Goal: Information Seeking & Learning: Learn about a topic

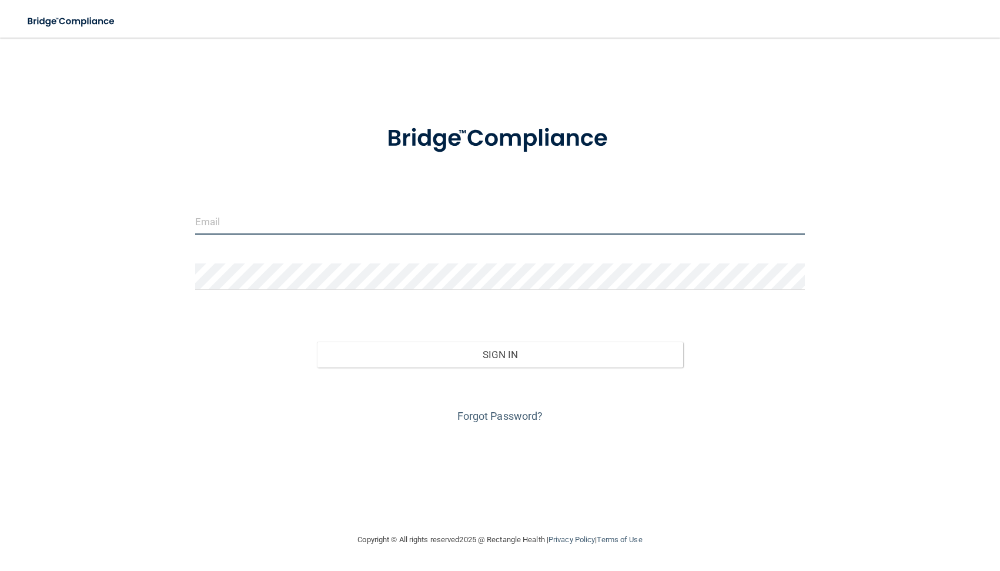
click at [350, 226] on input "email" at bounding box center [500, 221] width 610 height 26
type input "[PERSON_NAME][DOMAIN_NAME][EMAIL_ADDRESS][PERSON_NAME][DOMAIN_NAME]"
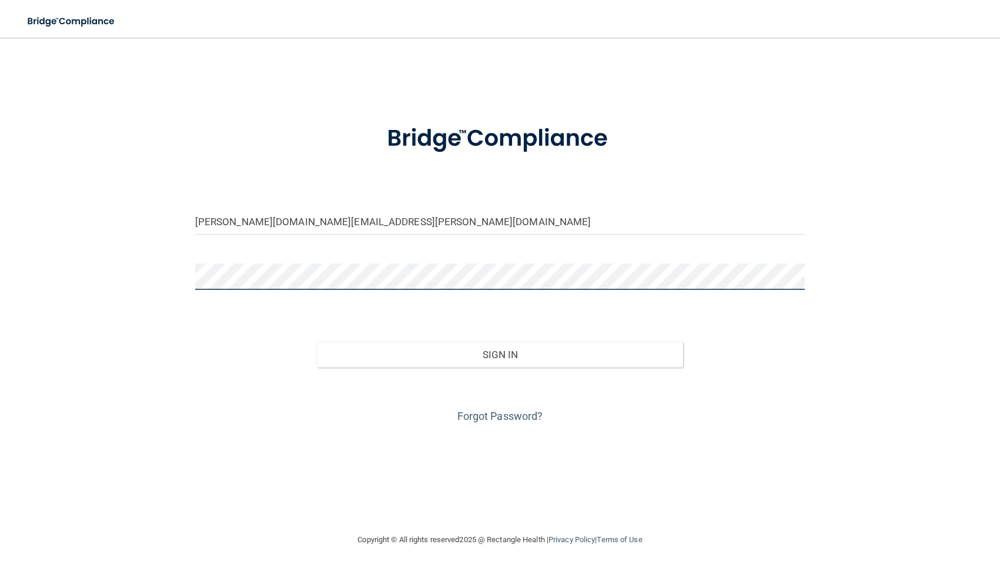
click at [317, 342] on button "Sign In" at bounding box center [500, 355] width 366 height 26
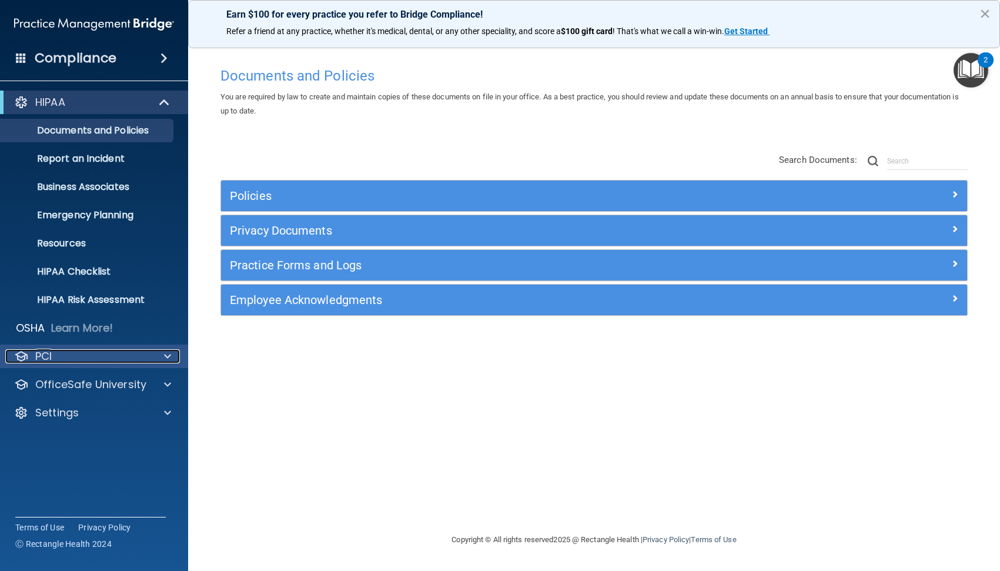
click at [148, 355] on div "PCI" at bounding box center [78, 356] width 146 height 14
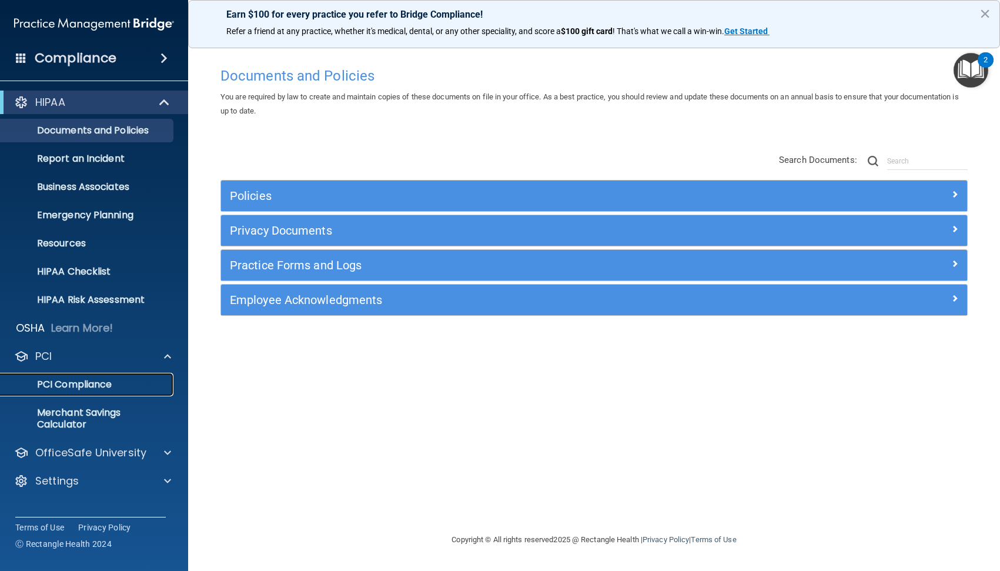
click at [75, 385] on p "PCI Compliance" at bounding box center [88, 385] width 161 height 12
click at [97, 63] on h4 "Compliance" at bounding box center [76, 58] width 82 height 16
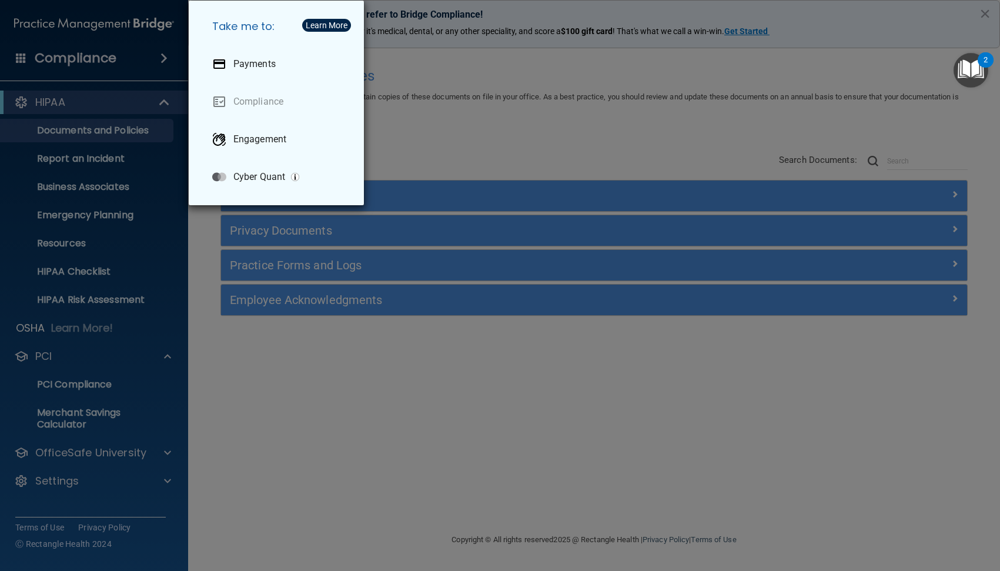
click at [238, 376] on div "Take me to: Payments Compliance Engagement Cyber Quant" at bounding box center [500, 285] width 1000 height 571
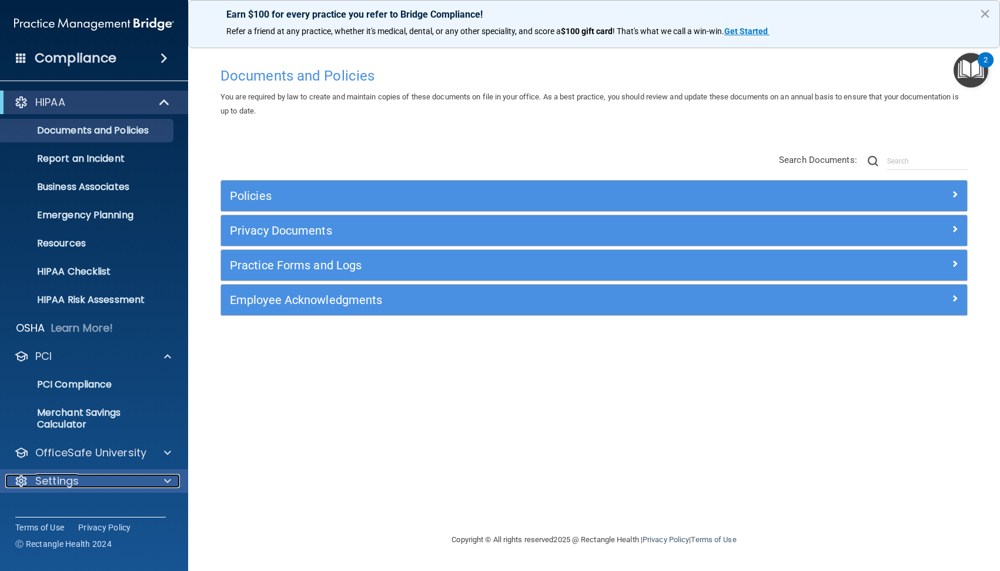
click at [144, 482] on div "Settings" at bounding box center [78, 481] width 146 height 14
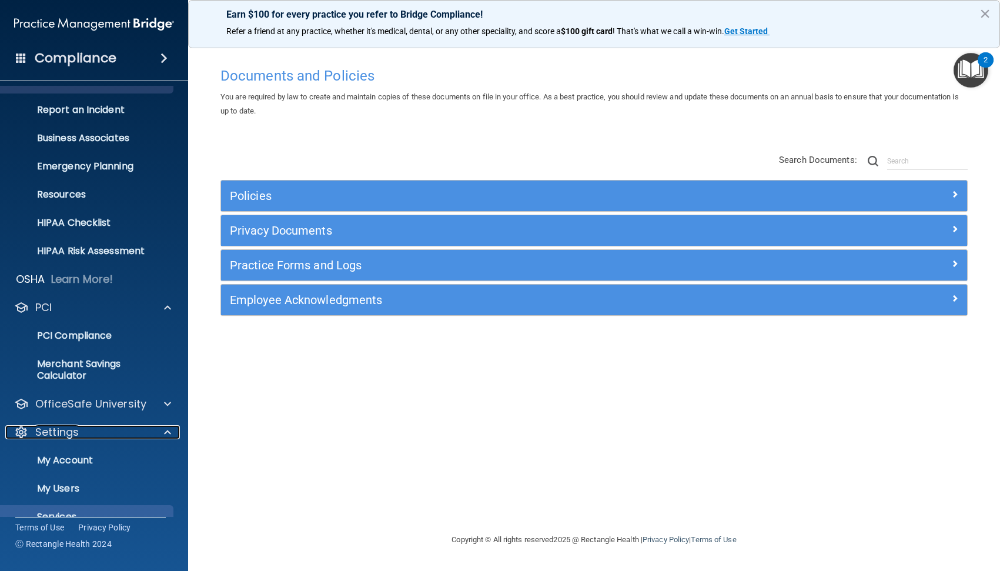
scroll to position [98, 0]
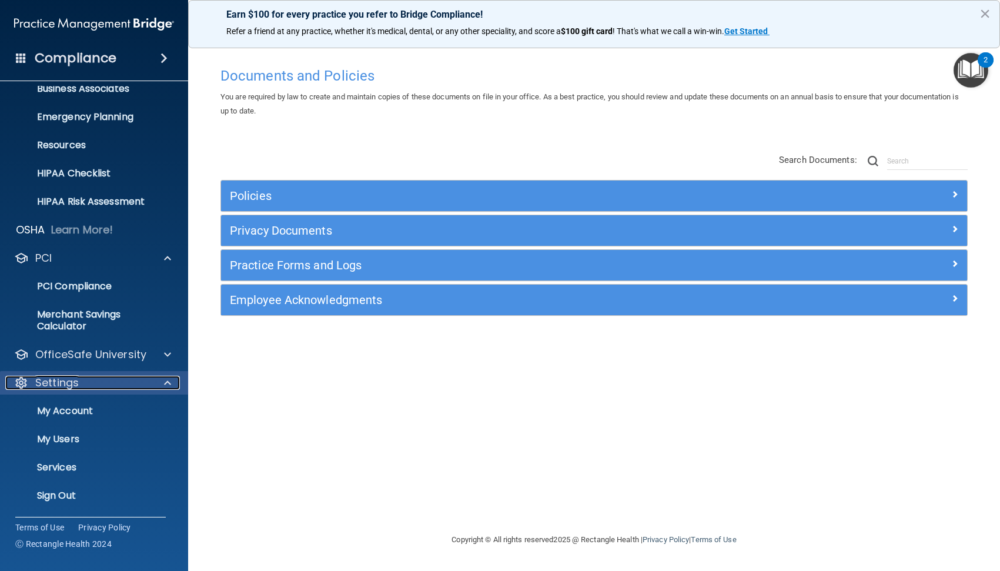
click at [164, 380] on div at bounding box center [165, 383] width 29 height 14
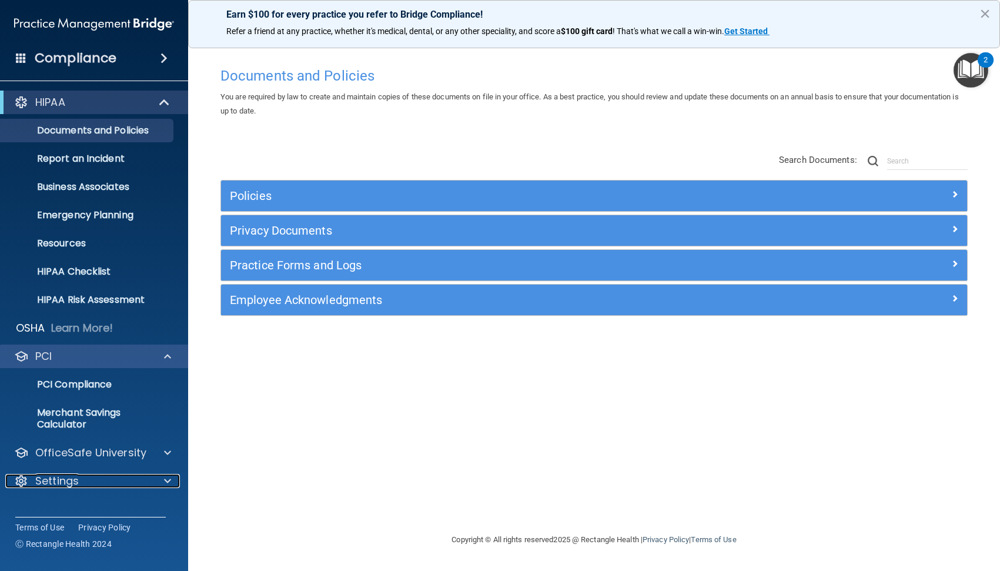
scroll to position [0, 0]
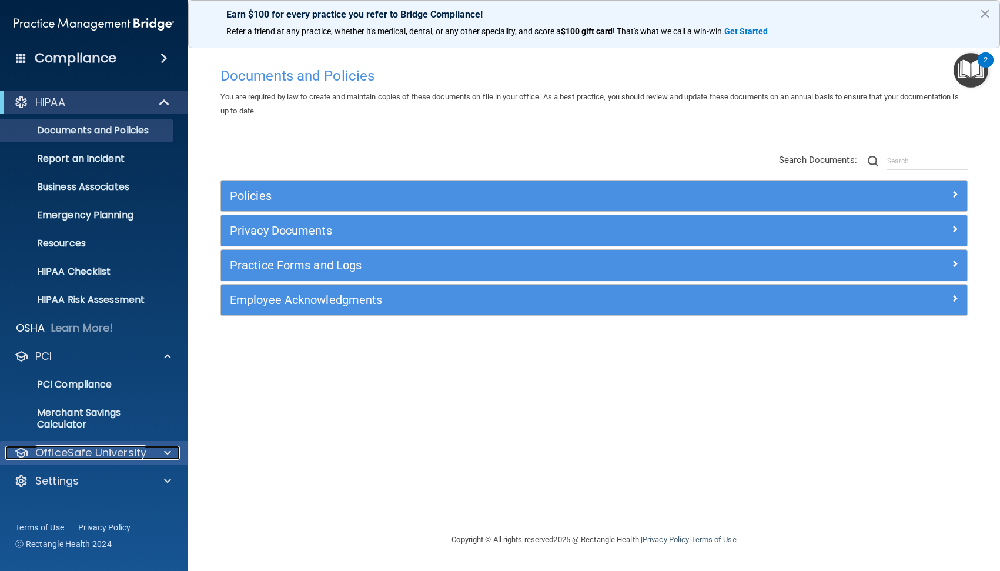
click at [156, 452] on div at bounding box center [165, 453] width 29 height 14
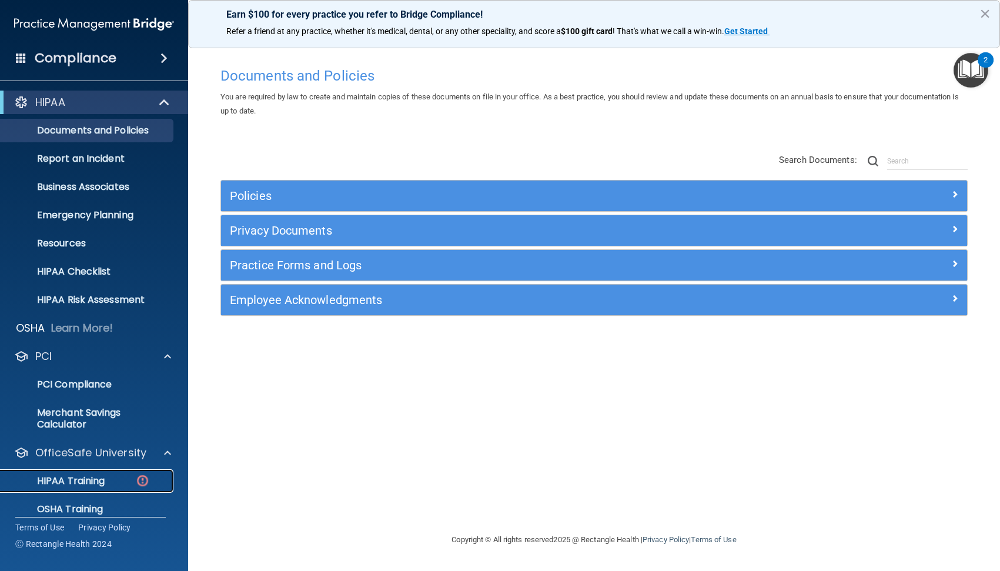
click at [92, 479] on p "HIPAA Training" at bounding box center [56, 481] width 97 height 12
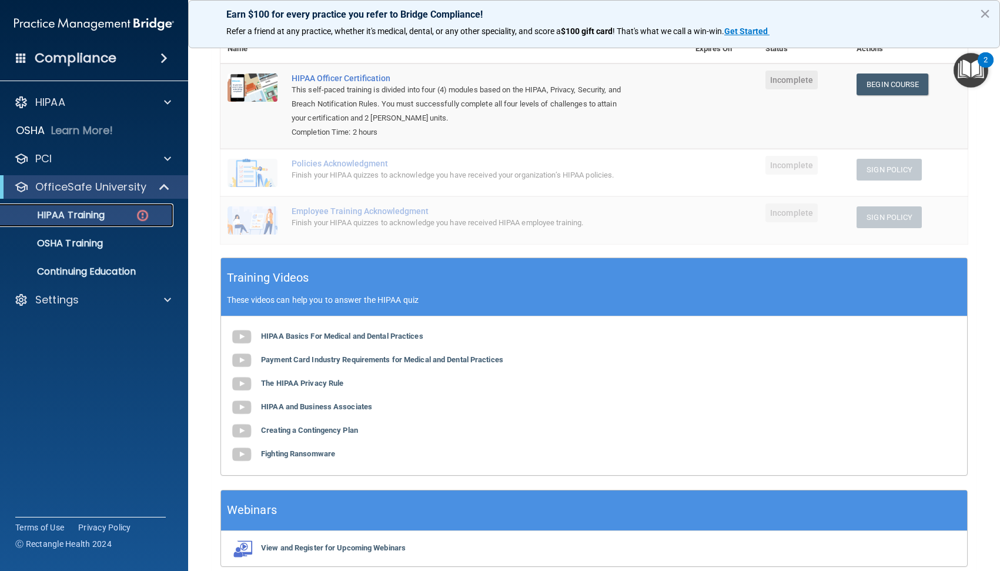
scroll to position [78, 0]
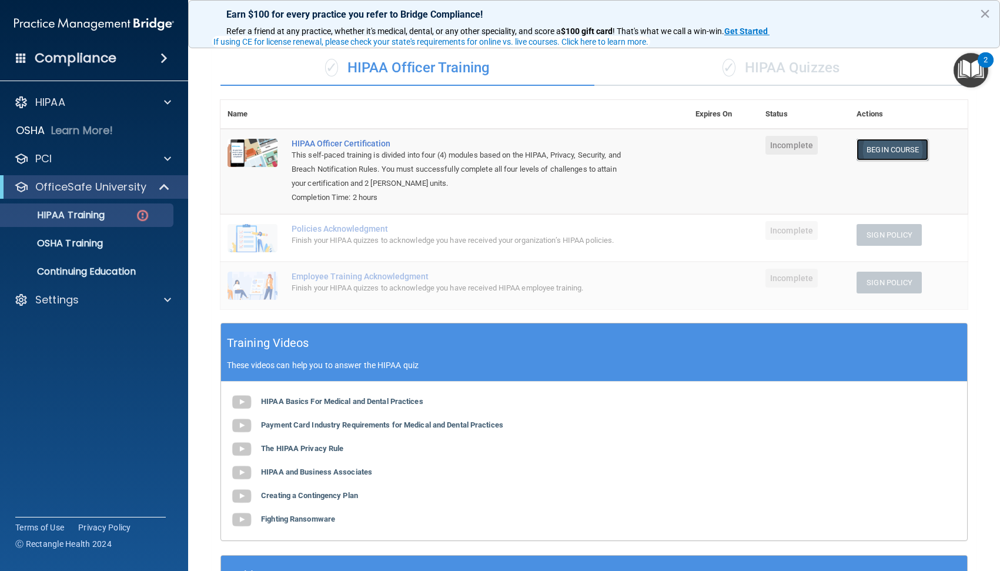
click at [885, 145] on link "Begin Course" at bounding box center [893, 150] width 72 height 22
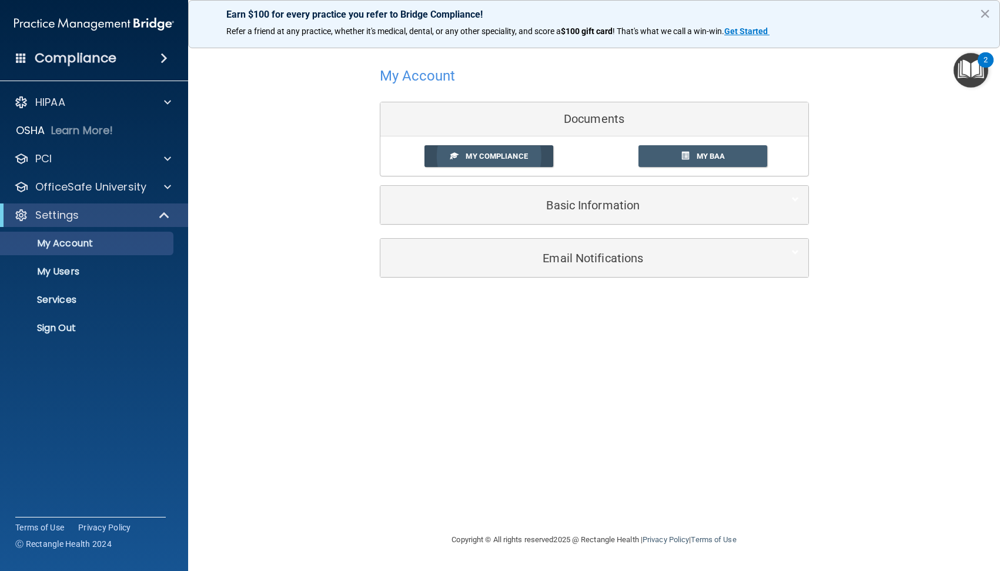
click at [498, 158] on span "My Compliance" at bounding box center [497, 156] width 62 height 9
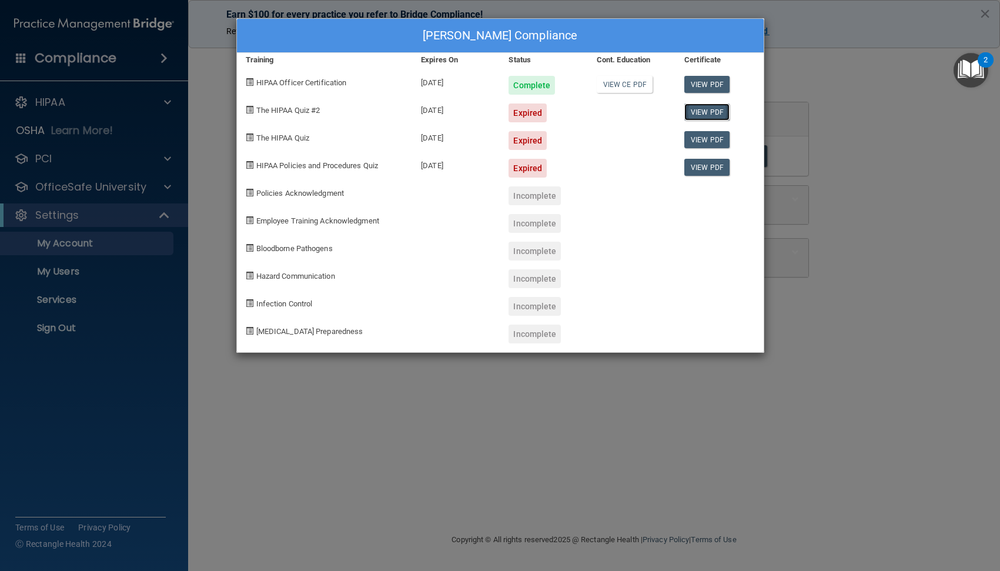
click at [713, 109] on link "View PDF" at bounding box center [707, 112] width 45 height 17
click at [841, 316] on div "[PERSON_NAME] Compliance Training Expires On Status Cont. Education Certificate…" at bounding box center [500, 285] width 1000 height 571
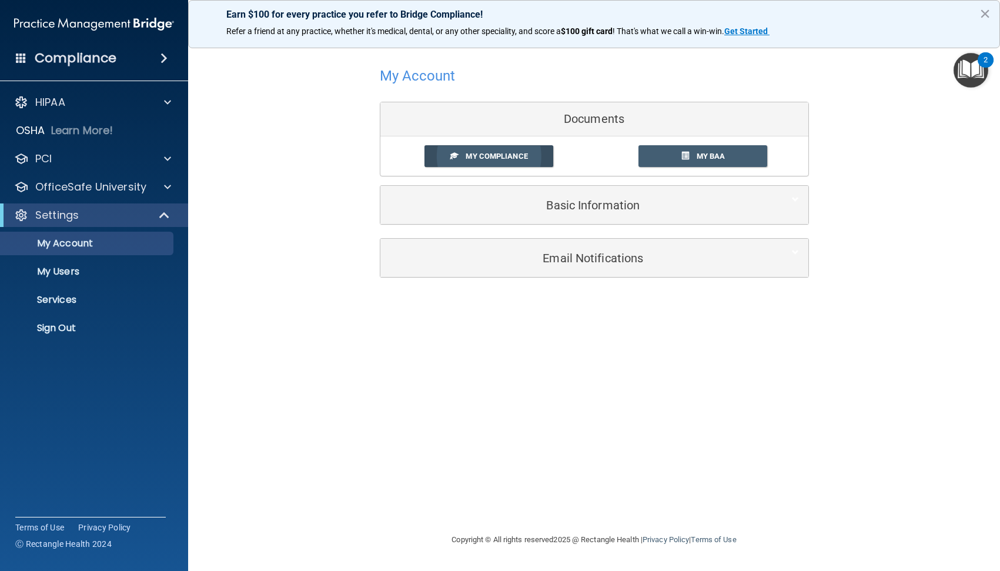
click at [478, 156] on span "My Compliance" at bounding box center [497, 156] width 62 height 9
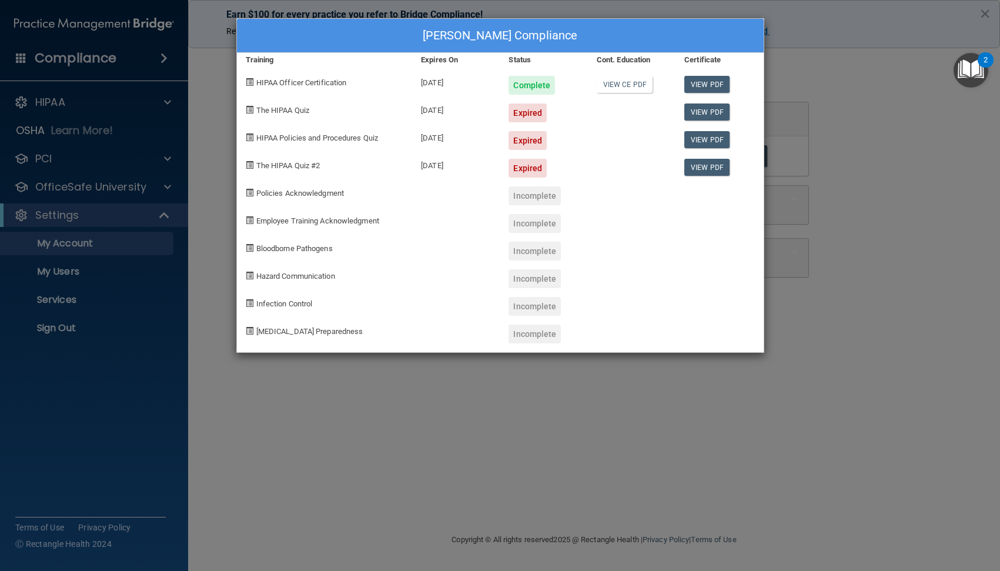
click at [525, 374] on div "[PERSON_NAME] Compliance Training Expires On Status Cont. Education Certificate…" at bounding box center [500, 285] width 1000 height 571
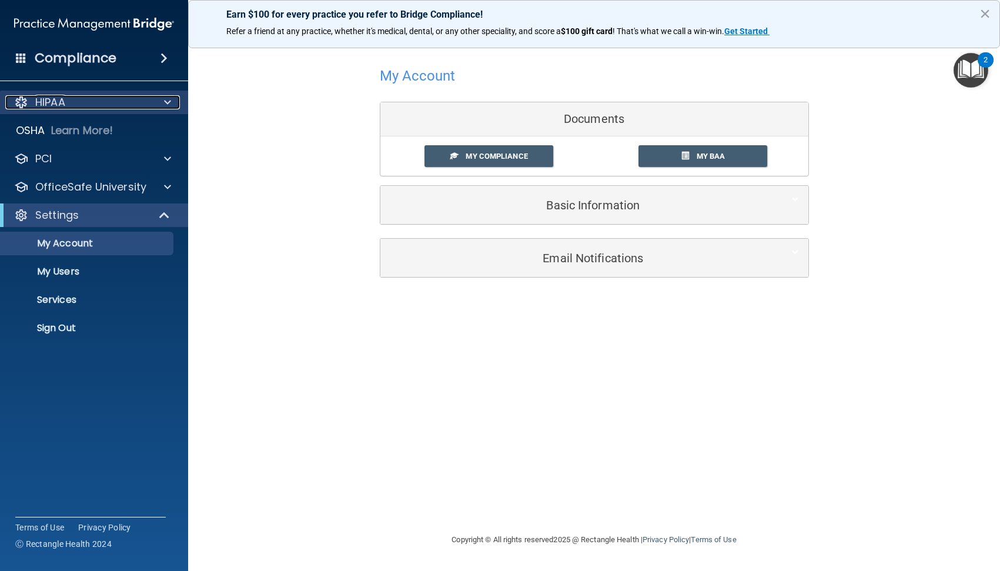
click at [43, 106] on p "HIPAA" at bounding box center [50, 102] width 30 height 14
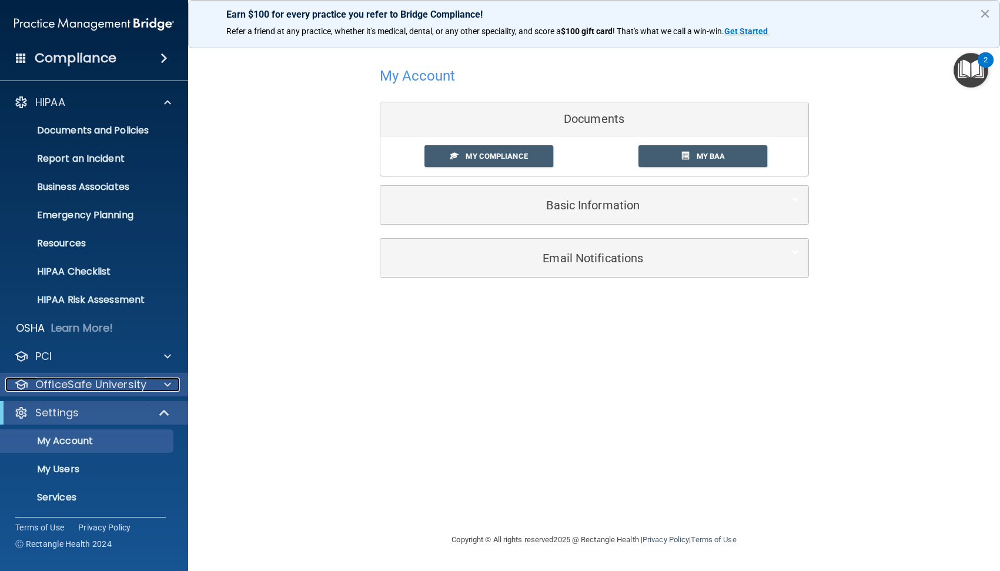
click at [164, 388] on div at bounding box center [165, 385] width 29 height 14
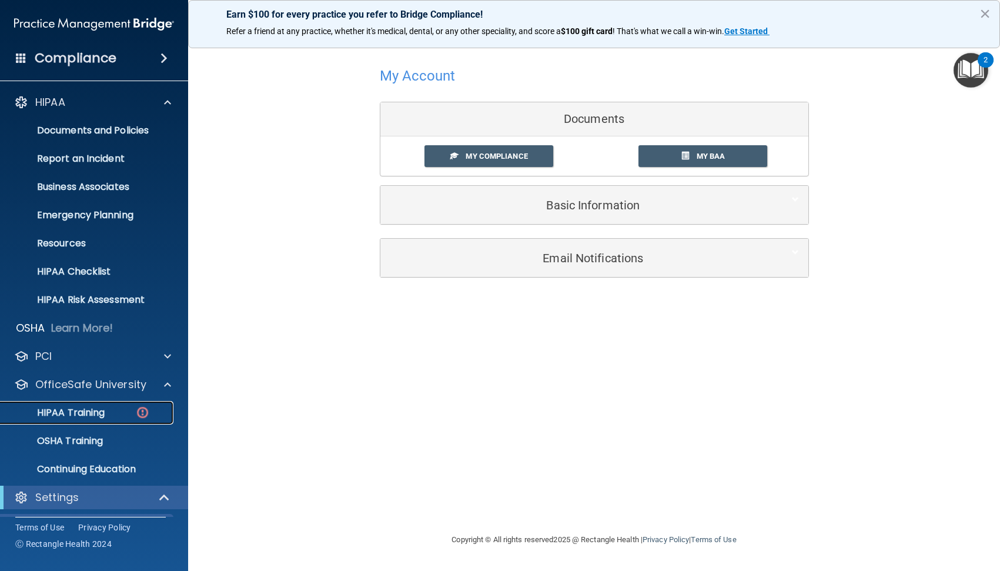
click at [118, 407] on div "HIPAA Training" at bounding box center [88, 413] width 161 height 12
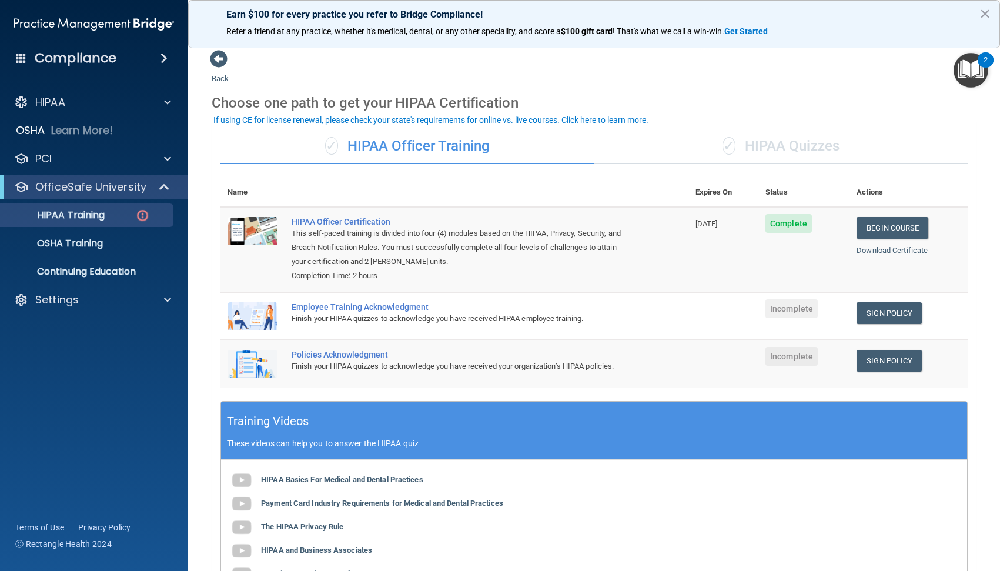
click at [778, 145] on div "✓ HIPAA Quizzes" at bounding box center [782, 146] width 374 height 35
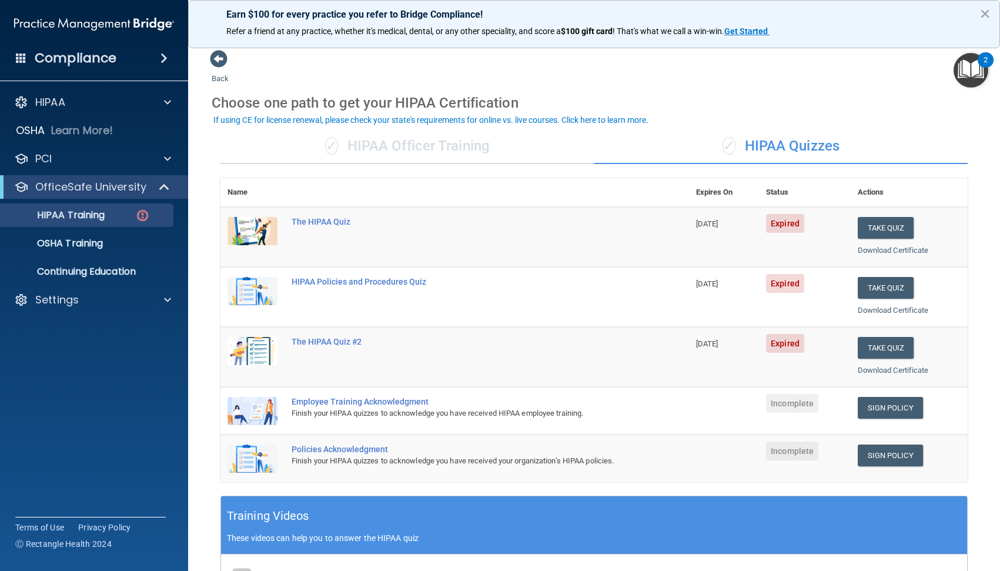
click at [452, 147] on div "✓ HIPAA Officer Training" at bounding box center [408, 146] width 374 height 35
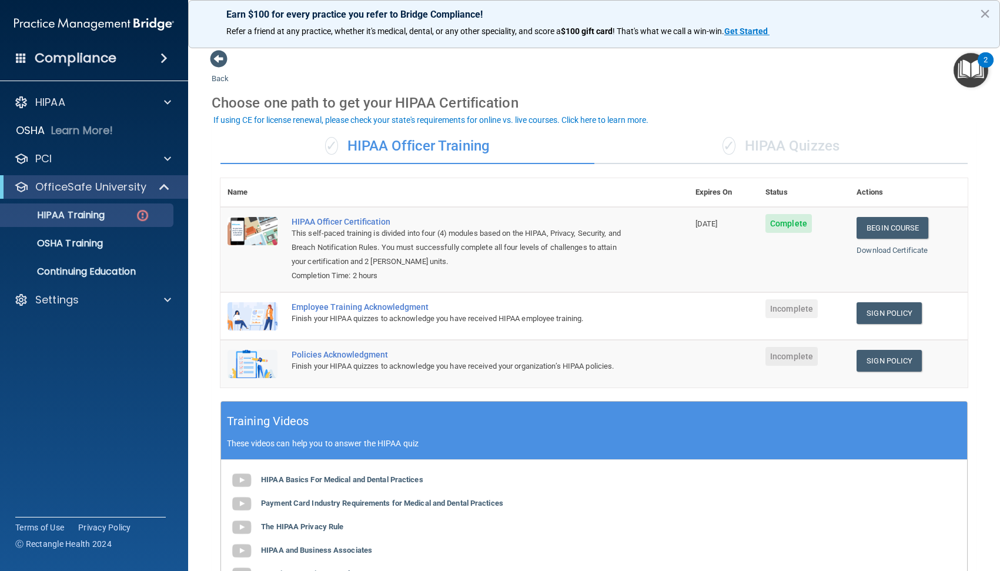
click at [758, 147] on div "✓ HIPAA Quizzes" at bounding box center [782, 146] width 374 height 35
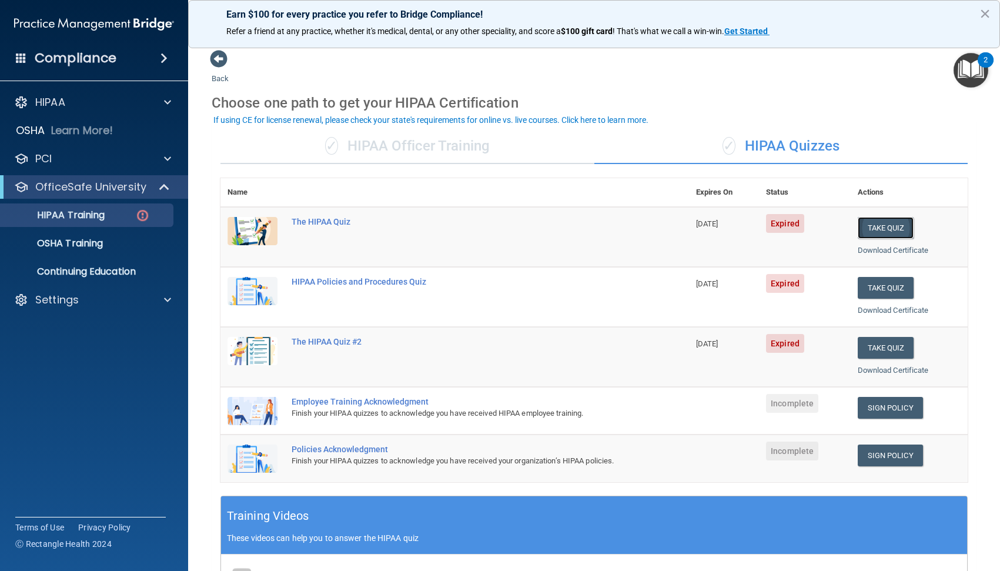
click at [872, 227] on button "Take Quiz" at bounding box center [886, 228] width 56 height 22
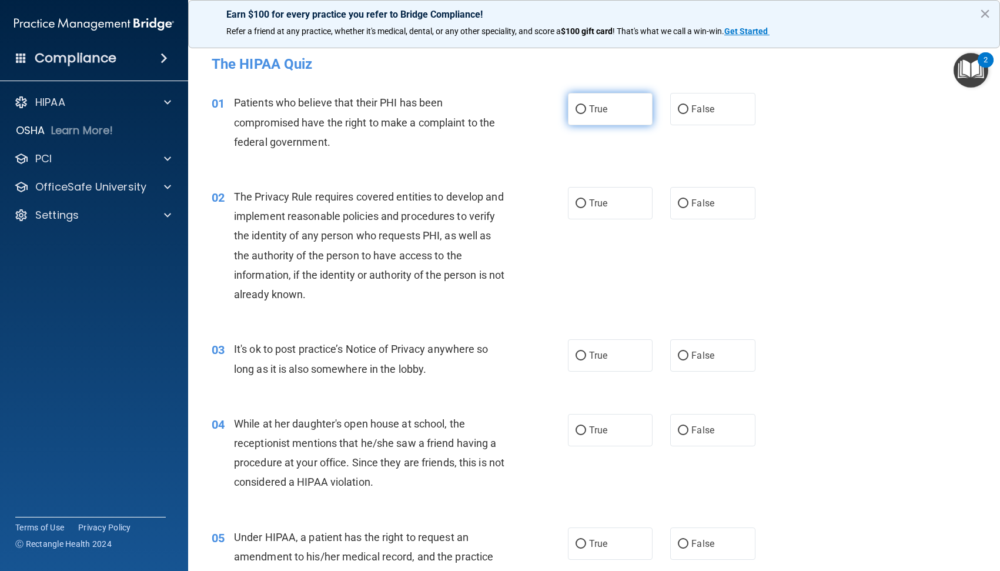
click at [576, 109] on input "True" at bounding box center [581, 109] width 11 height 9
radio input "true"
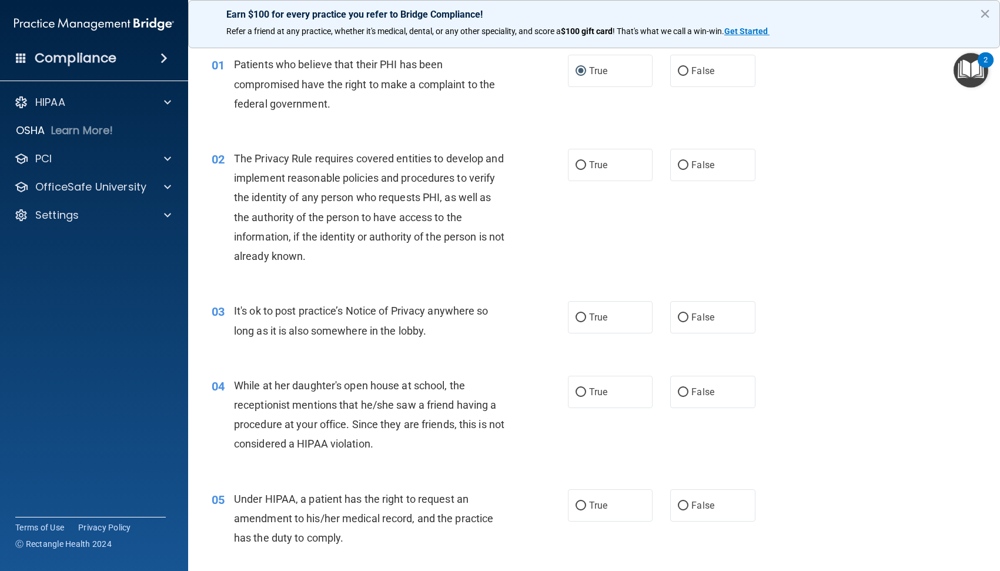
scroll to position [59, 0]
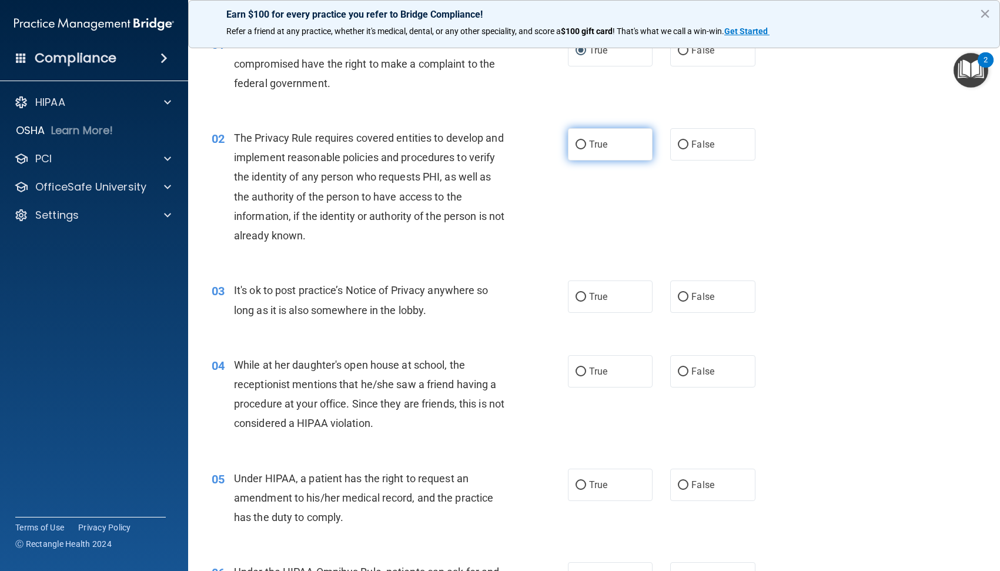
click at [578, 145] on input "True" at bounding box center [581, 145] width 11 height 9
radio input "true"
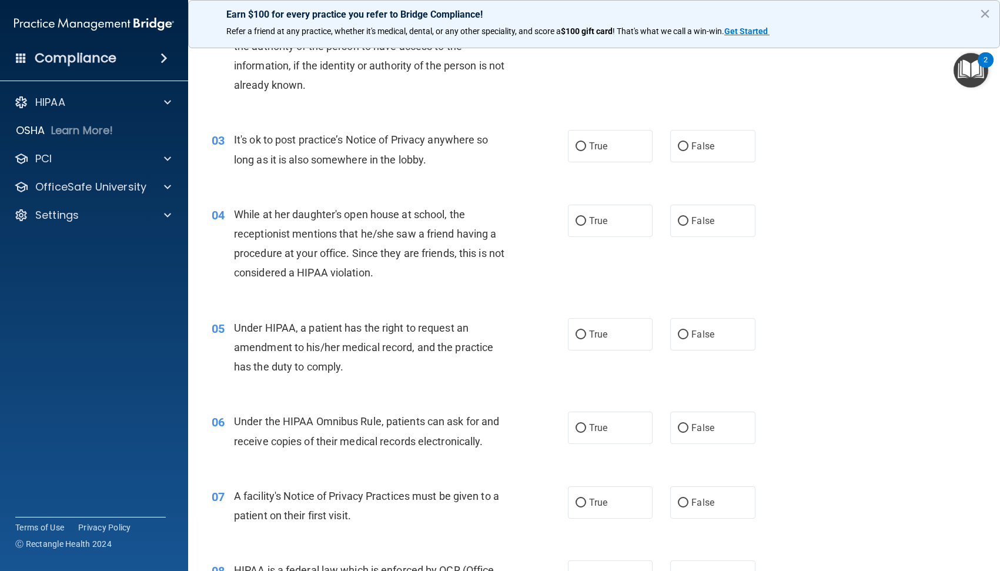
scroll to position [235, 0]
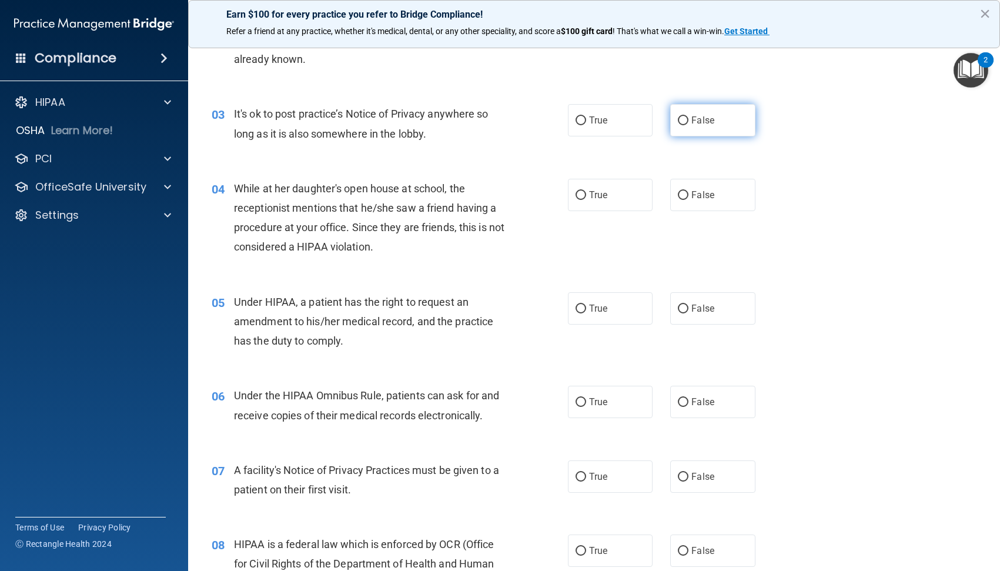
click at [682, 121] on input "False" at bounding box center [683, 120] width 11 height 9
radio input "true"
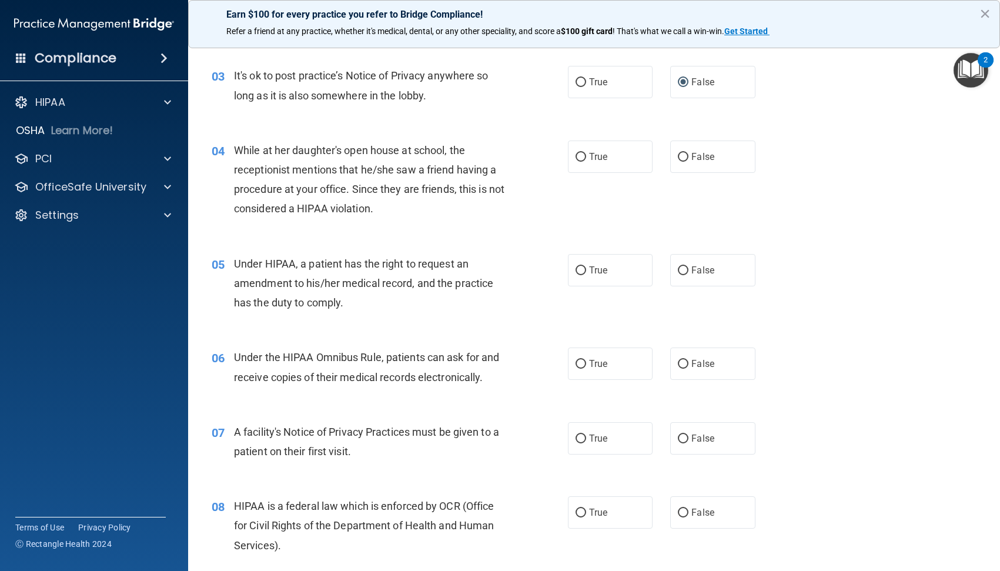
scroll to position [294, 0]
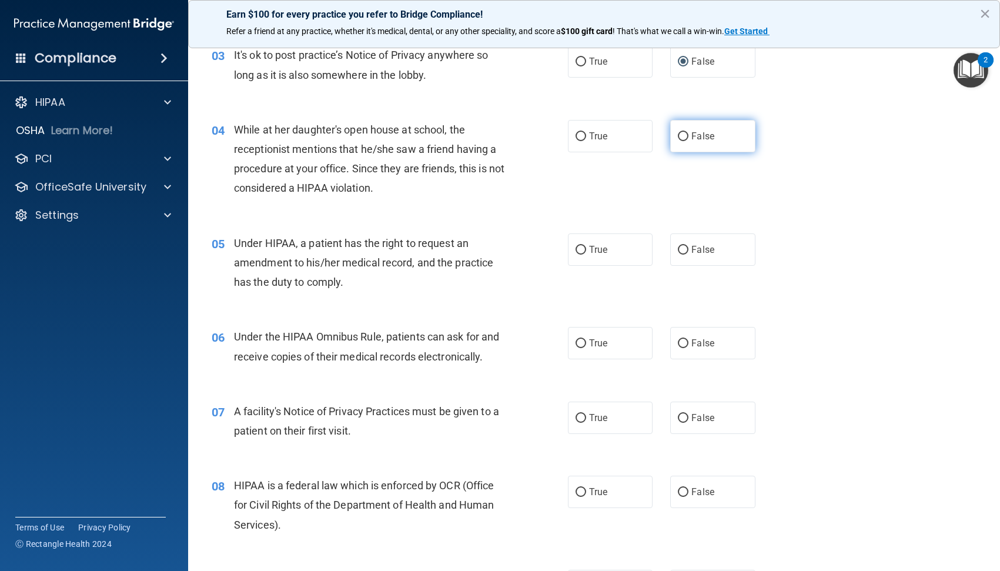
click at [679, 136] on input "False" at bounding box center [683, 136] width 11 height 9
radio input "true"
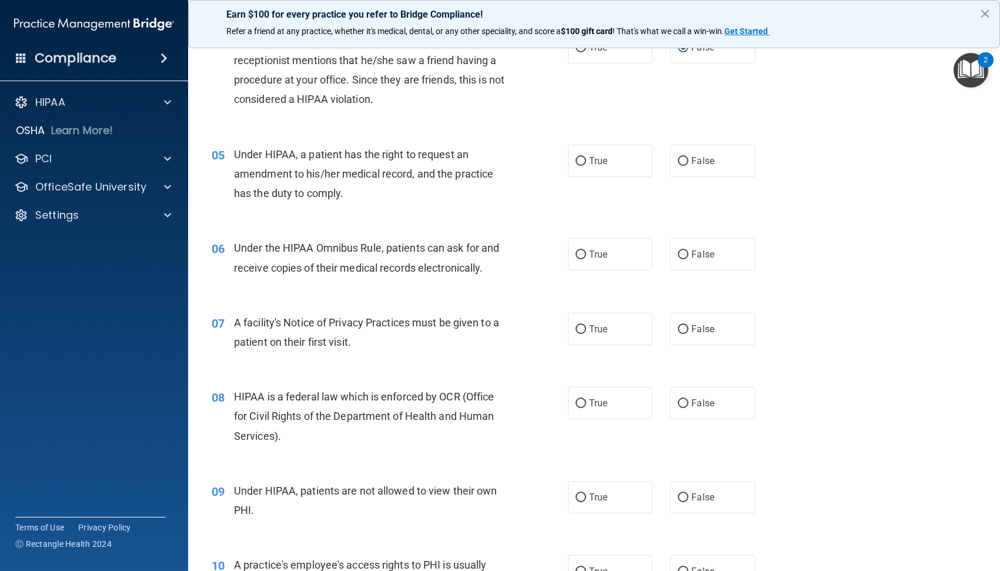
scroll to position [412, 0]
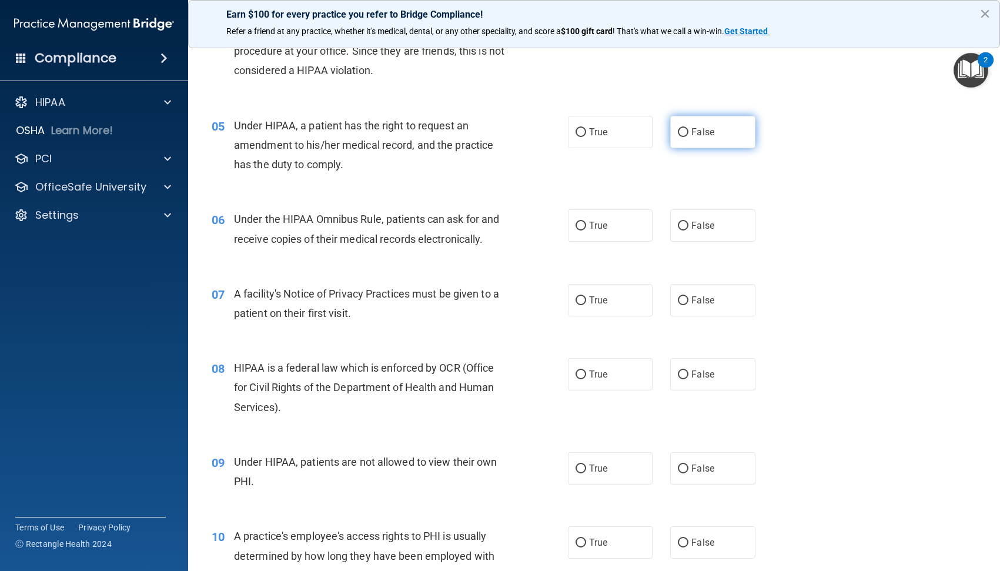
click at [680, 135] on input "False" at bounding box center [683, 132] width 11 height 9
radio input "true"
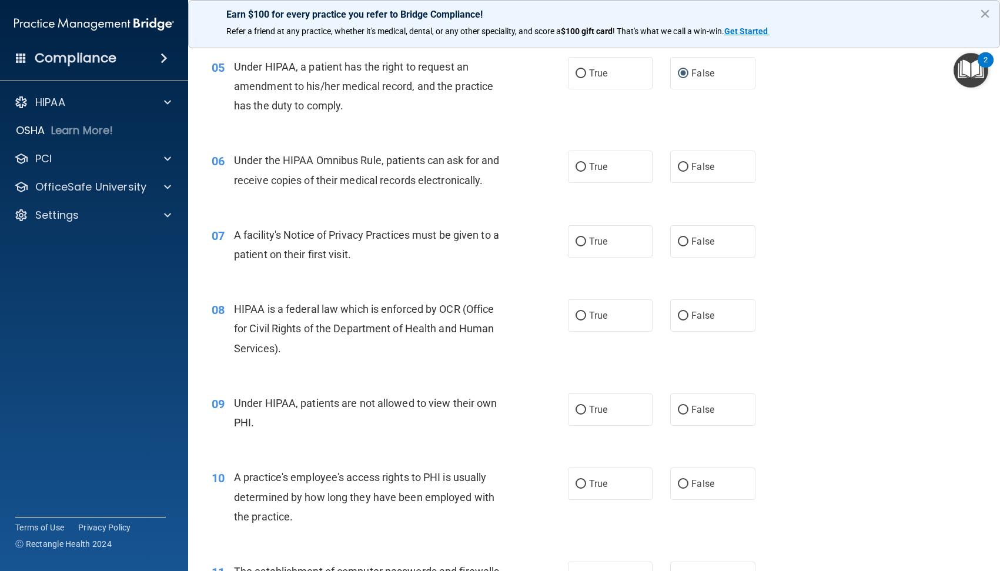
scroll to position [529, 0]
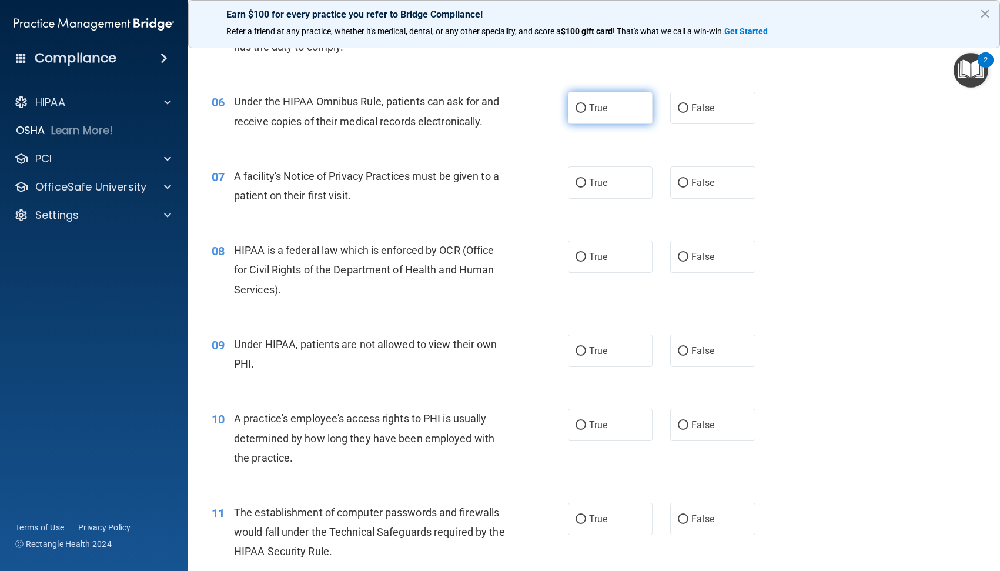
click at [589, 107] on span "True" at bounding box center [598, 107] width 18 height 11
click at [586, 107] on input "True" at bounding box center [581, 108] width 11 height 9
radio input "true"
click at [580, 179] on input "True" at bounding box center [581, 183] width 11 height 9
radio input "true"
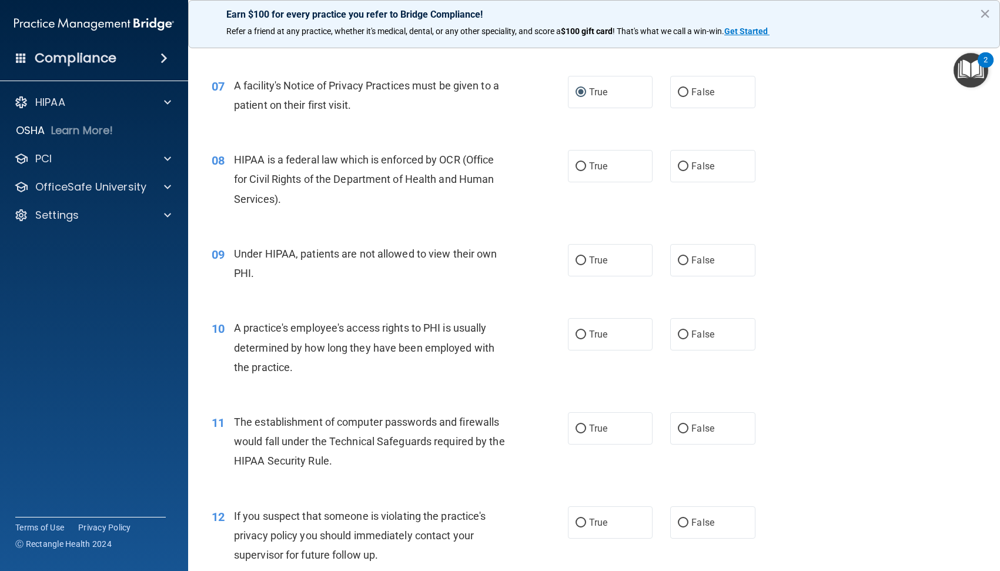
scroll to position [647, 0]
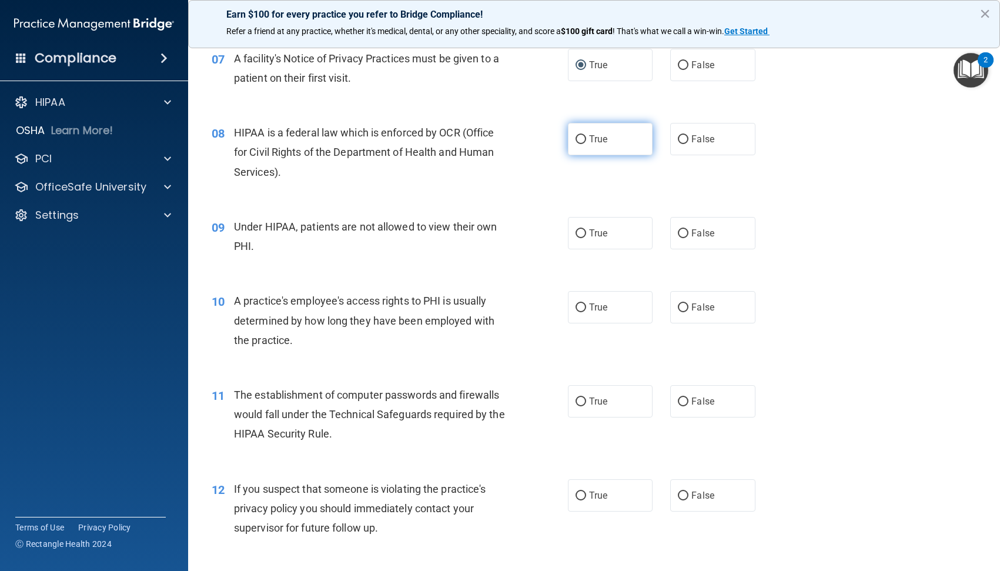
click at [604, 134] on label "True" at bounding box center [610, 139] width 85 height 32
click at [586, 135] on input "True" at bounding box center [581, 139] width 11 height 9
radio input "true"
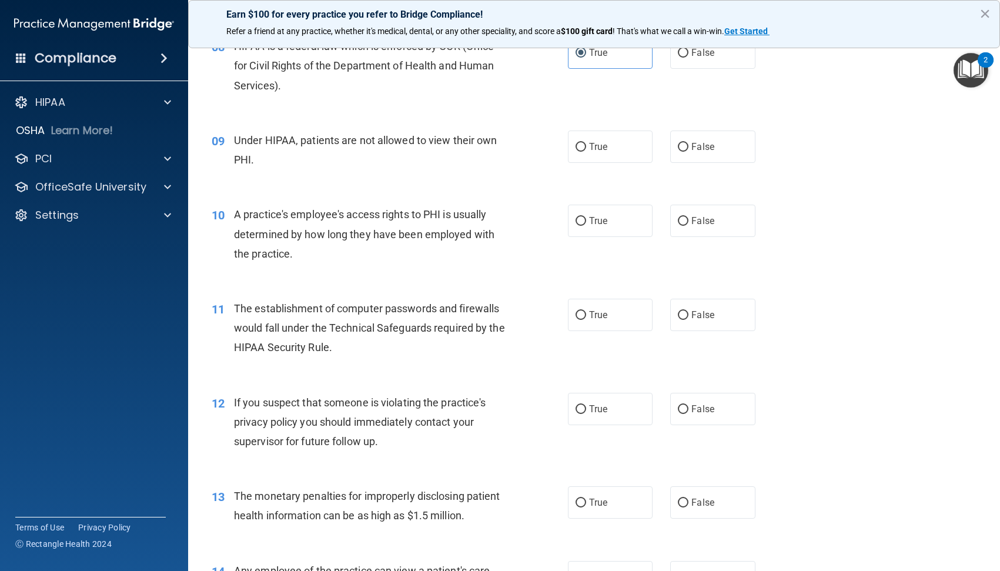
scroll to position [765, 0]
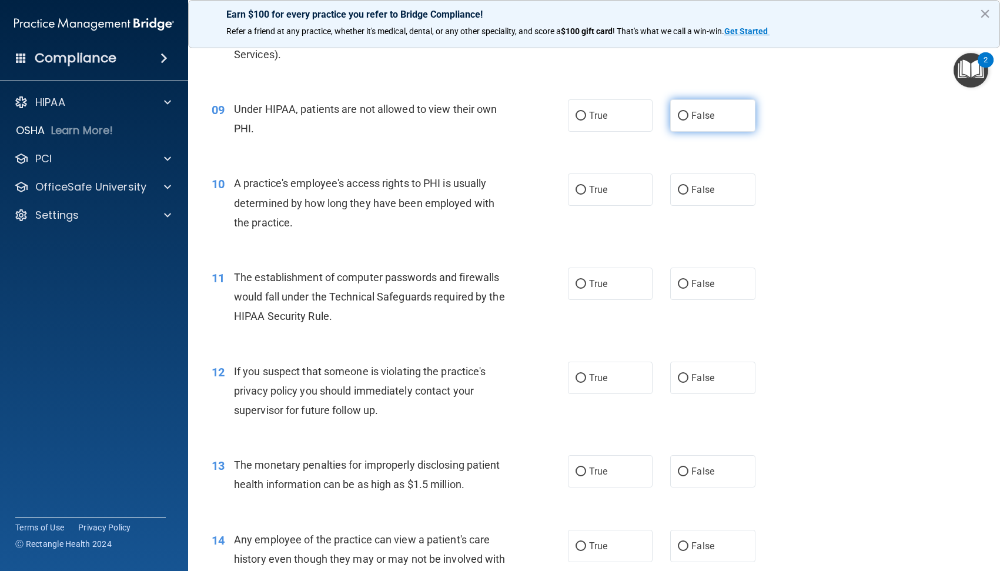
click at [692, 119] on span "False" at bounding box center [703, 115] width 23 height 11
click at [689, 119] on input "False" at bounding box center [683, 116] width 11 height 9
radio input "true"
click at [699, 189] on span "False" at bounding box center [703, 189] width 23 height 11
click at [689, 189] on input "False" at bounding box center [683, 190] width 11 height 9
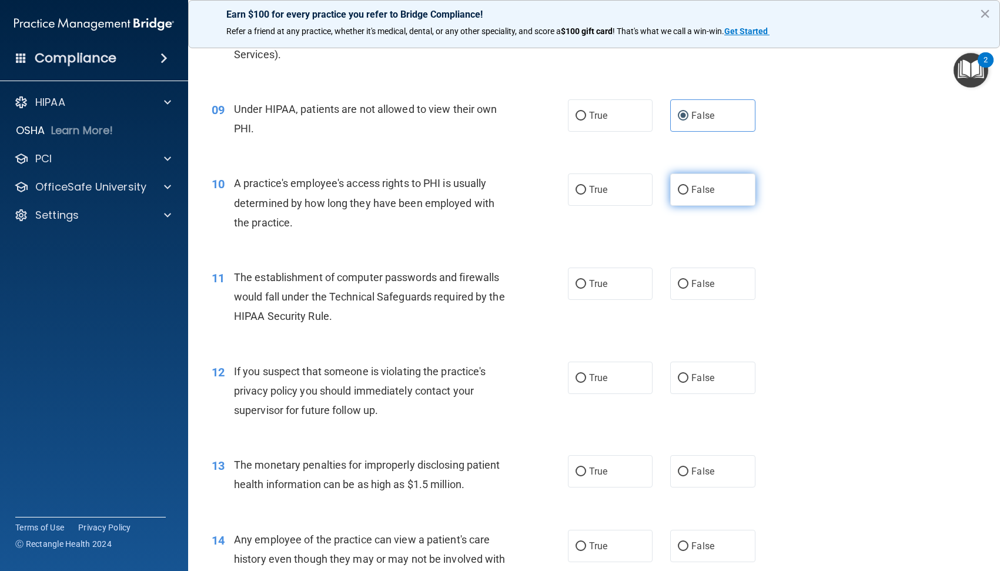
radio input "true"
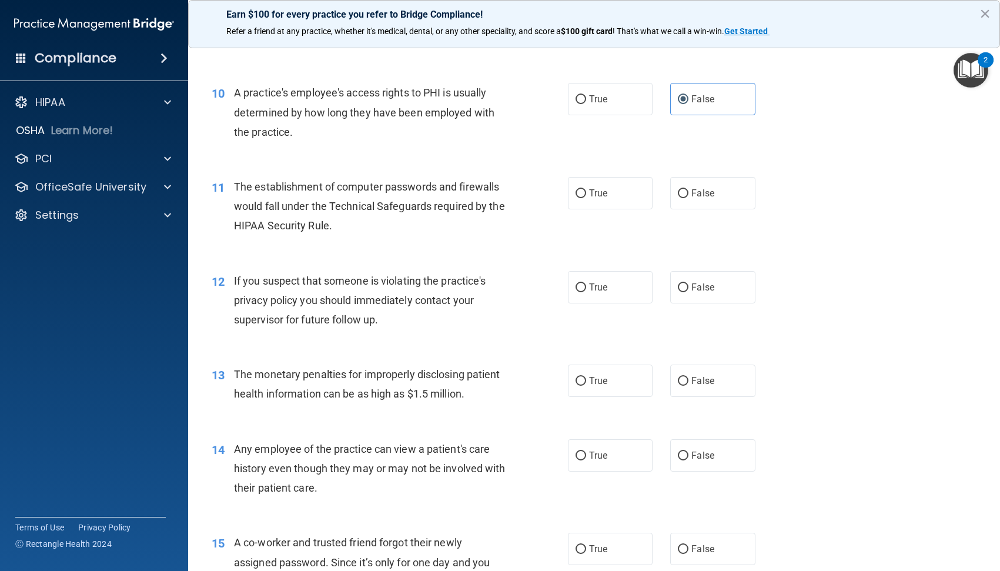
scroll to position [882, 0]
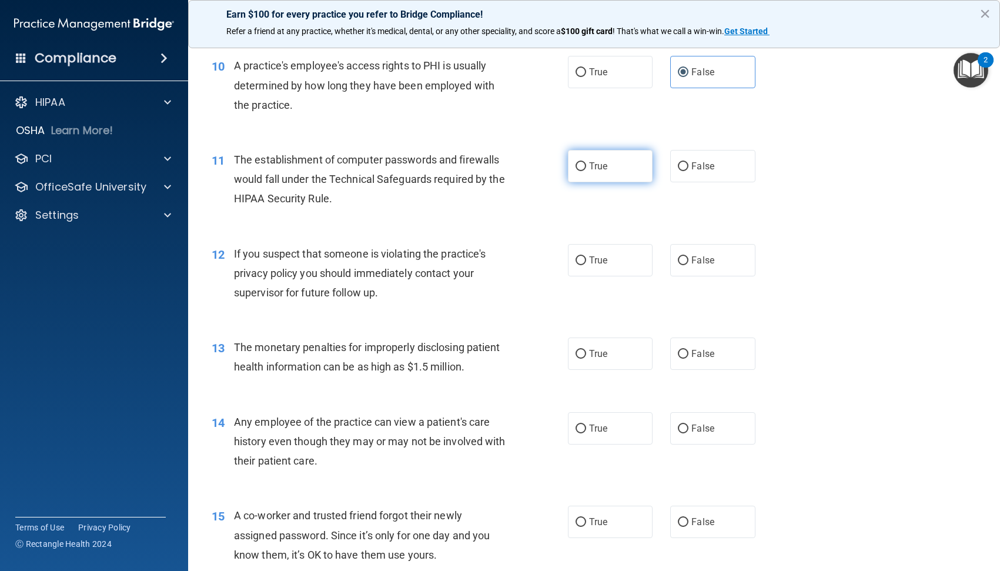
click at [579, 164] on input "True" at bounding box center [581, 166] width 11 height 9
radio input "true"
click at [595, 257] on span "True" at bounding box center [598, 260] width 18 height 11
click at [586, 257] on input "True" at bounding box center [581, 260] width 11 height 9
radio input "true"
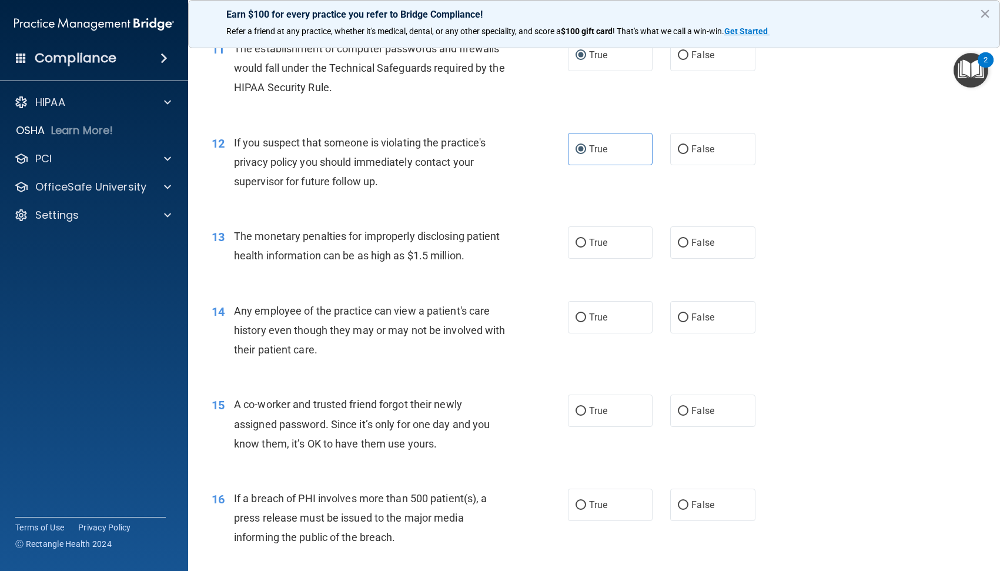
scroll to position [1059, 0]
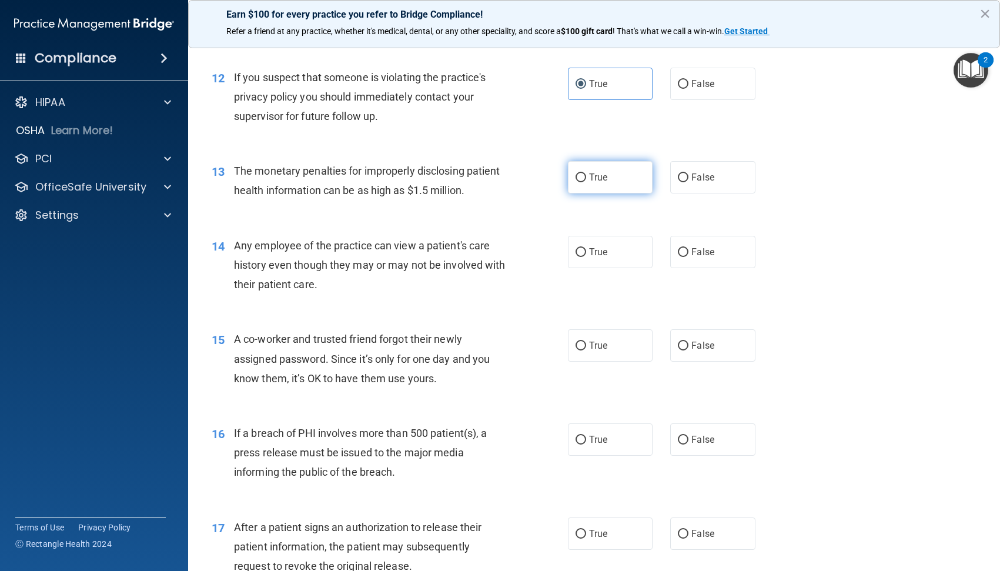
click at [576, 176] on input "True" at bounding box center [581, 177] width 11 height 9
radio input "true"
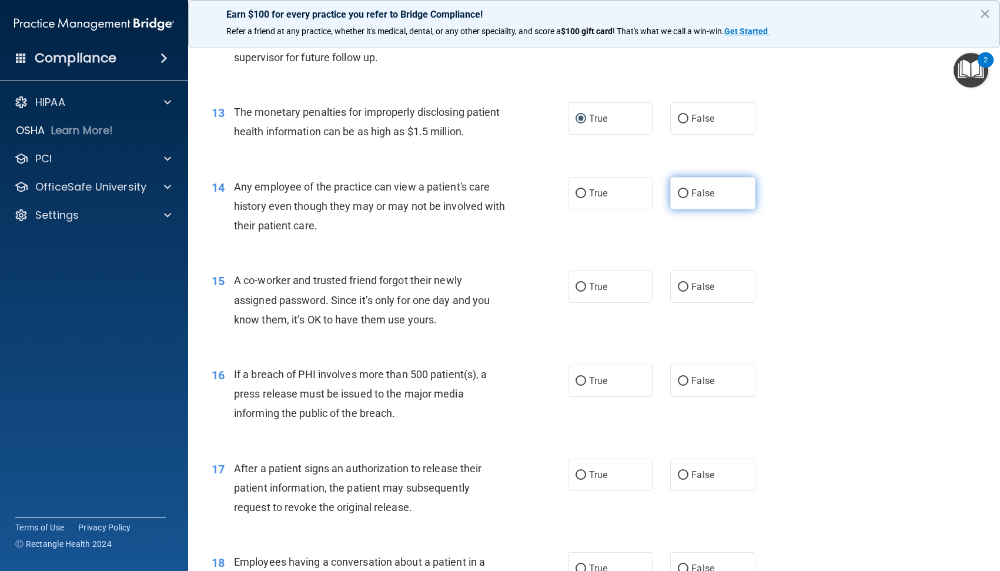
click at [702, 199] on span "False" at bounding box center [703, 193] width 23 height 11
click at [689, 198] on input "False" at bounding box center [683, 193] width 11 height 9
radio input "true"
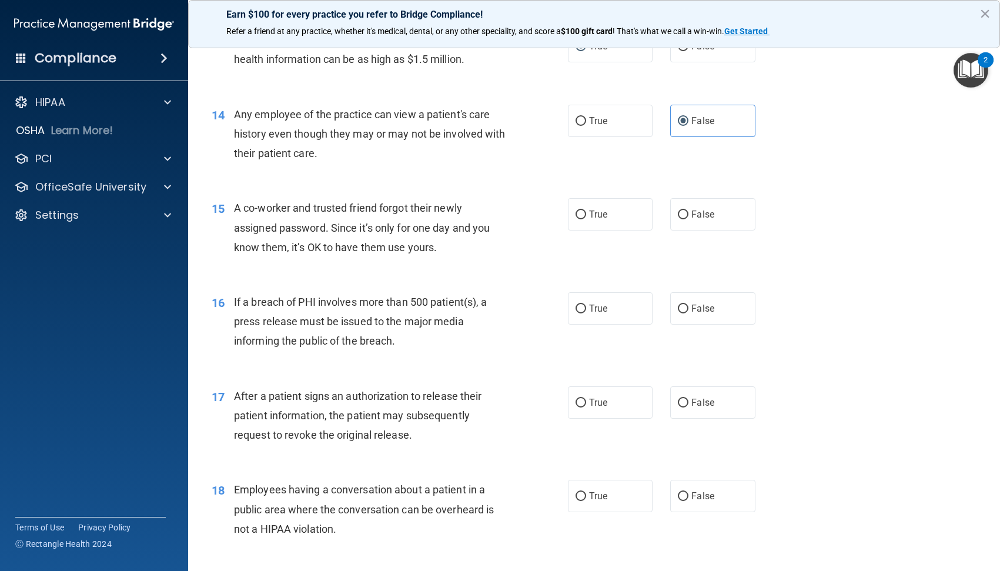
scroll to position [1235, 0]
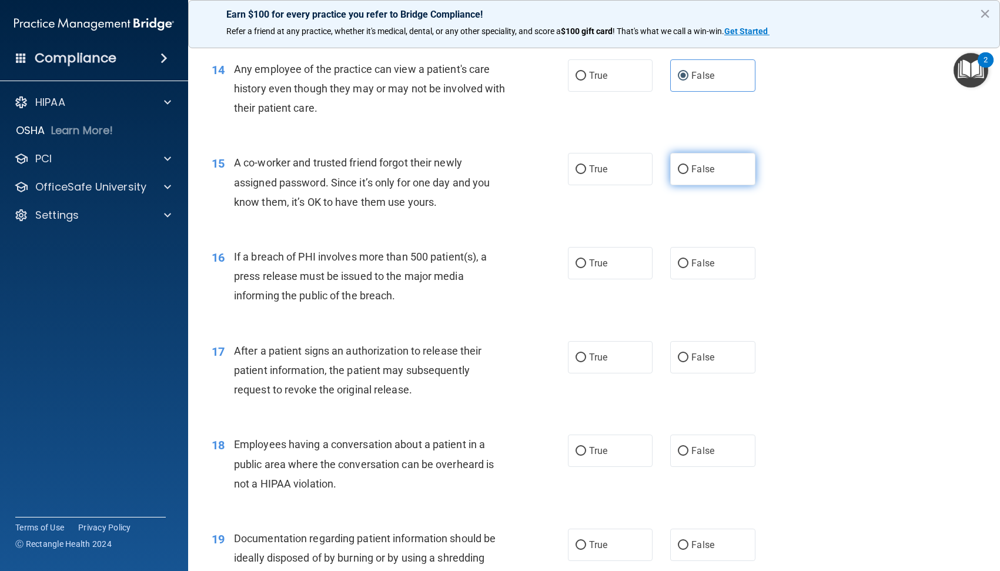
click at [686, 185] on label "False" at bounding box center [712, 169] width 85 height 32
click at [686, 174] on input "False" at bounding box center [683, 169] width 11 height 9
radio input "true"
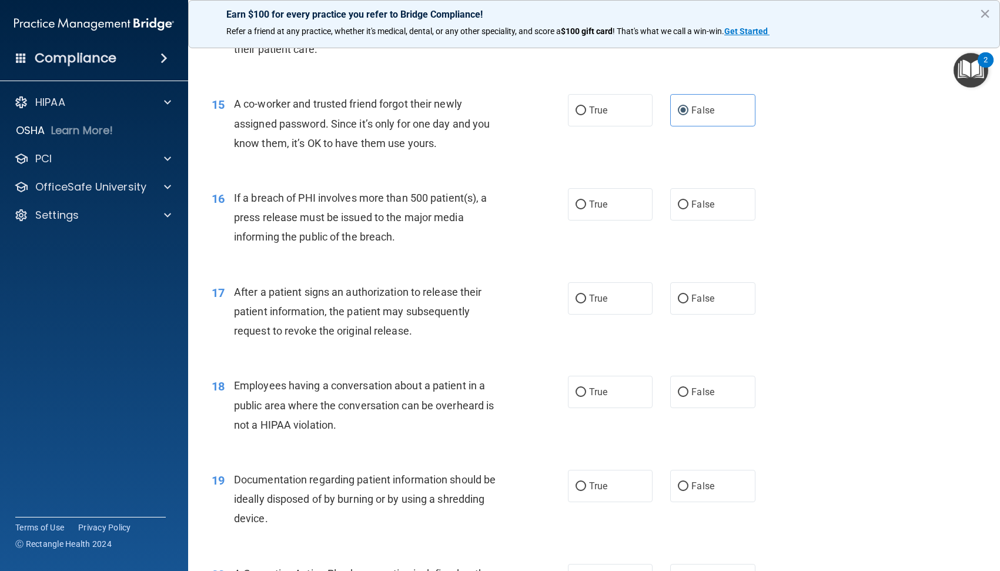
scroll to position [1353, 0]
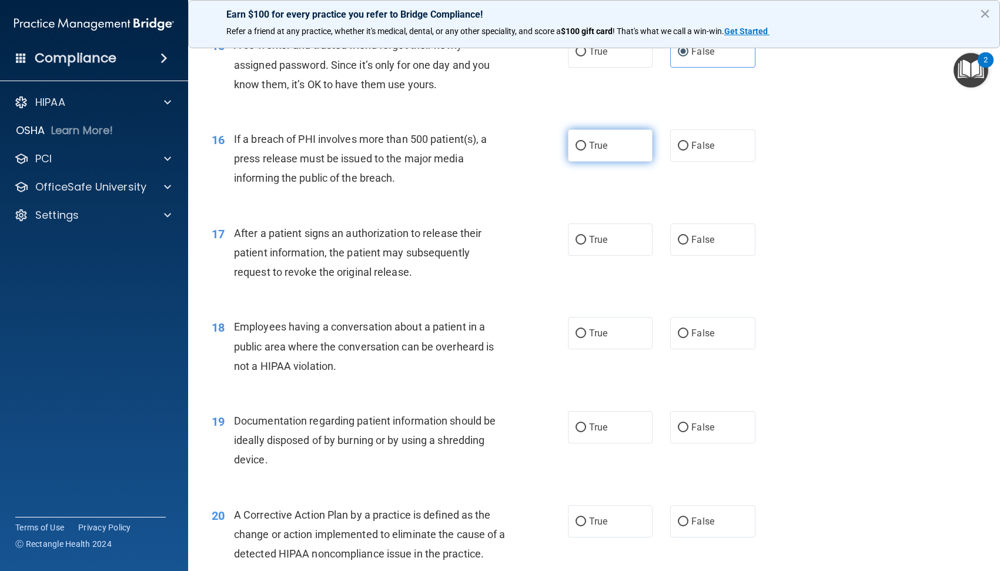
click at [589, 151] on span "True" at bounding box center [598, 145] width 18 height 11
click at [586, 151] on input "True" at bounding box center [581, 146] width 11 height 9
radio input "true"
click at [600, 245] on span "True" at bounding box center [598, 239] width 18 height 11
click at [586, 245] on input "True" at bounding box center [581, 240] width 11 height 9
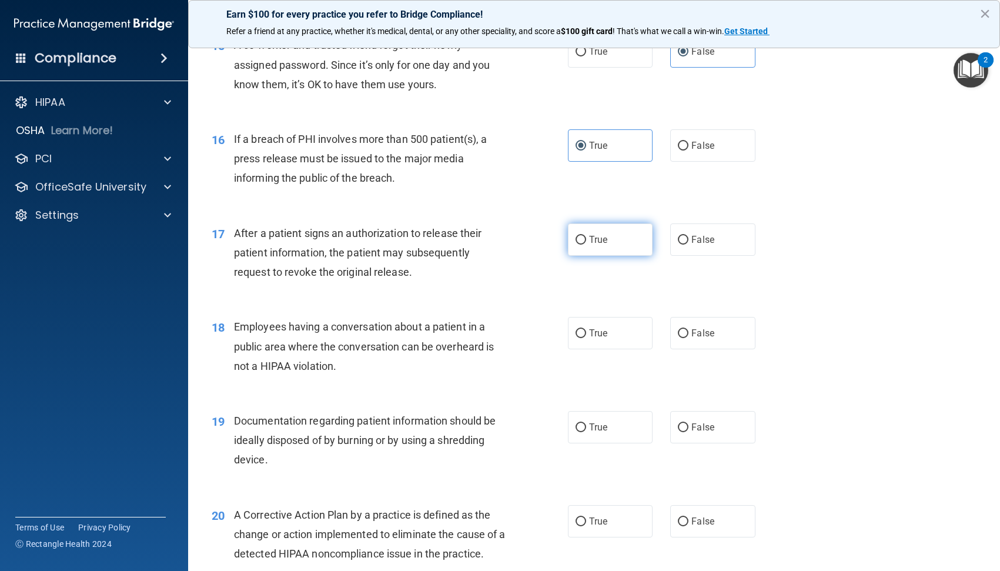
radio input "true"
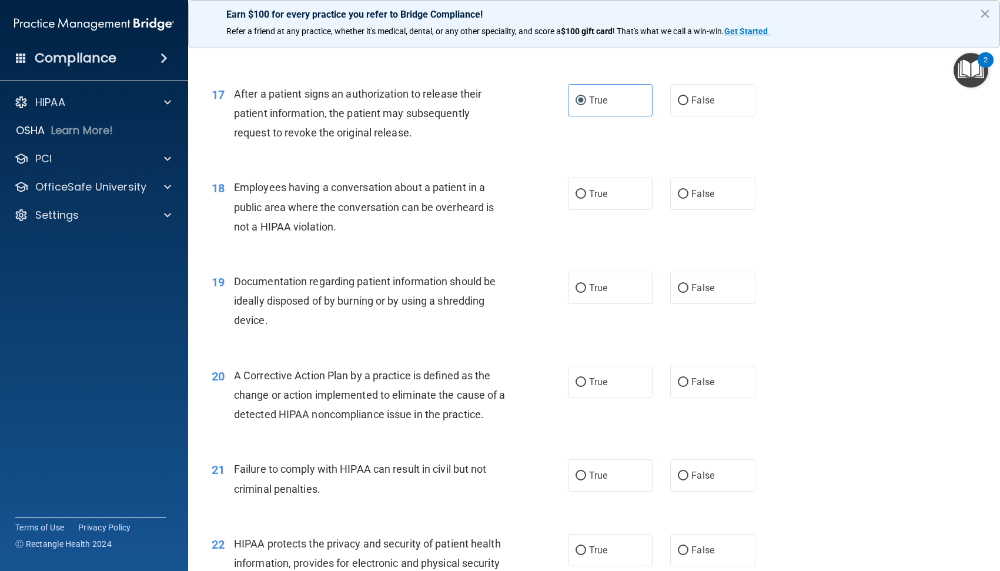
scroll to position [1529, 0]
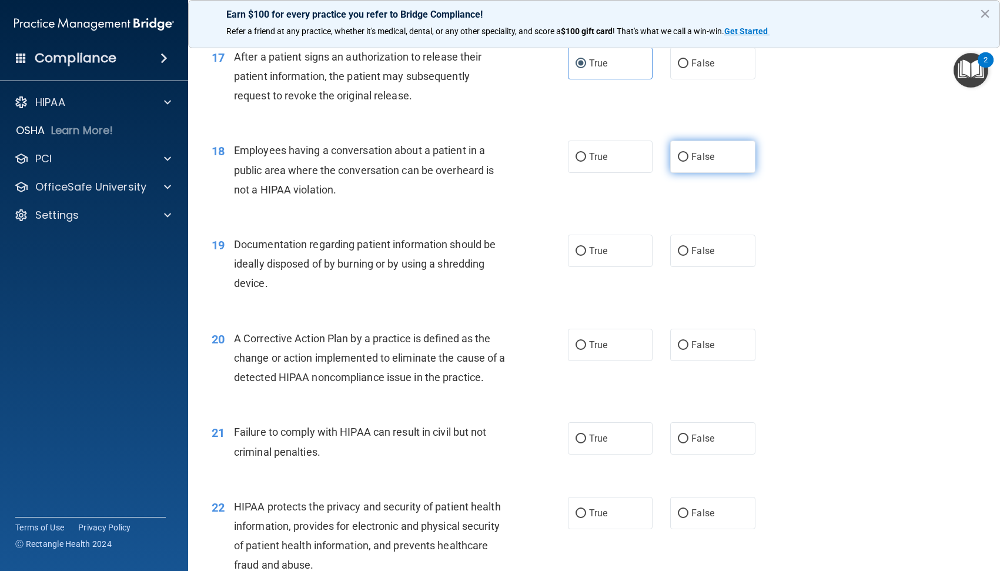
click at [679, 162] on input "False" at bounding box center [683, 157] width 11 height 9
radio input "true"
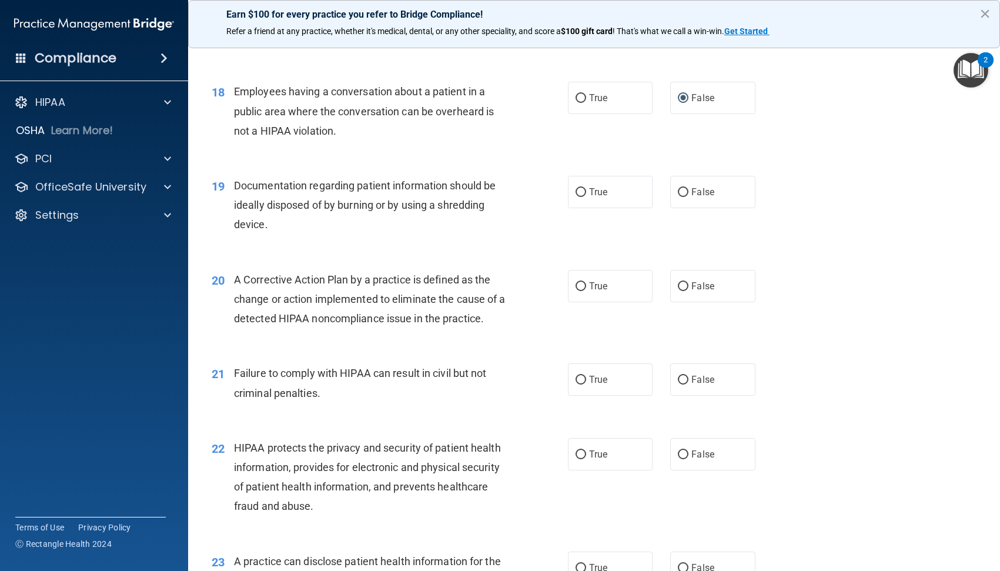
scroll to position [1647, 0]
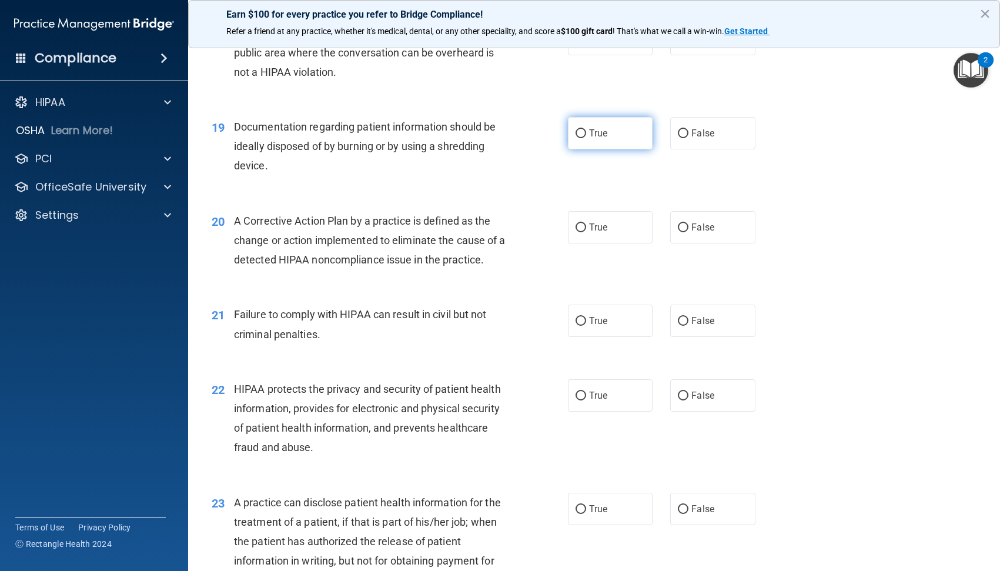
click at [577, 138] on input "True" at bounding box center [581, 133] width 11 height 9
radio input "true"
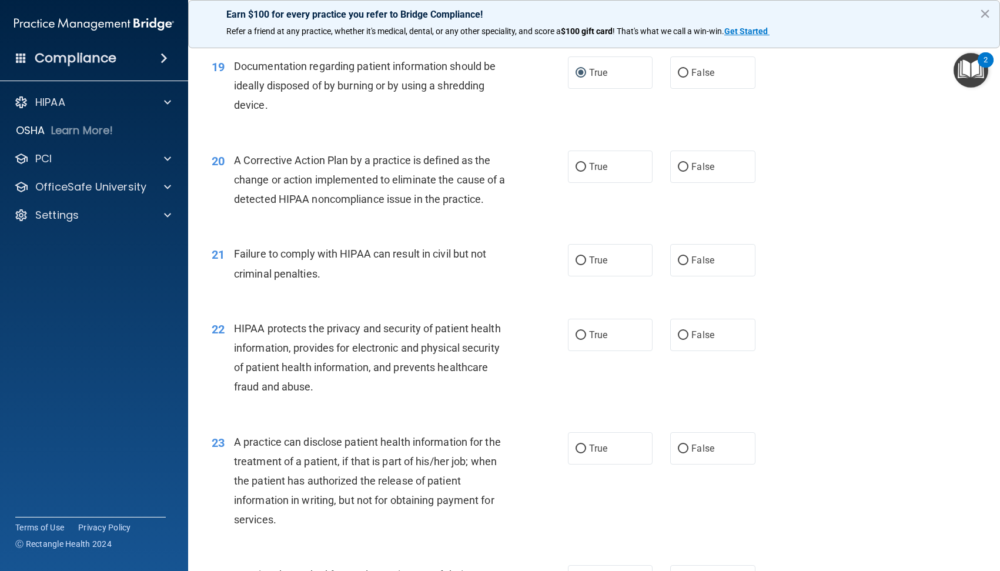
scroll to position [1764, 0]
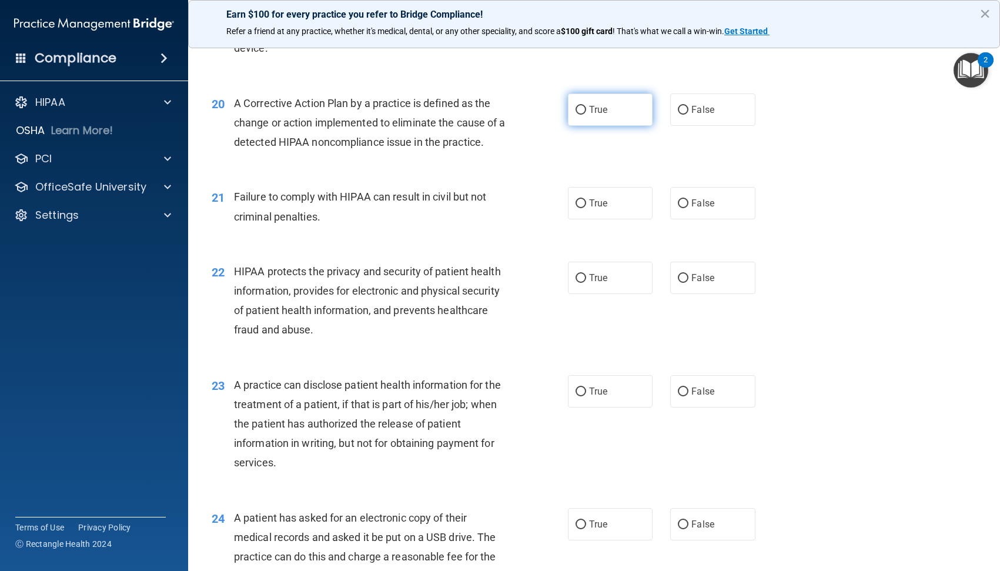
click at [580, 122] on label "True" at bounding box center [610, 110] width 85 height 32
click at [580, 115] on input "True" at bounding box center [581, 110] width 11 height 9
radio input "true"
click at [692, 209] on span "False" at bounding box center [703, 203] width 23 height 11
click at [689, 208] on input "False" at bounding box center [683, 203] width 11 height 9
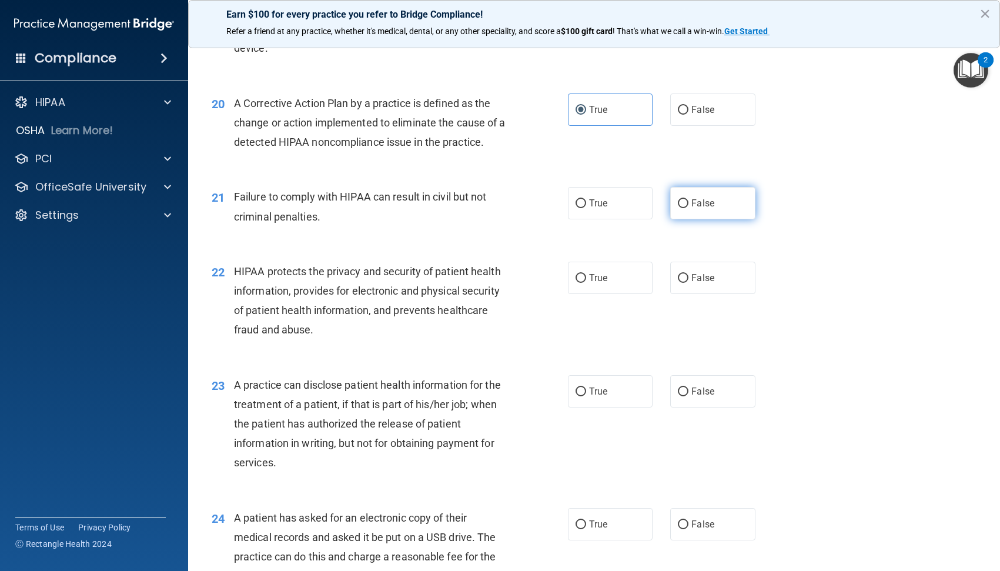
radio input "true"
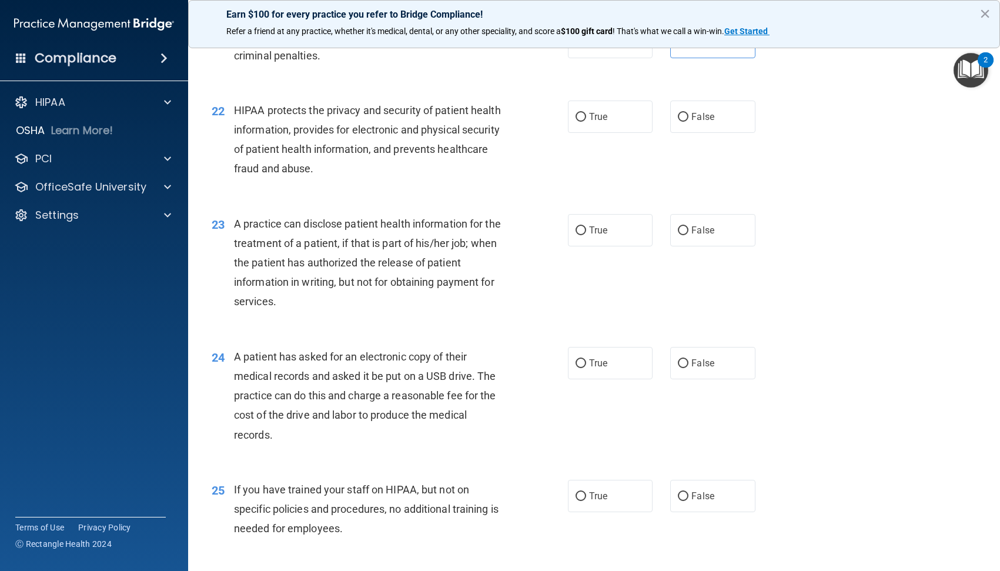
scroll to position [1941, 0]
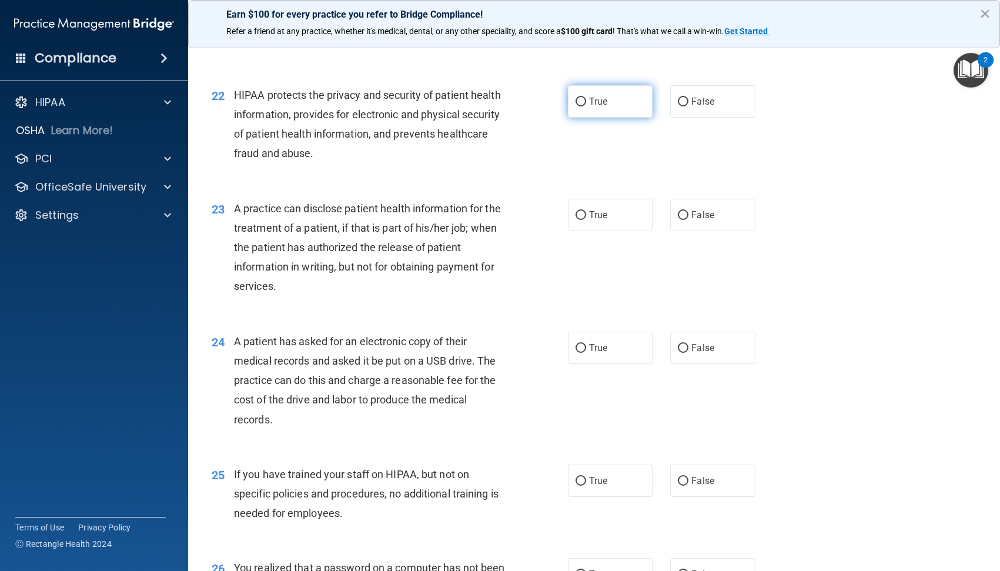
click at [605, 118] on label "True" at bounding box center [610, 101] width 85 height 32
click at [586, 106] on input "True" at bounding box center [581, 102] width 11 height 9
radio input "true"
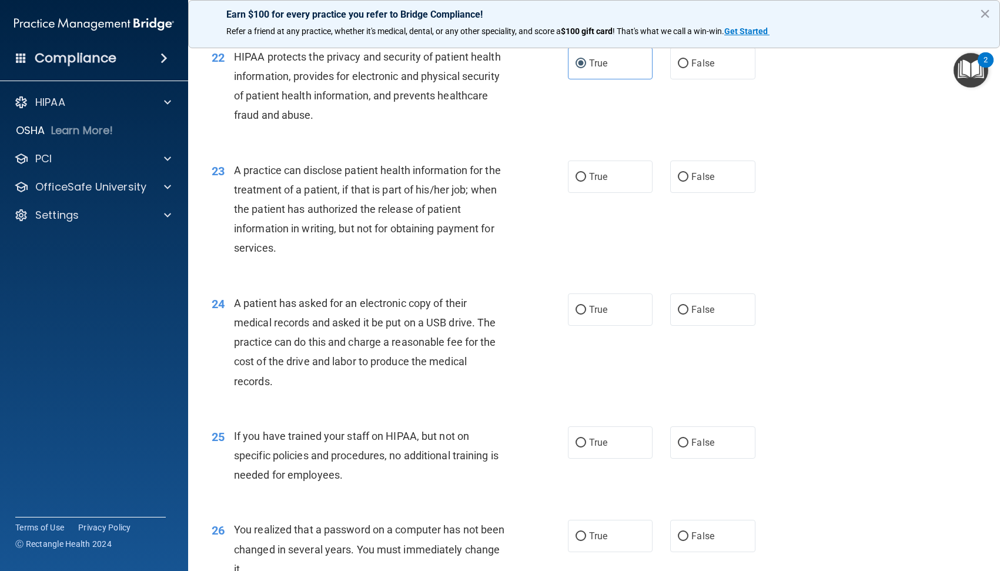
scroll to position [2000, 0]
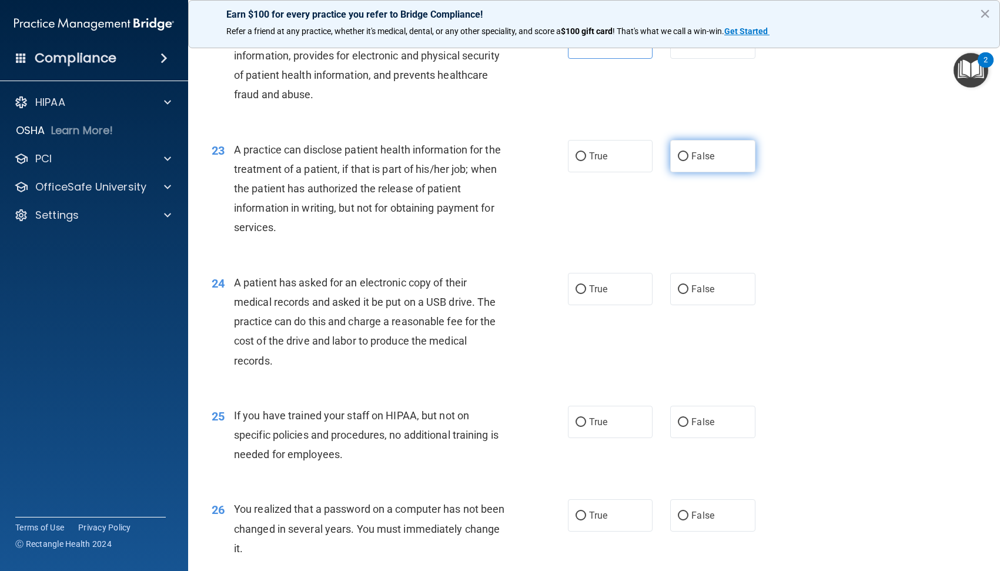
click at [694, 162] on span "False" at bounding box center [703, 156] width 23 height 11
click at [689, 161] on input "False" at bounding box center [683, 156] width 11 height 9
radio input "true"
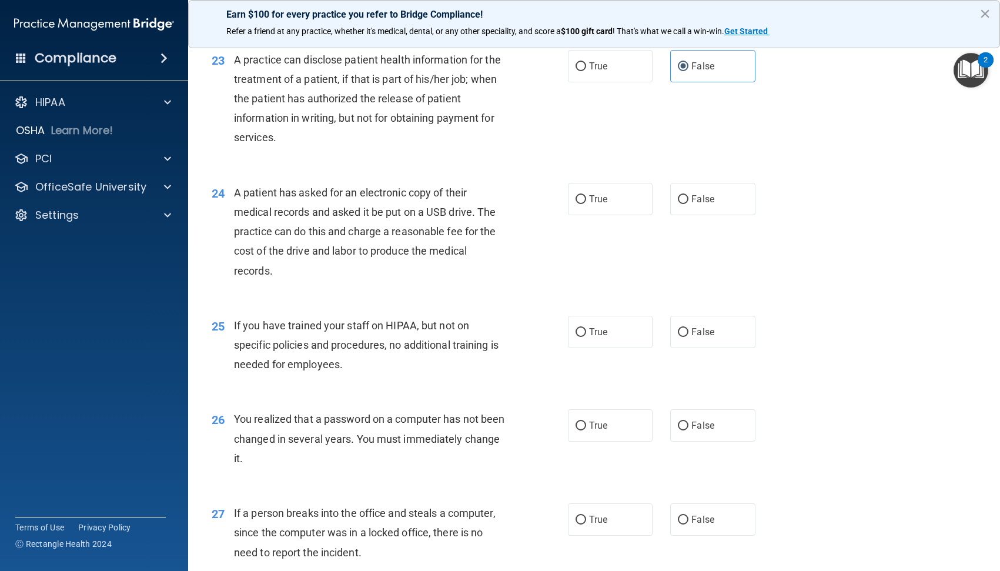
scroll to position [2117, 0]
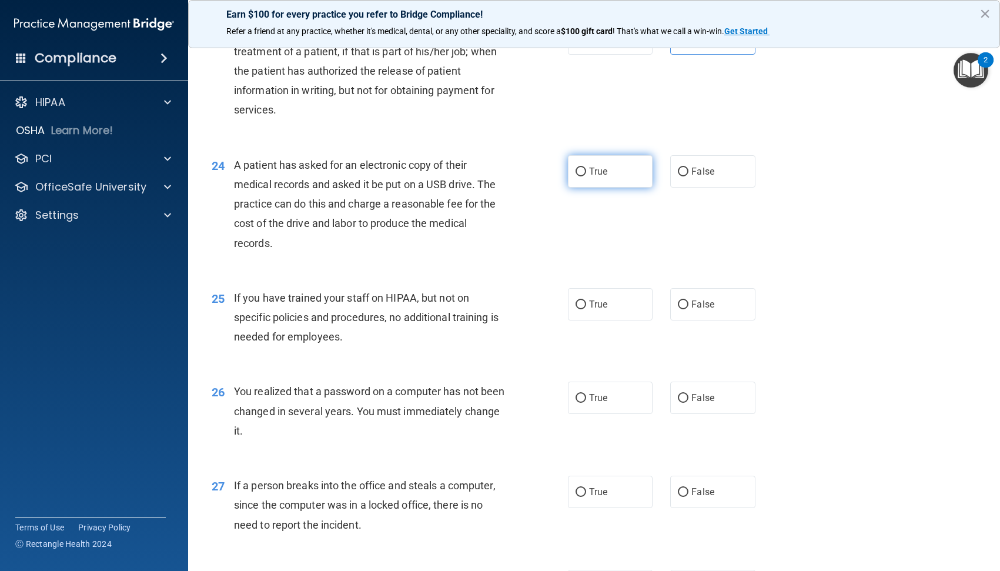
click at [568, 188] on label "True" at bounding box center [610, 171] width 85 height 32
click at [576, 176] on input "True" at bounding box center [581, 172] width 11 height 9
radio input "true"
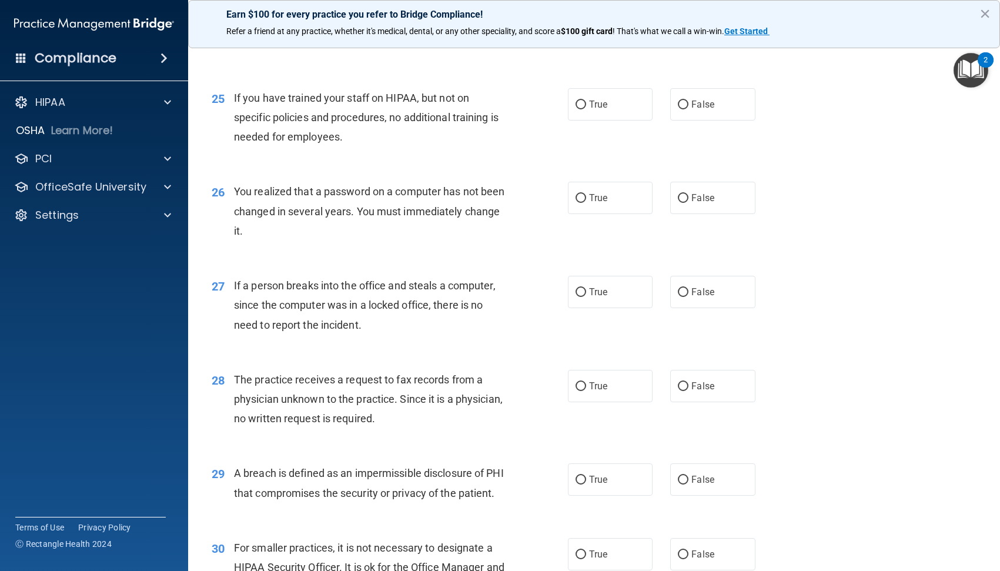
scroll to position [2353, 0]
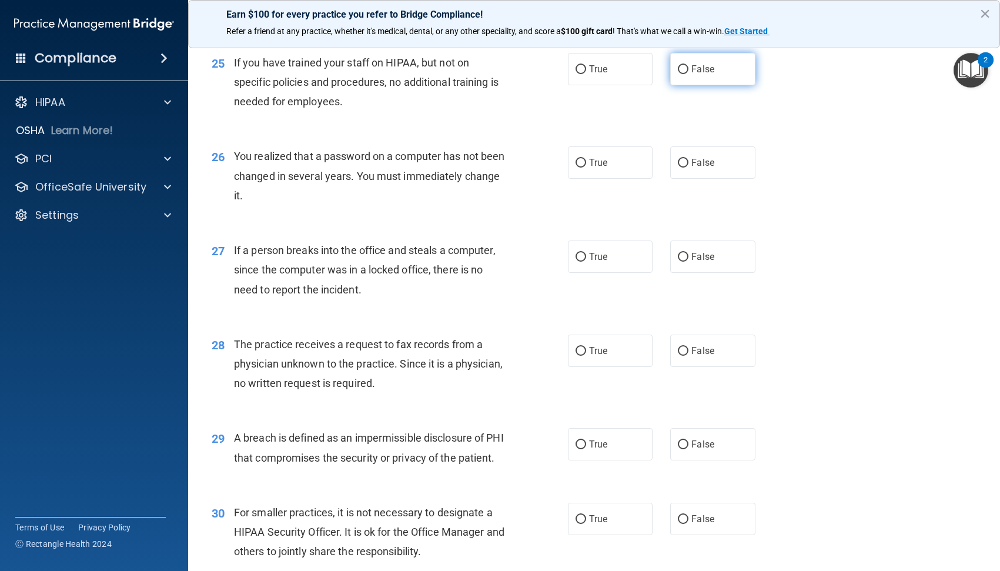
click at [693, 75] on span "False" at bounding box center [703, 69] width 23 height 11
click at [689, 74] on input "False" at bounding box center [683, 69] width 11 height 9
radio input "true"
click at [590, 168] on span "True" at bounding box center [598, 162] width 18 height 11
click at [586, 168] on input "True" at bounding box center [581, 163] width 11 height 9
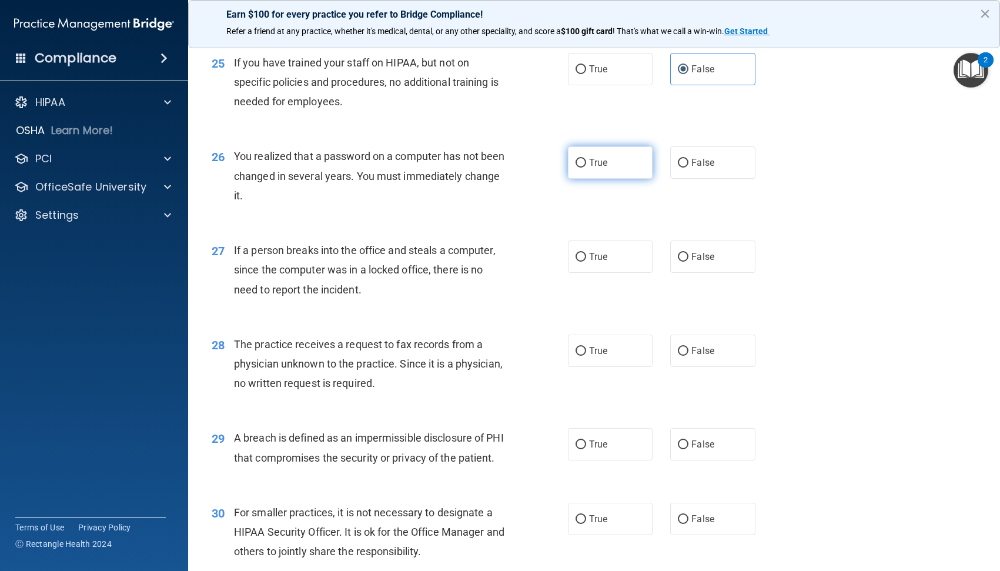
radio input "true"
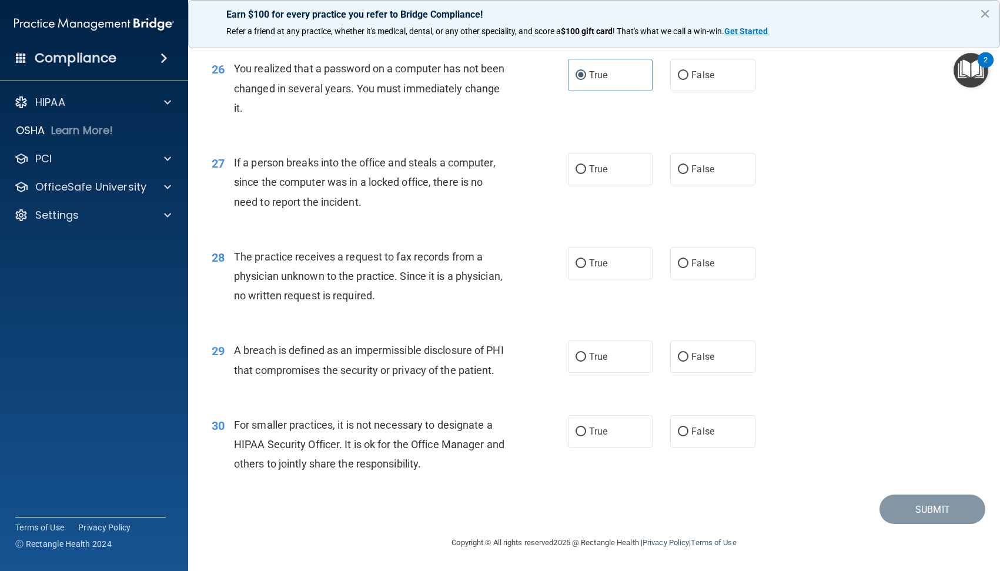
scroll to position [2479, 0]
click at [692, 164] on span "False" at bounding box center [703, 169] width 23 height 11
click at [689, 165] on input "False" at bounding box center [683, 169] width 11 height 9
radio input "true"
click at [683, 259] on input "False" at bounding box center [683, 263] width 11 height 9
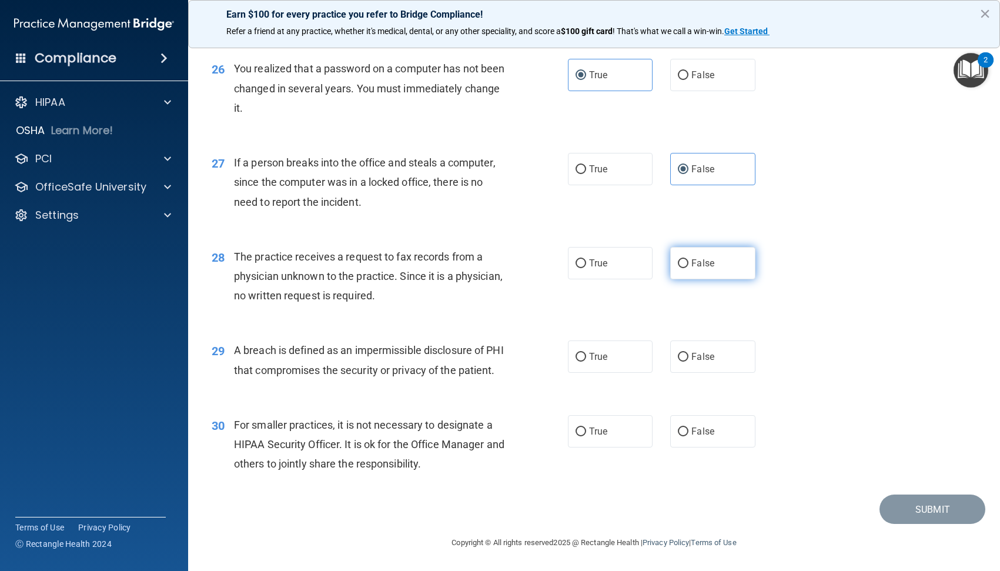
radio input "true"
click at [610, 341] on label "True" at bounding box center [610, 357] width 85 height 32
click at [586, 353] on input "True" at bounding box center [581, 357] width 11 height 9
radio input "true"
click at [678, 432] on input "False" at bounding box center [683, 432] width 11 height 9
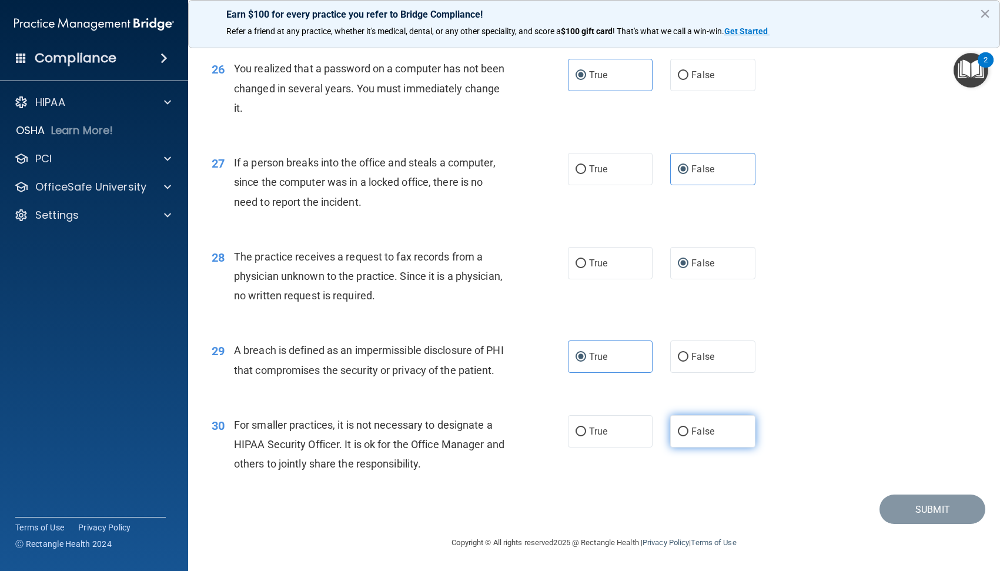
radio input "true"
click at [912, 516] on button "Submit" at bounding box center [933, 510] width 106 height 30
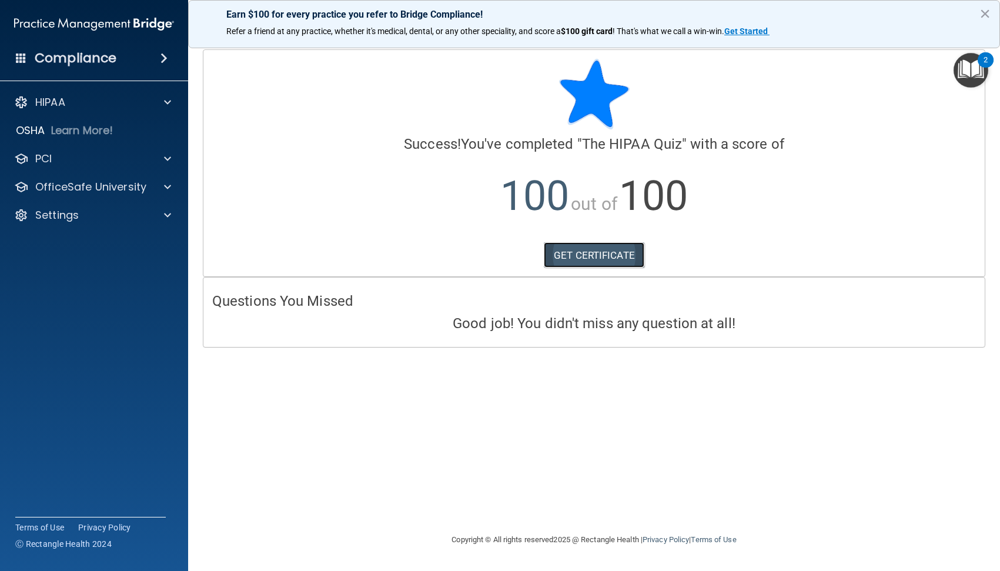
click at [617, 249] on link "GET CERTIFICATE" at bounding box center [594, 255] width 101 height 26
click at [161, 57] on span at bounding box center [164, 58] width 7 height 14
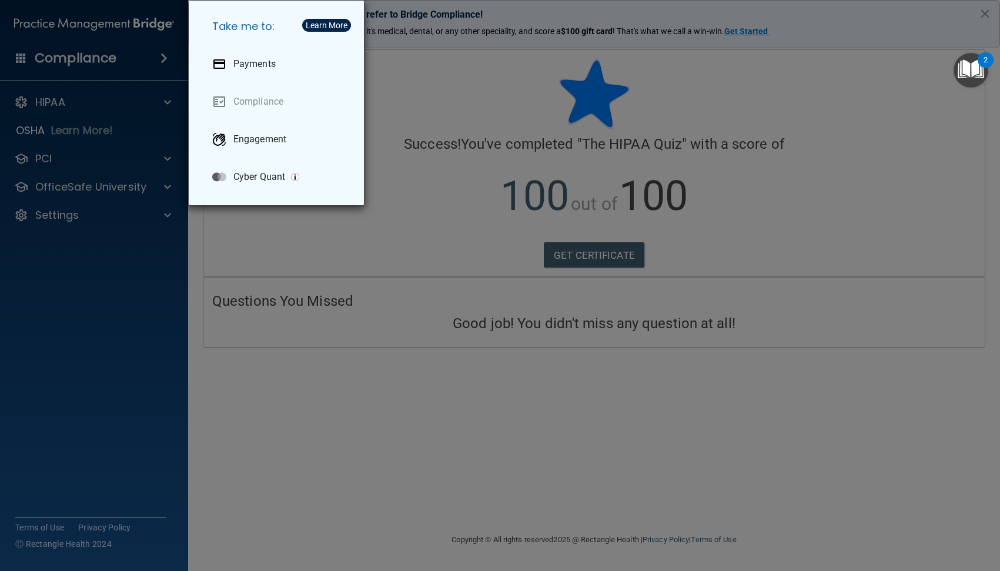
click at [66, 104] on div "Take me to: Payments Compliance Engagement Cyber Quant" at bounding box center [500, 285] width 1000 height 571
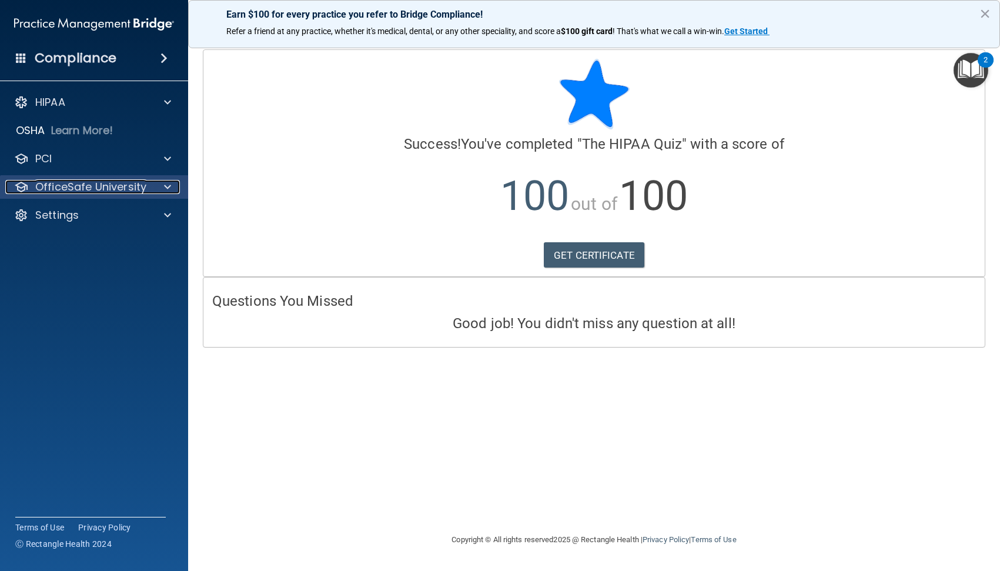
click at [65, 190] on p "OfficeSafe University" at bounding box center [90, 187] width 111 height 14
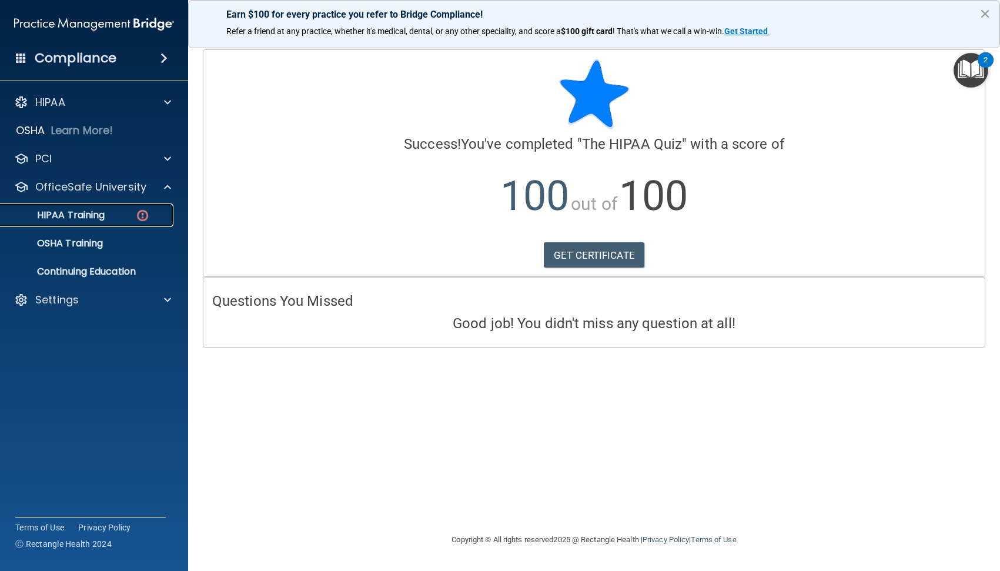
click at [71, 215] on p "HIPAA Training" at bounding box center [56, 215] width 97 height 12
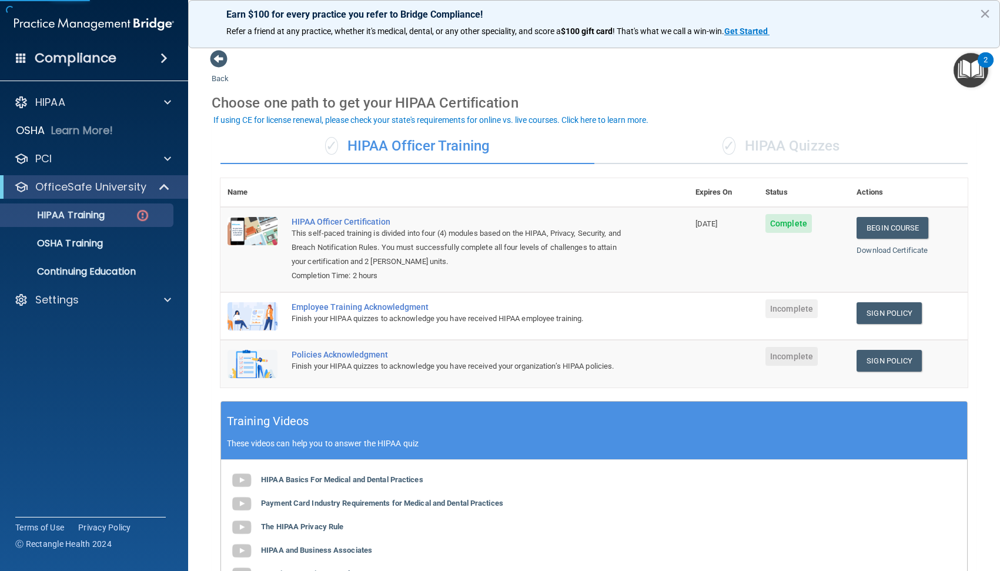
click at [779, 144] on div "✓ HIPAA Quizzes" at bounding box center [782, 146] width 374 height 35
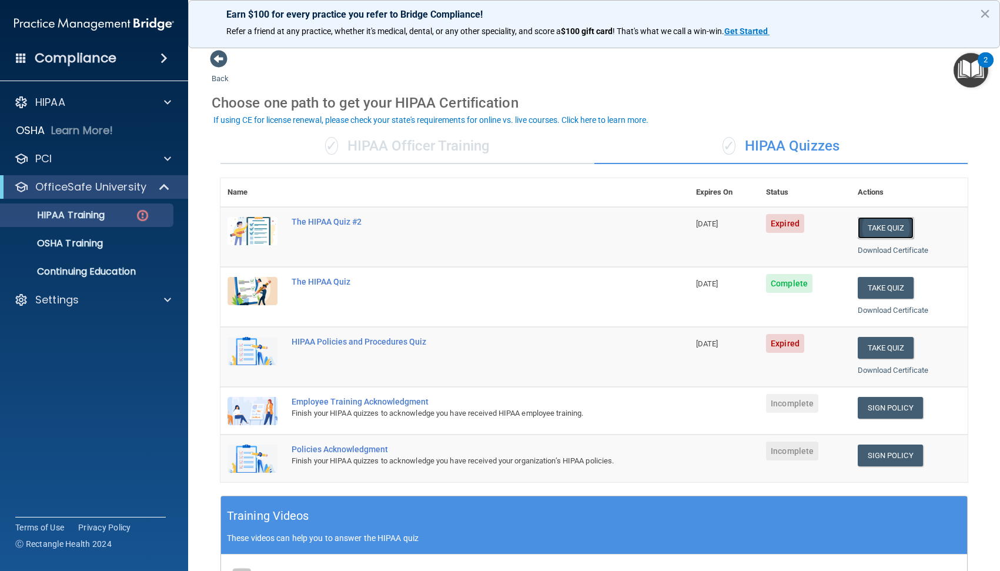
click at [882, 226] on button "Take Quiz" at bounding box center [886, 228] width 56 height 22
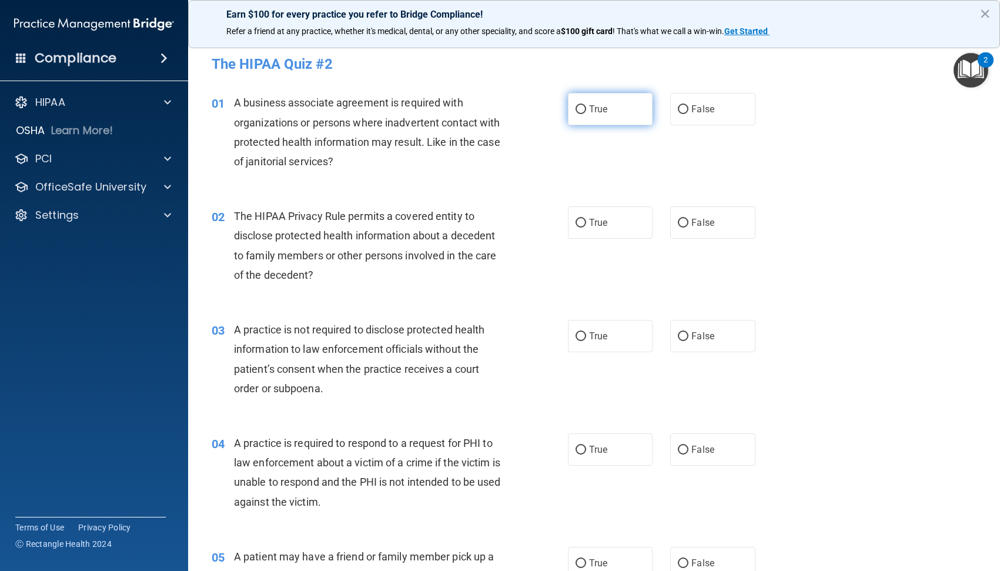
click at [589, 105] on span "True" at bounding box center [598, 109] width 18 height 11
click at [585, 105] on input "True" at bounding box center [581, 109] width 11 height 9
radio input "true"
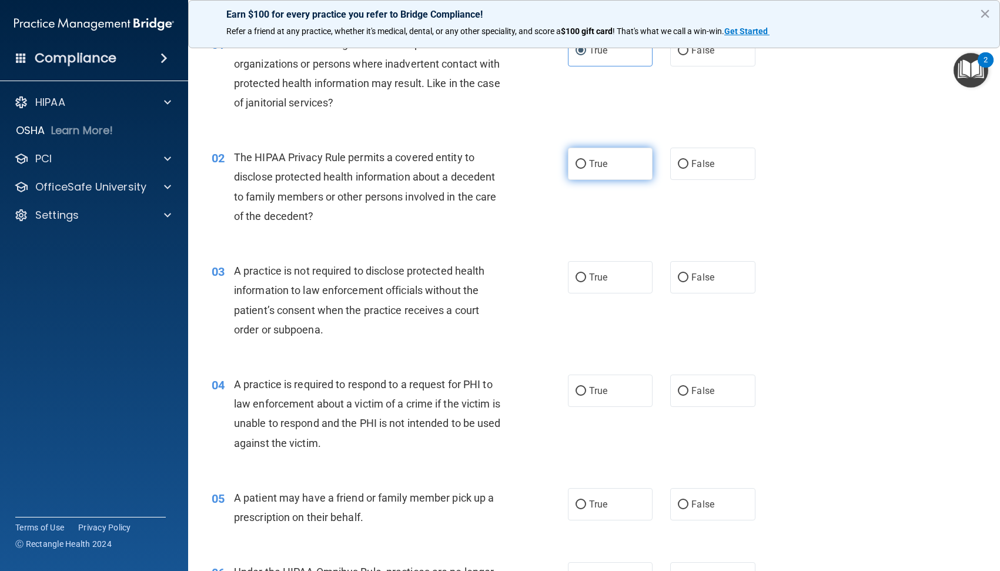
click at [576, 168] on input "True" at bounding box center [581, 164] width 11 height 9
radio input "true"
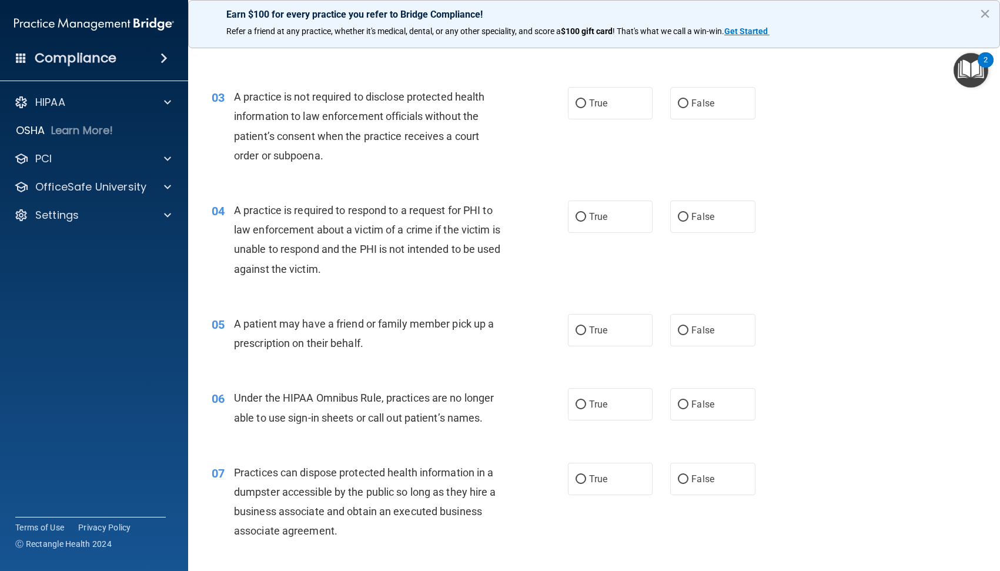
scroll to position [235, 0]
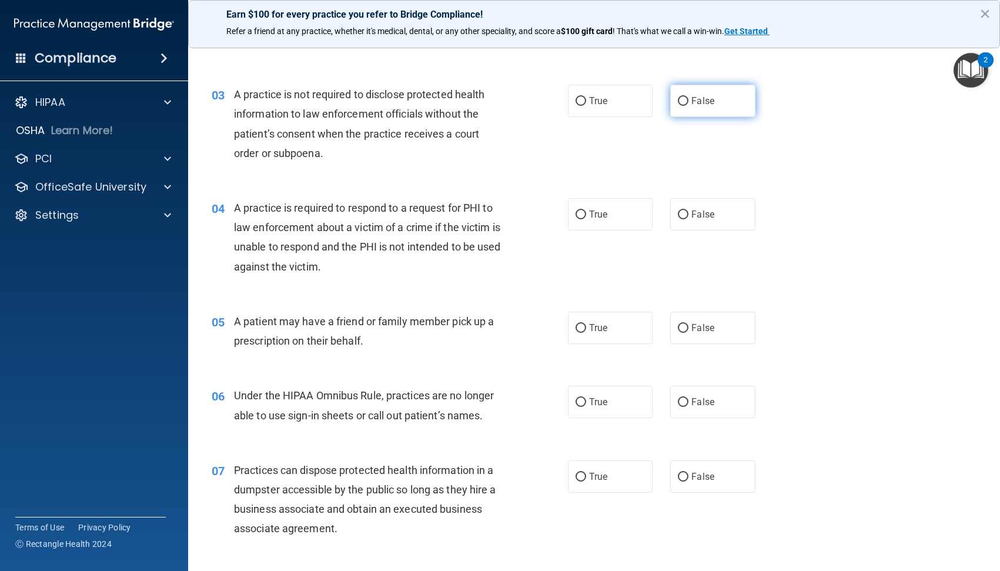
click at [684, 99] on label "False" at bounding box center [712, 101] width 85 height 32
click at [684, 99] on input "False" at bounding box center [683, 101] width 11 height 9
radio input "true"
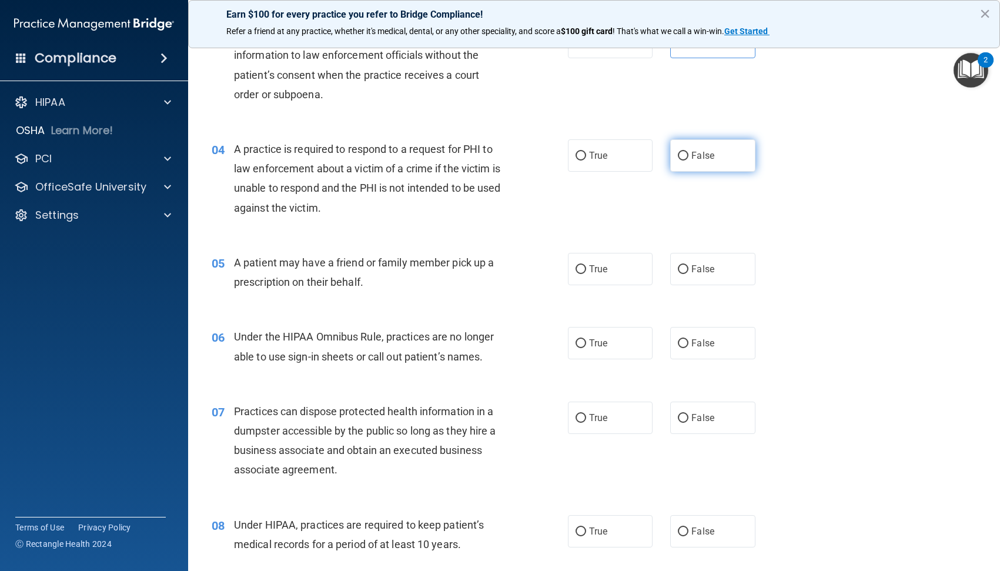
click at [700, 154] on span "False" at bounding box center [703, 155] width 23 height 11
click at [689, 154] on input "False" at bounding box center [683, 156] width 11 height 9
radio input "true"
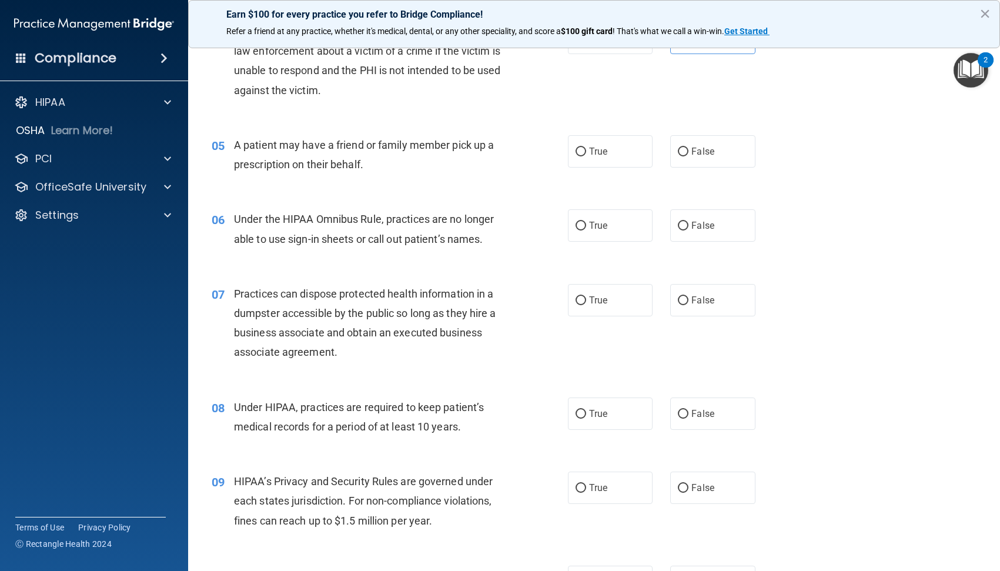
scroll to position [471, 0]
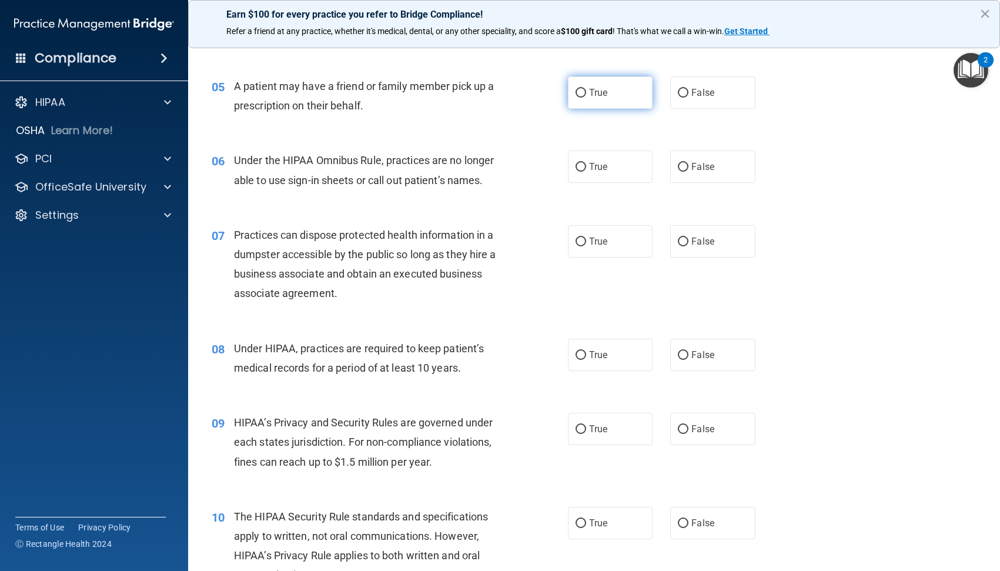
click at [578, 96] on input "True" at bounding box center [581, 93] width 11 height 9
radio input "true"
click at [692, 165] on span "False" at bounding box center [703, 166] width 23 height 11
click at [688, 165] on input "False" at bounding box center [683, 167] width 11 height 9
radio input "true"
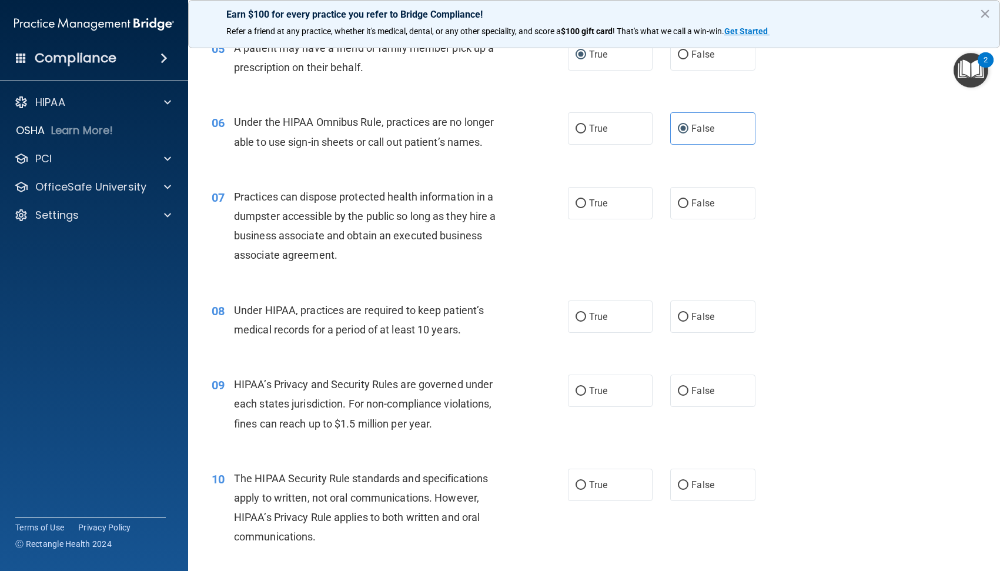
scroll to position [529, 0]
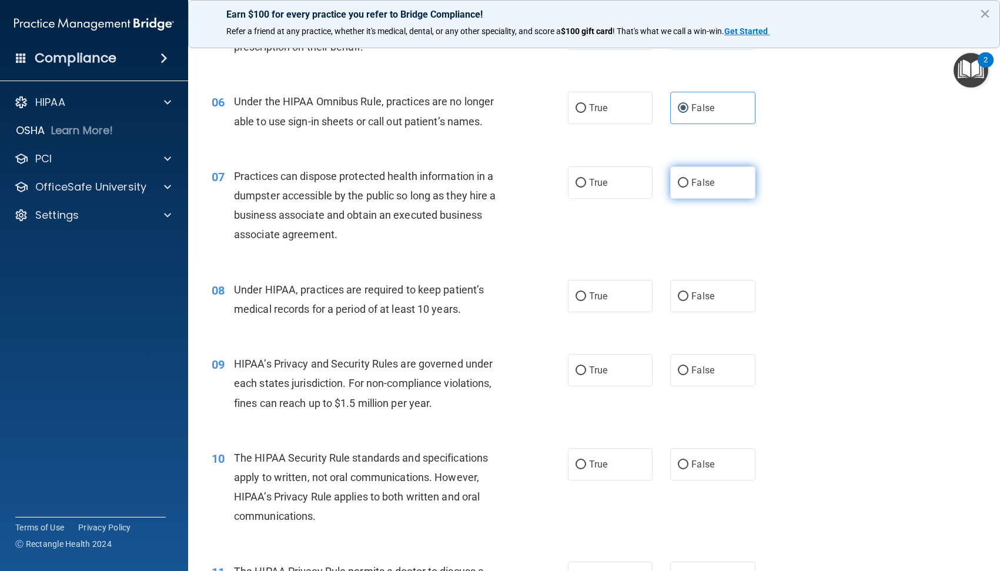
click at [680, 185] on input "False" at bounding box center [683, 183] width 11 height 9
radio input "true"
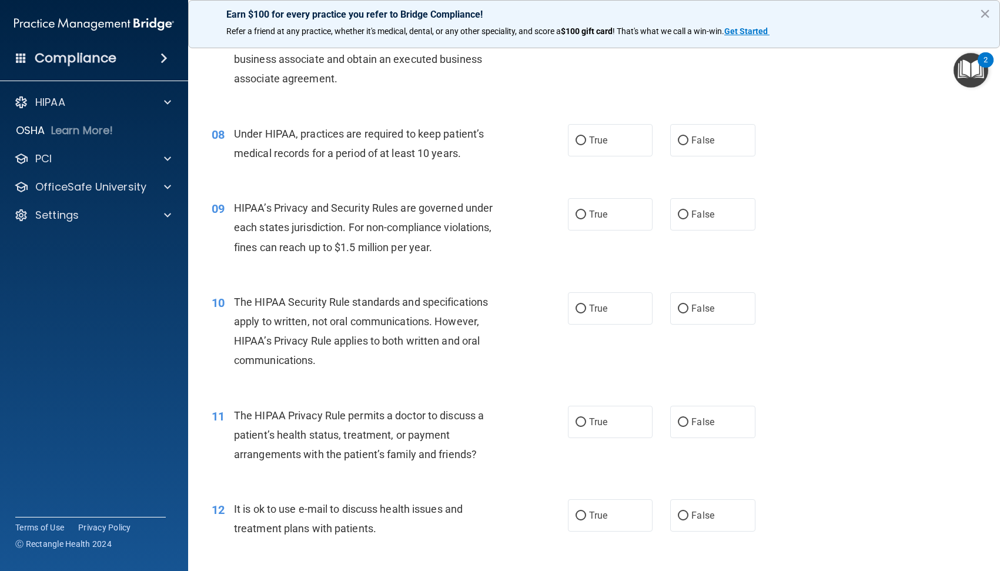
scroll to position [706, 0]
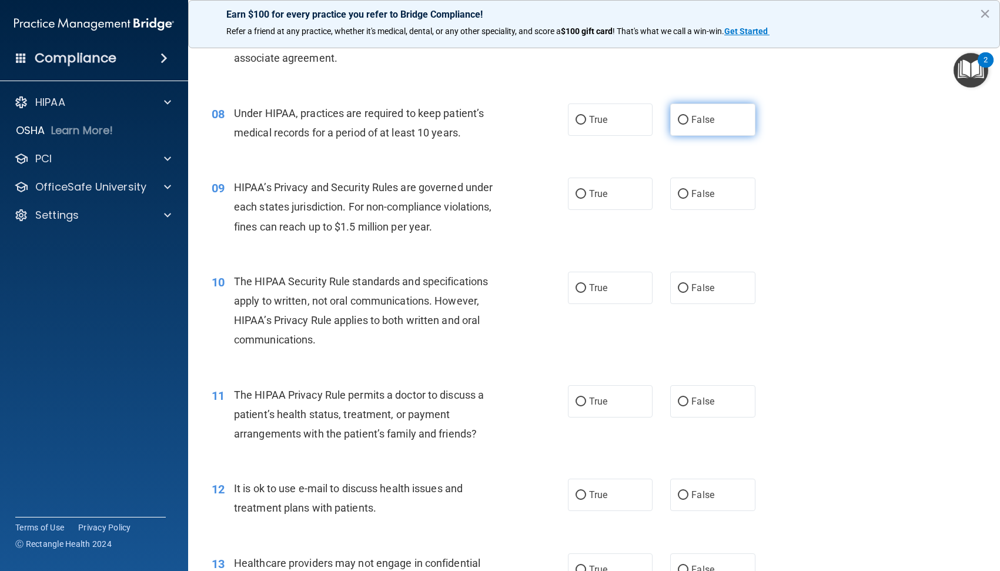
click at [723, 111] on label "False" at bounding box center [712, 120] width 85 height 32
click at [689, 116] on input "False" at bounding box center [683, 120] width 11 height 9
radio input "true"
click at [585, 201] on label "True" at bounding box center [610, 194] width 85 height 32
click at [585, 199] on input "True" at bounding box center [581, 194] width 11 height 9
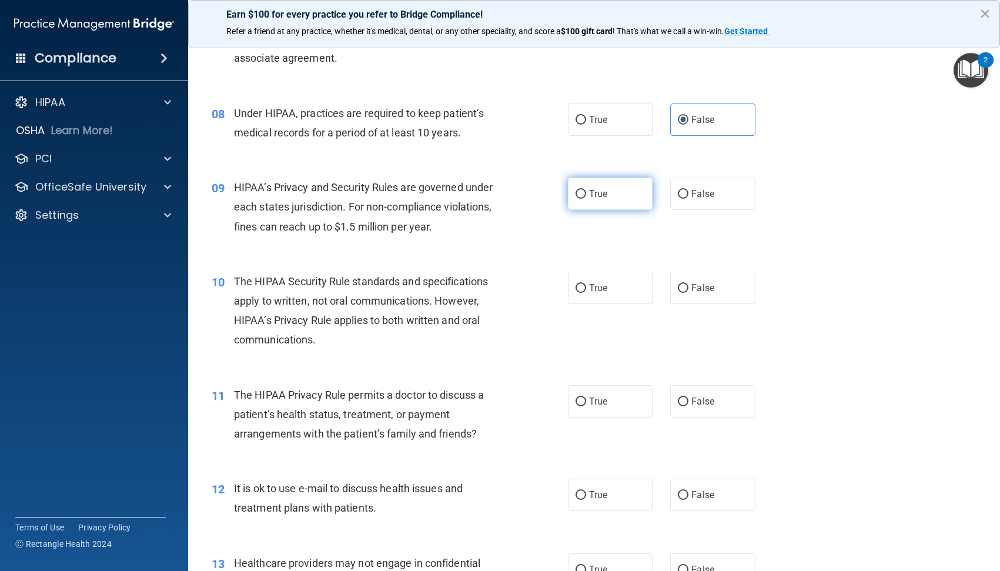
radio input "true"
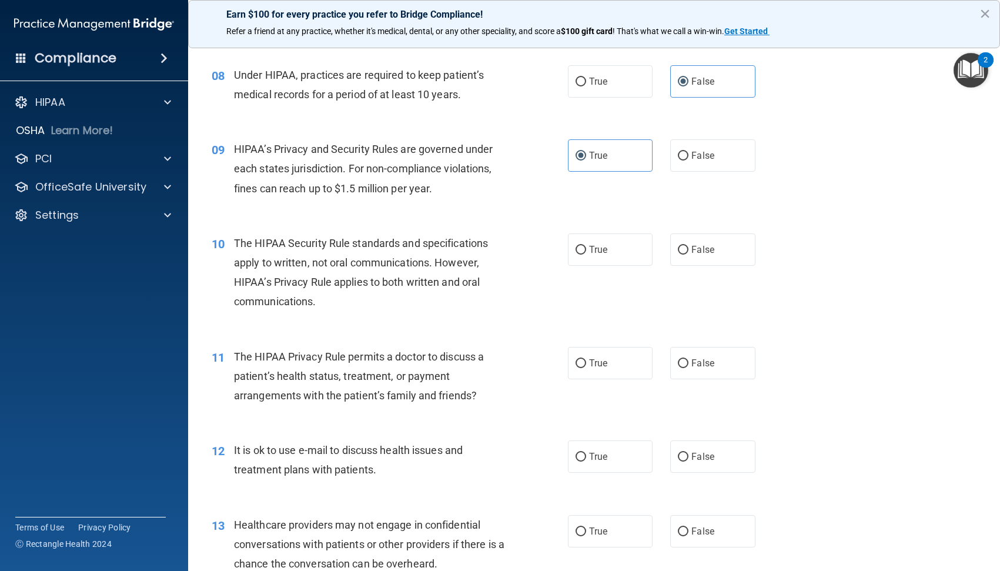
scroll to position [765, 0]
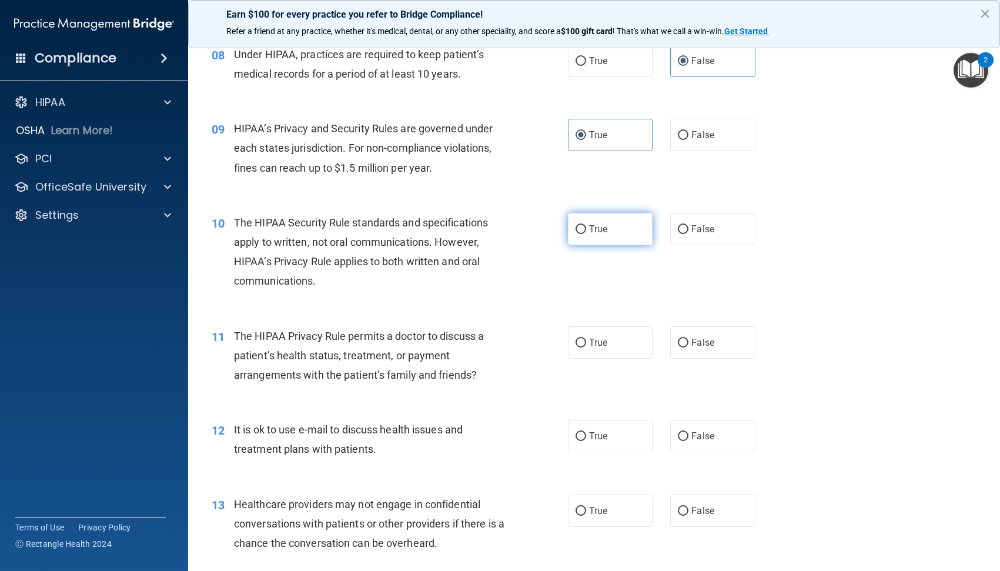
click at [604, 233] on label "True" at bounding box center [610, 229] width 85 height 32
click at [586, 233] on input "True" at bounding box center [581, 229] width 11 height 9
radio input "true"
click at [705, 141] on label "False" at bounding box center [712, 135] width 85 height 32
click at [689, 140] on input "False" at bounding box center [683, 135] width 11 height 9
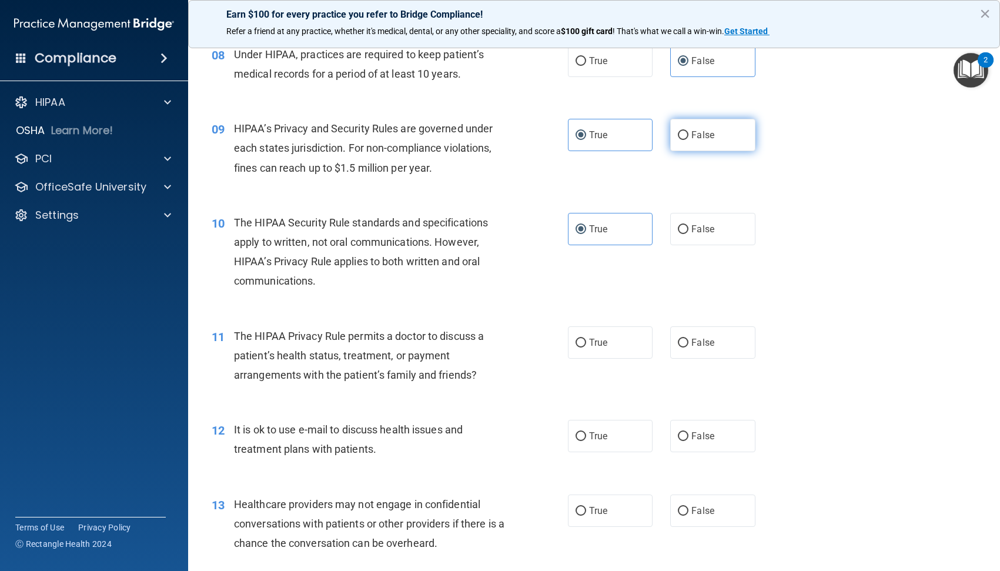
radio input "true"
radio input "false"
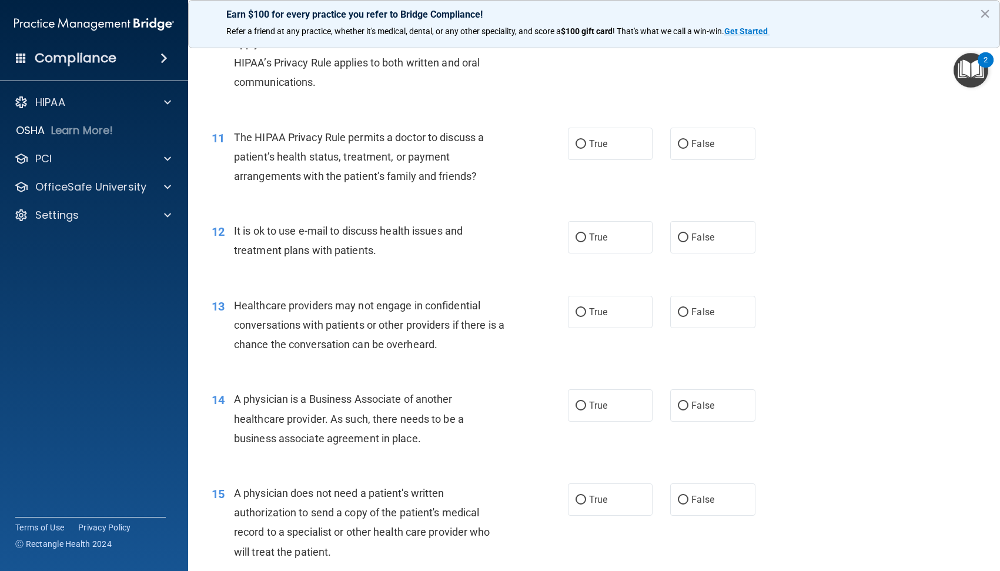
scroll to position [1000, 0]
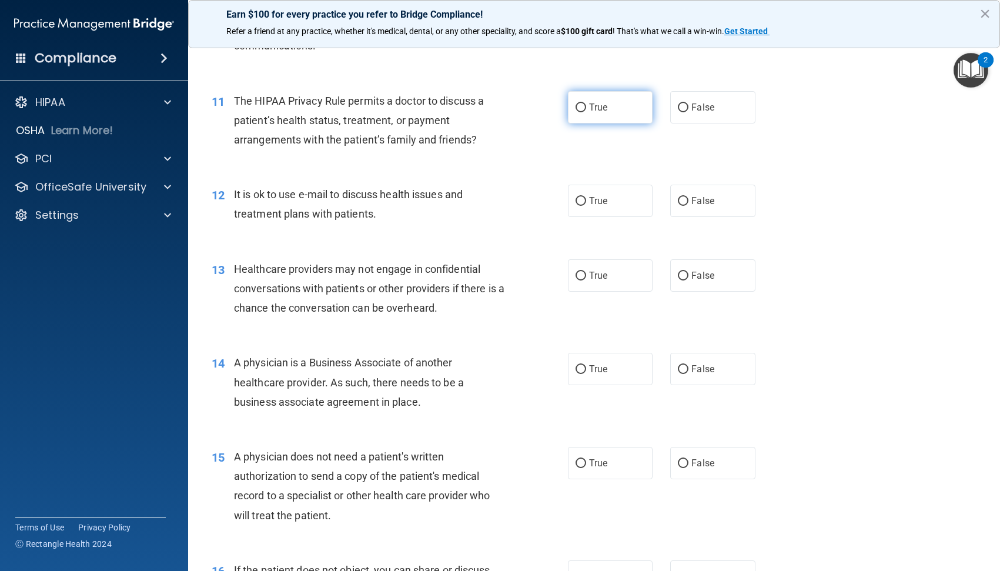
click at [583, 111] on label "True" at bounding box center [610, 107] width 85 height 32
click at [583, 111] on input "True" at bounding box center [581, 108] width 11 height 9
radio input "true"
click at [605, 203] on label "True" at bounding box center [610, 201] width 85 height 32
click at [586, 203] on input "True" at bounding box center [581, 201] width 11 height 9
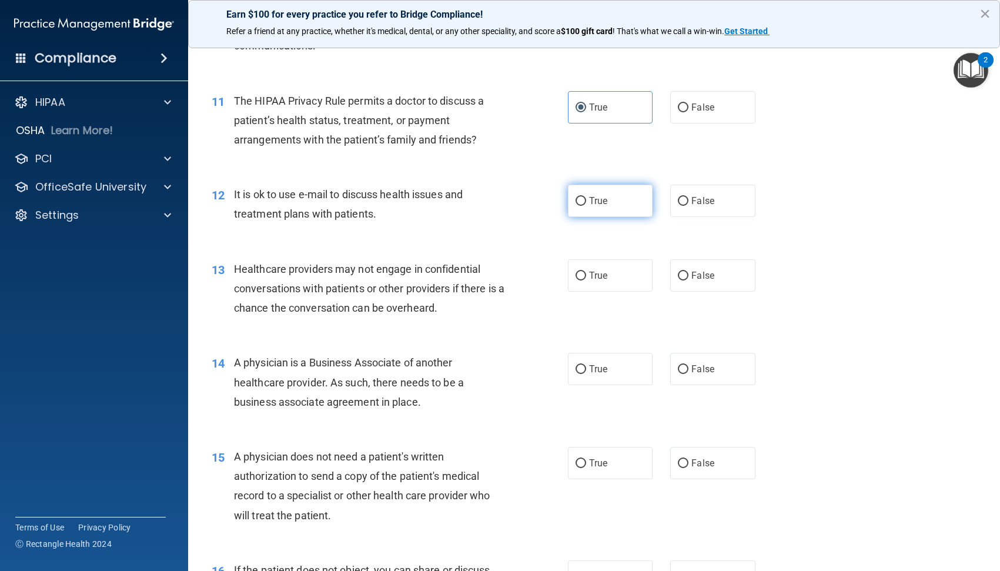
radio input "true"
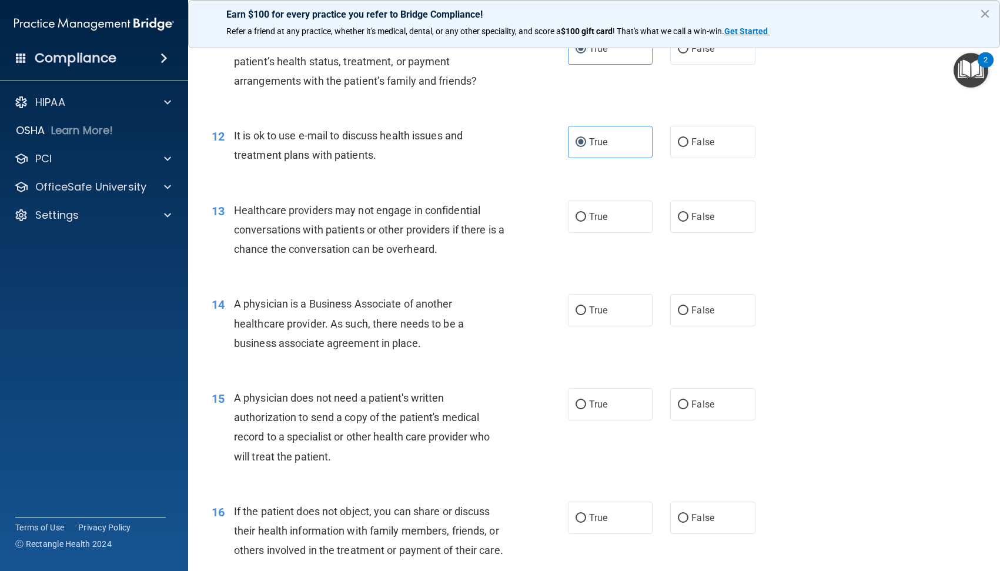
scroll to position [1117, 0]
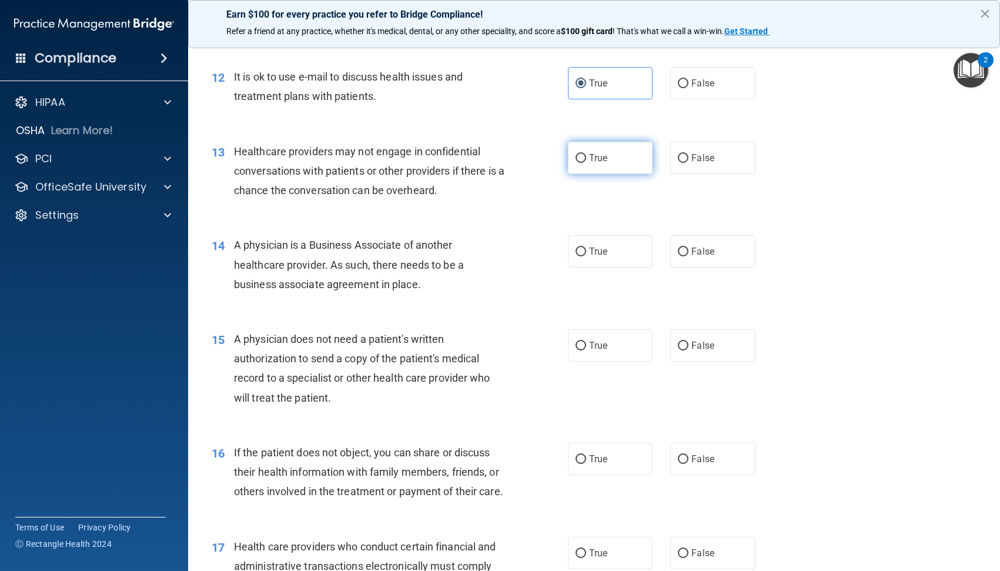
click at [618, 149] on label "True" at bounding box center [610, 158] width 85 height 32
click at [586, 154] on input "True" at bounding box center [581, 158] width 11 height 9
radio input "true"
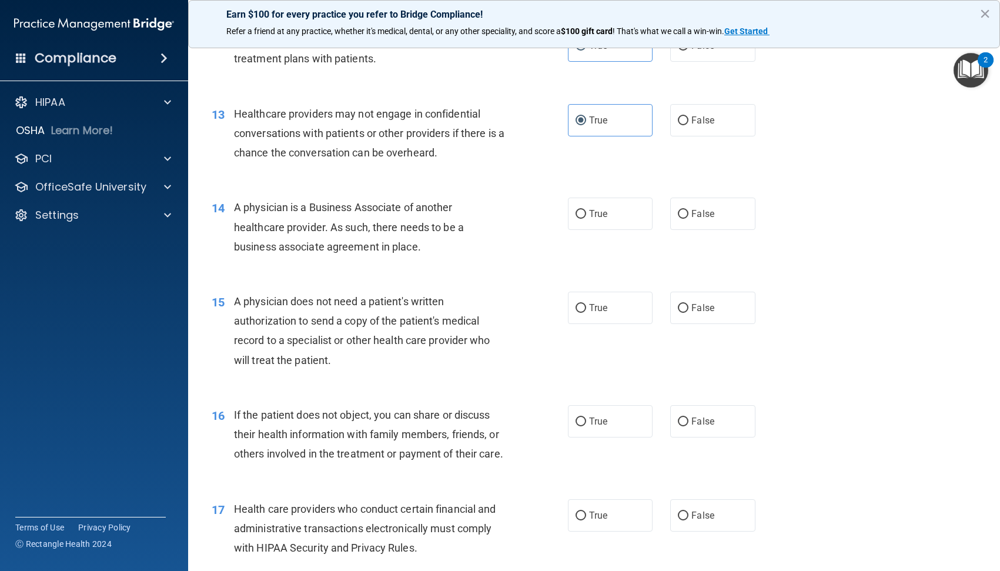
scroll to position [1176, 0]
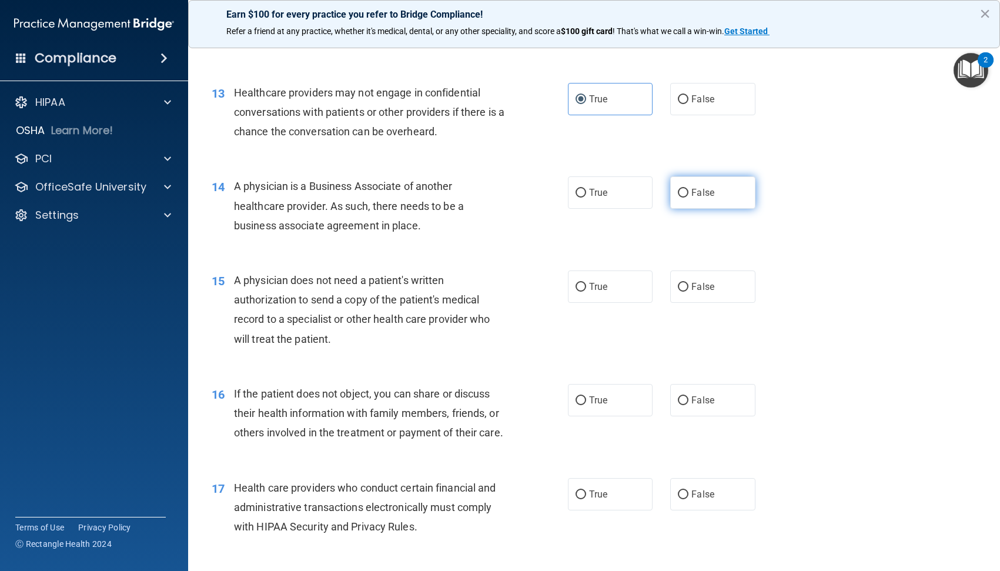
click at [671, 185] on label "False" at bounding box center [712, 192] width 85 height 32
click at [678, 189] on input "False" at bounding box center [683, 193] width 11 height 9
radio input "true"
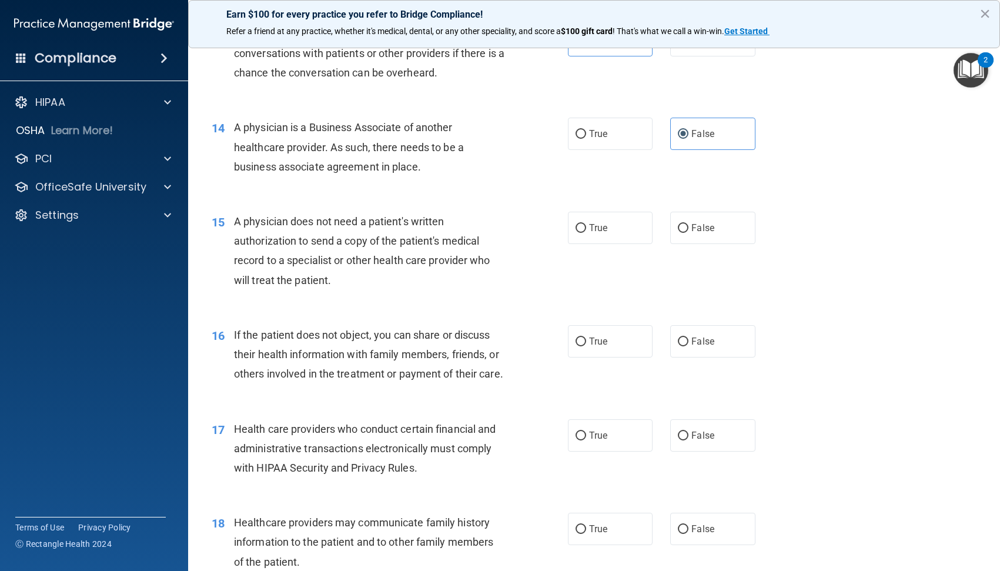
scroll to position [1294, 0]
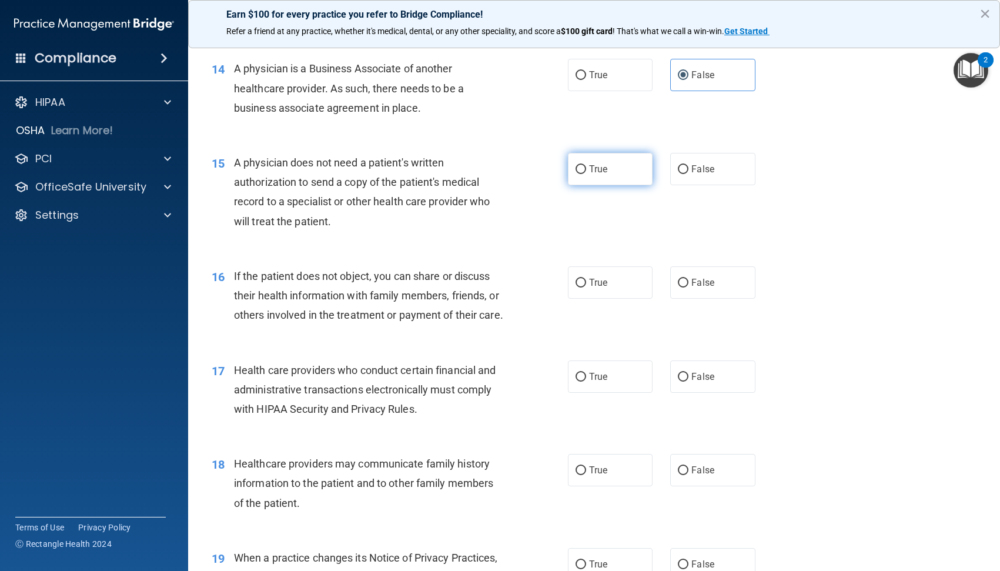
click at [580, 173] on input "True" at bounding box center [581, 169] width 11 height 9
radio input "true"
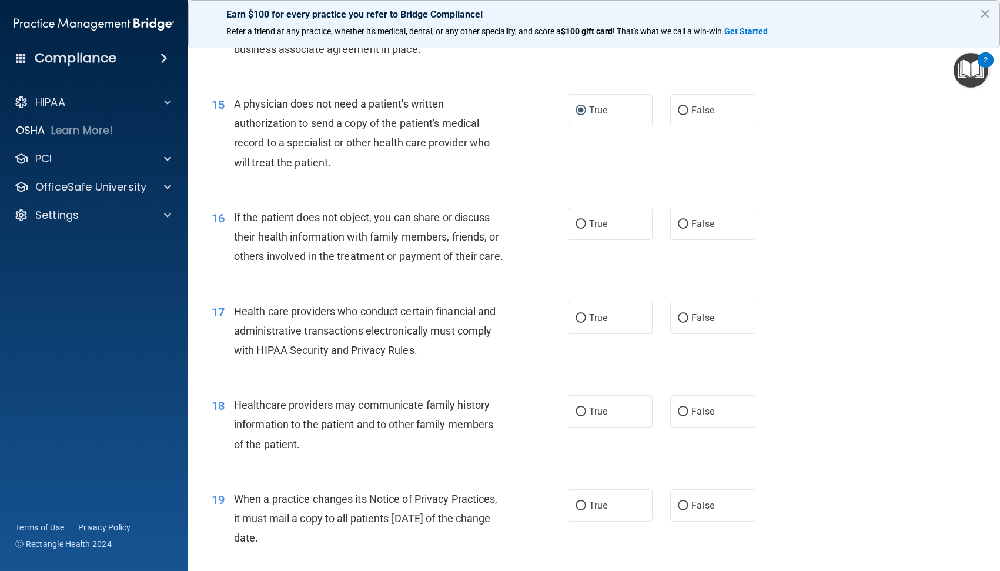
scroll to position [1412, 0]
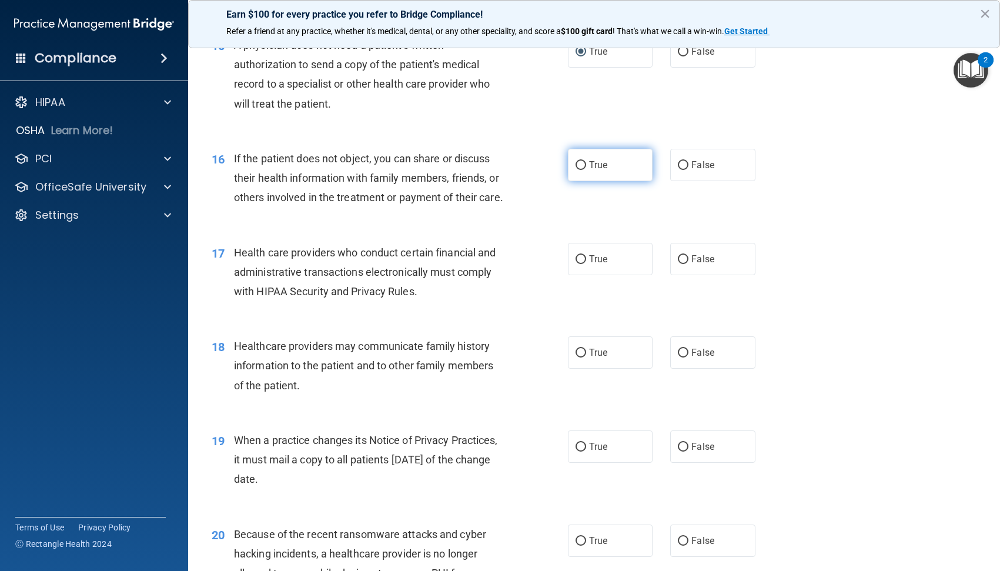
click at [612, 168] on label "True" at bounding box center [610, 165] width 85 height 32
click at [586, 168] on input "True" at bounding box center [581, 165] width 11 height 9
radio input "true"
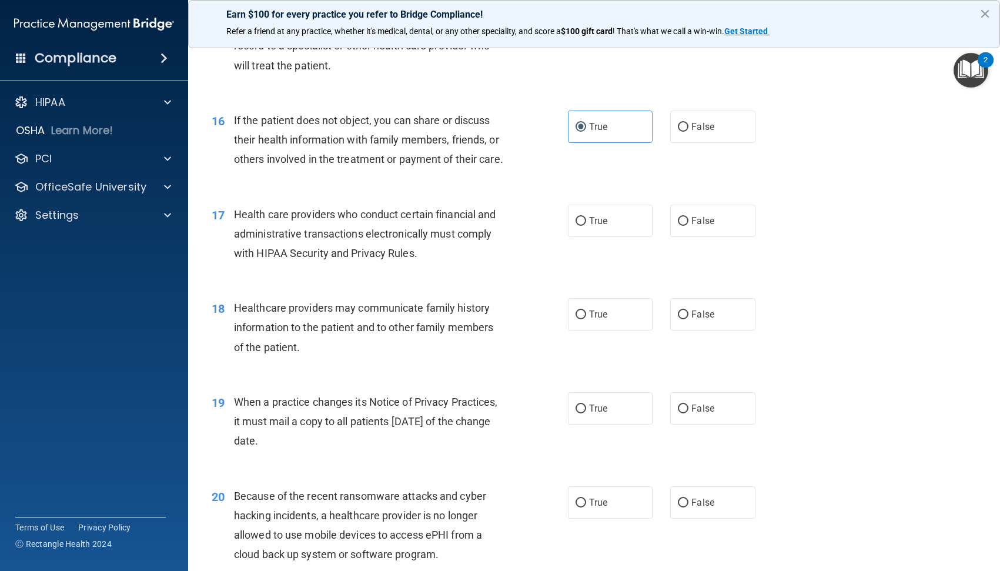
scroll to position [1470, 0]
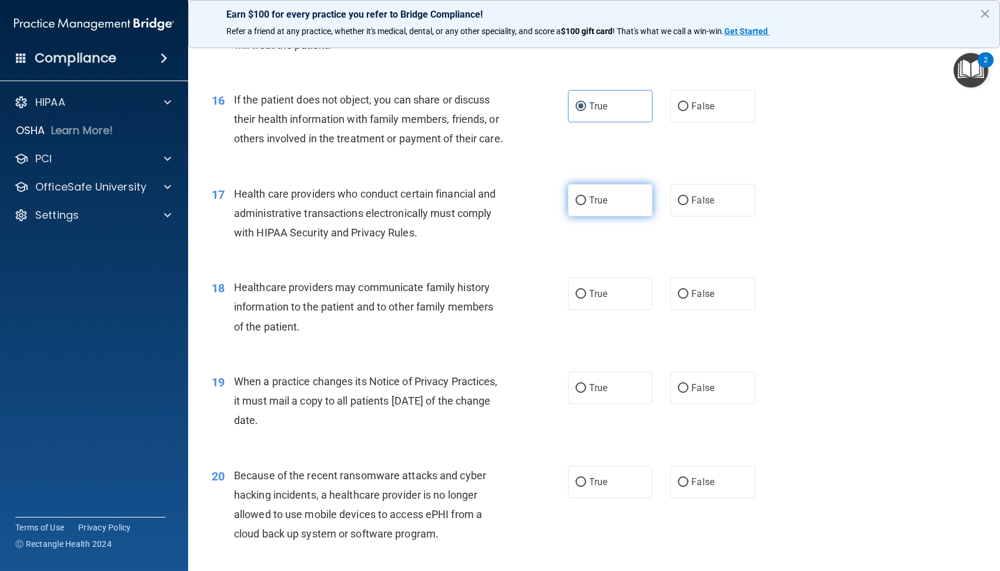
click at [597, 206] on span "True" at bounding box center [598, 200] width 18 height 11
click at [586, 205] on input "True" at bounding box center [581, 200] width 11 height 9
radio input "true"
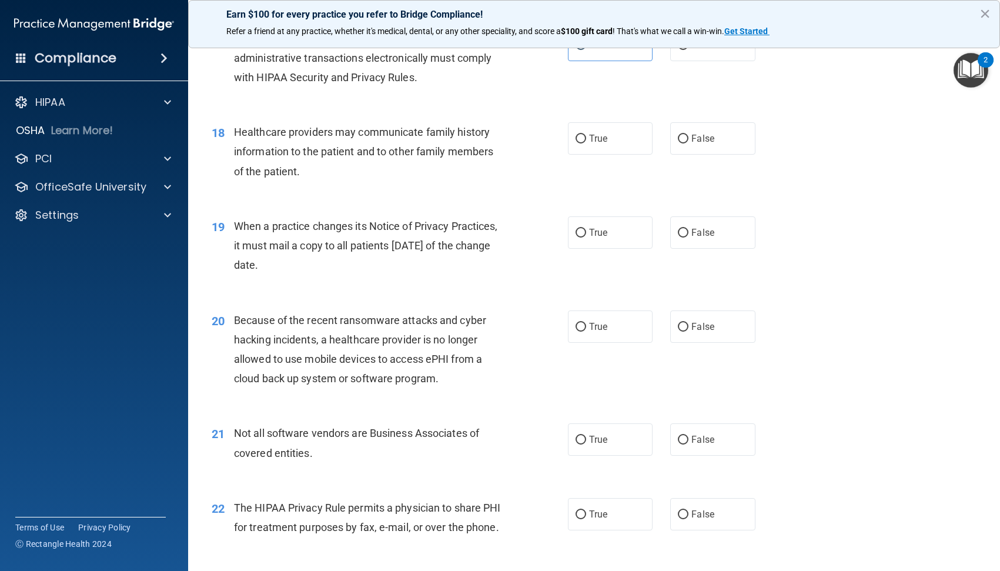
scroll to position [1647, 0]
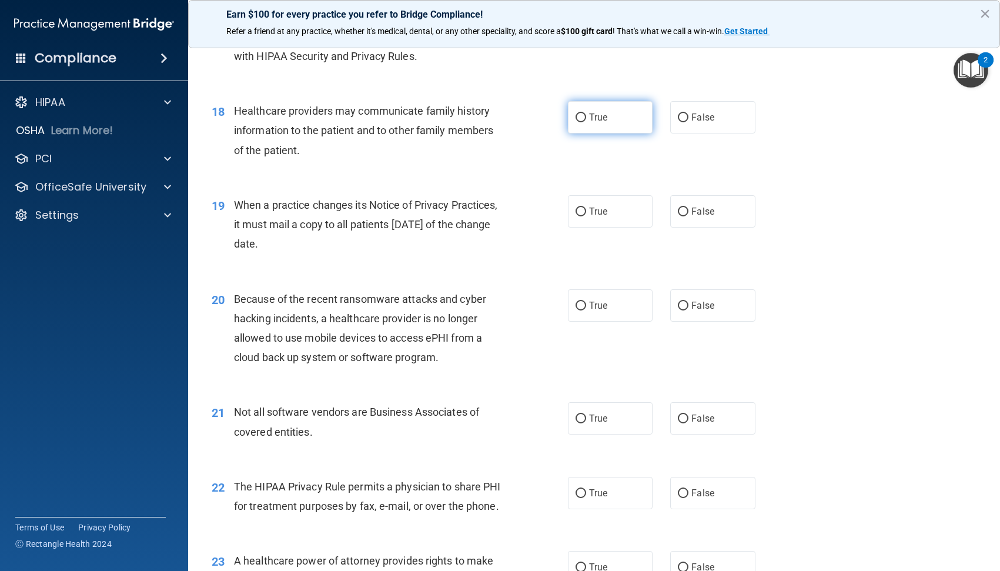
click at [599, 123] on span "True" at bounding box center [598, 117] width 18 height 11
click at [586, 122] on input "True" at bounding box center [581, 118] width 11 height 9
radio input "true"
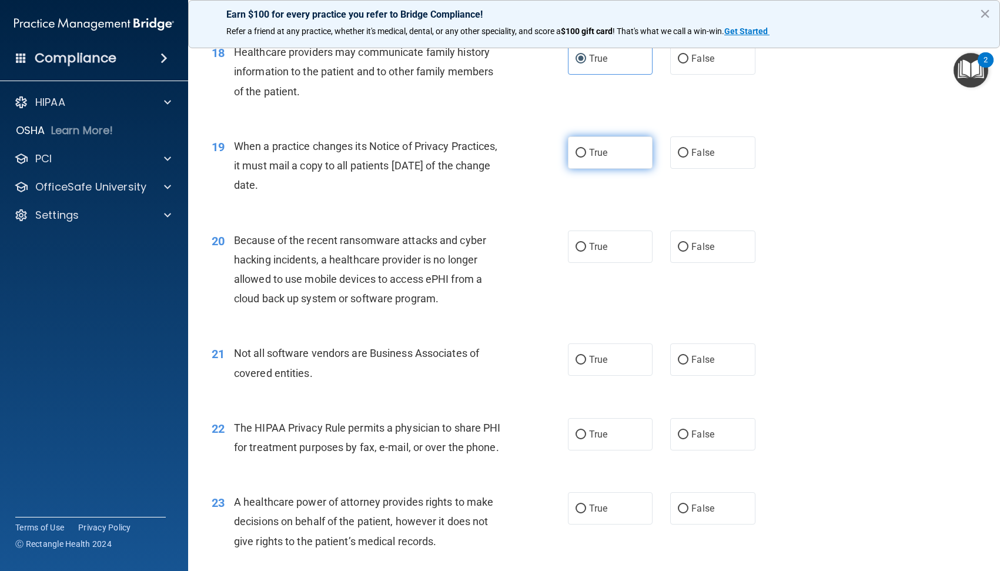
click at [604, 169] on label "True" at bounding box center [610, 152] width 85 height 32
click at [586, 158] on input "True" at bounding box center [581, 153] width 11 height 9
radio input "true"
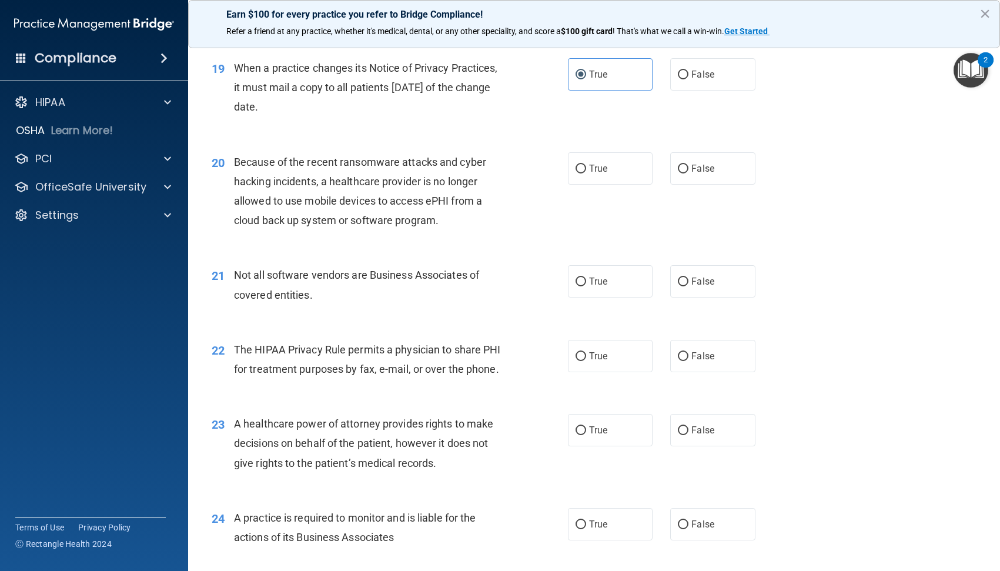
scroll to position [1823, 0]
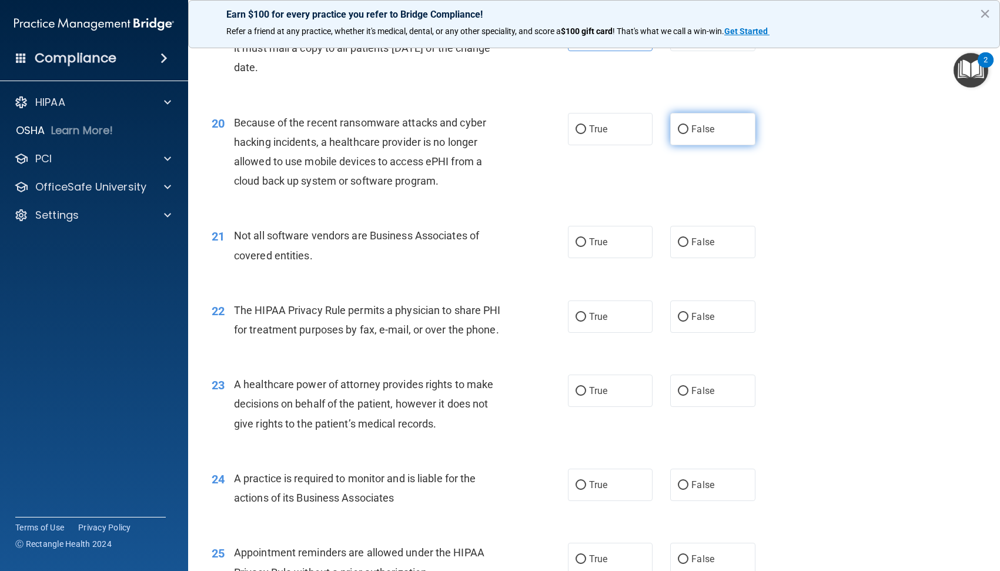
click at [692, 135] on span "False" at bounding box center [703, 129] width 23 height 11
click at [689, 134] on input "False" at bounding box center [683, 129] width 11 height 9
radio input "true"
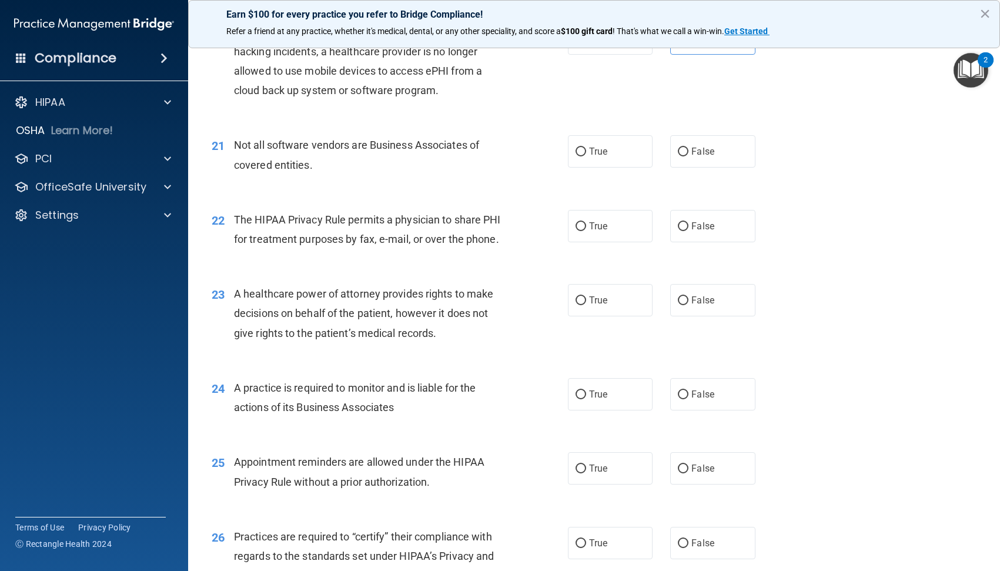
scroll to position [1941, 0]
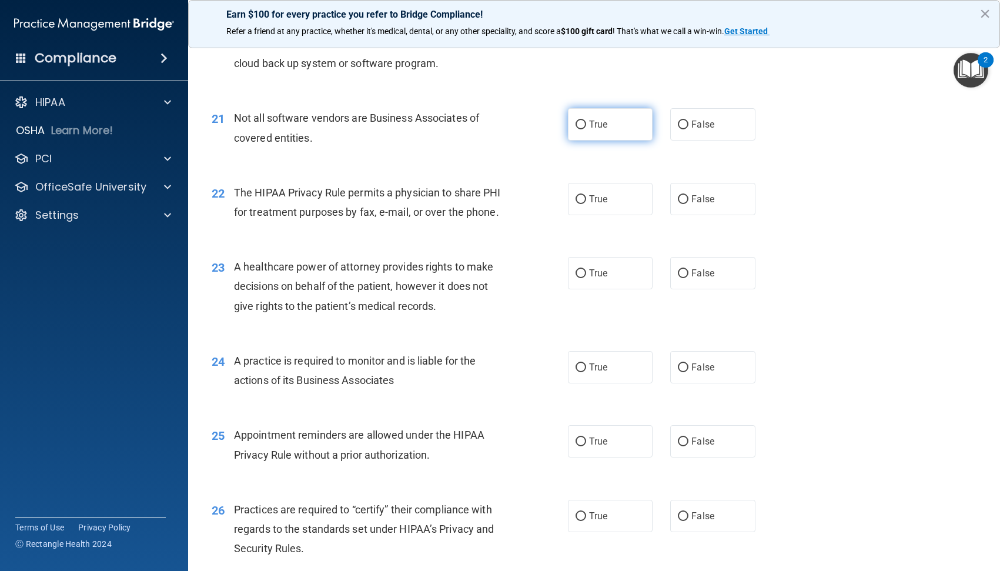
click at [611, 141] on label "True" at bounding box center [610, 124] width 85 height 32
click at [586, 129] on input "True" at bounding box center [581, 125] width 11 height 9
radio input "true"
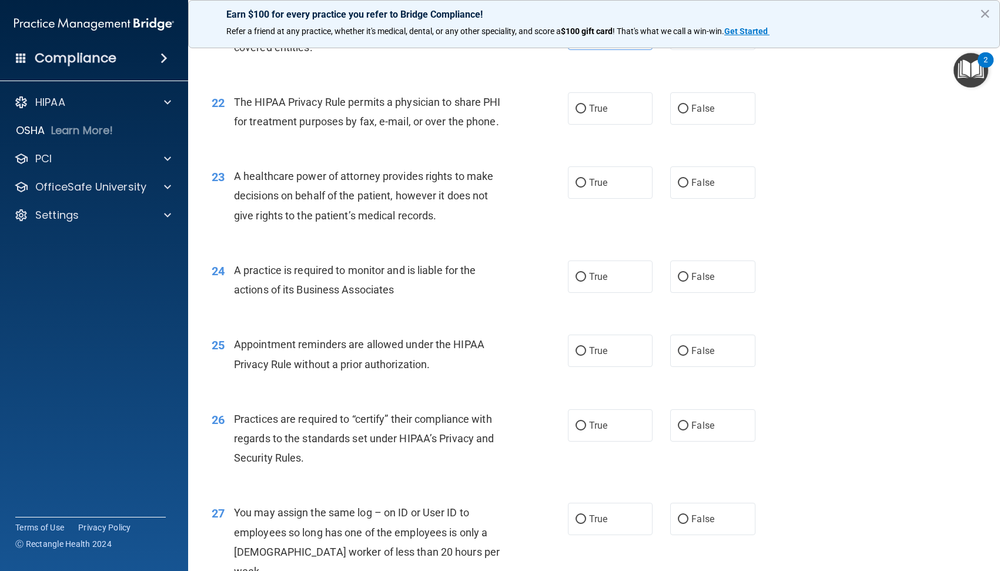
scroll to position [2058, 0]
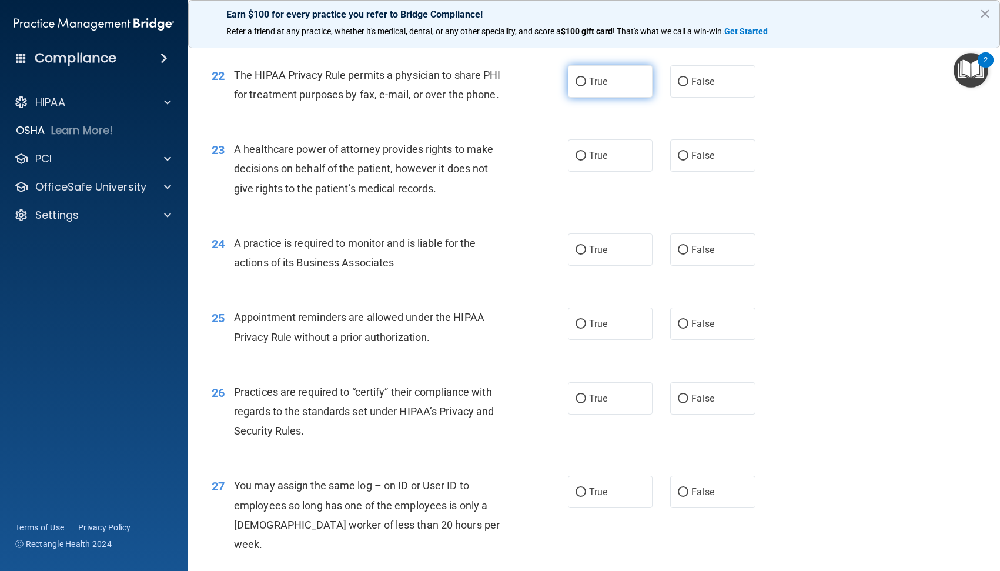
click at [592, 87] on span "True" at bounding box center [598, 81] width 18 height 11
click at [586, 86] on input "True" at bounding box center [581, 82] width 11 height 9
radio input "true"
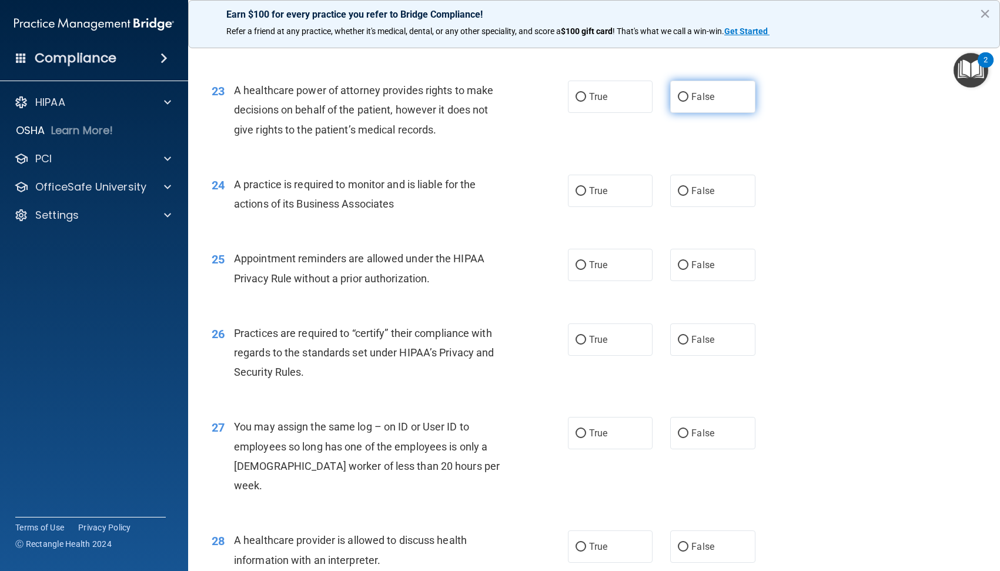
click at [696, 113] on label "False" at bounding box center [712, 97] width 85 height 32
click at [689, 102] on input "False" at bounding box center [683, 97] width 11 height 9
radio input "true"
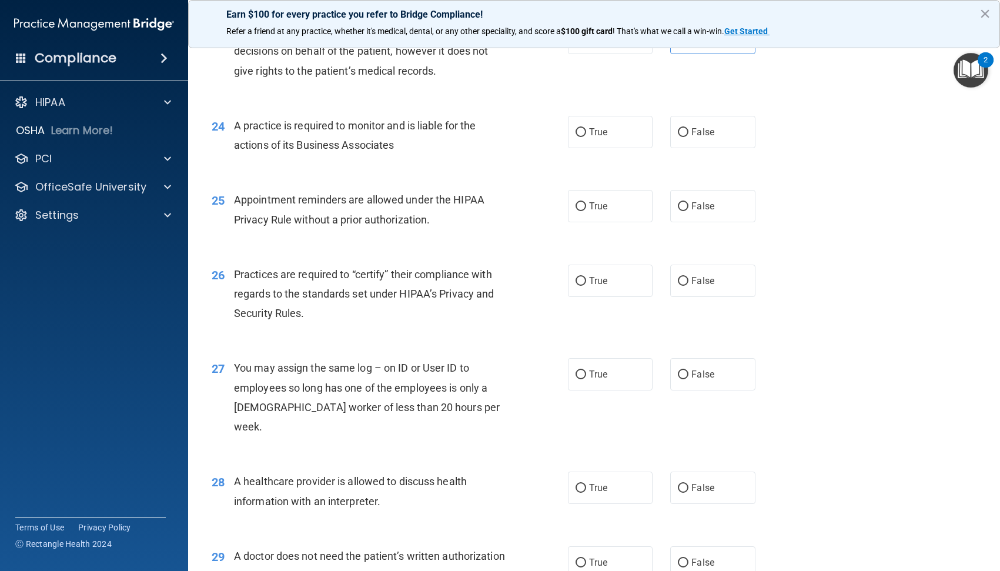
scroll to position [2235, 0]
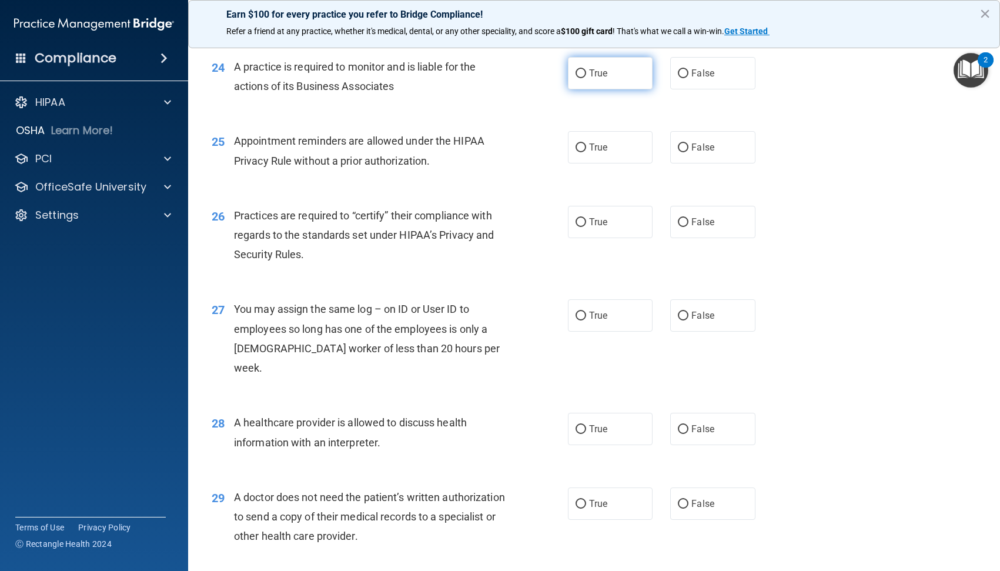
click at [609, 89] on label "True" at bounding box center [610, 73] width 85 height 32
click at [586, 78] on input "True" at bounding box center [581, 73] width 11 height 9
radio input "true"
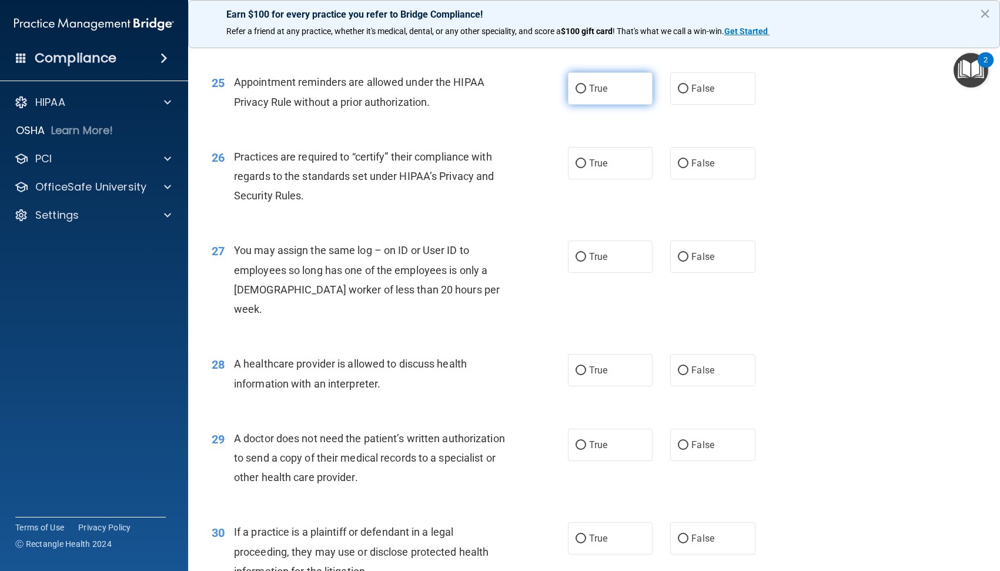
click at [627, 105] on label "True" at bounding box center [610, 88] width 85 height 32
click at [586, 94] on input "True" at bounding box center [581, 89] width 11 height 9
radio input "true"
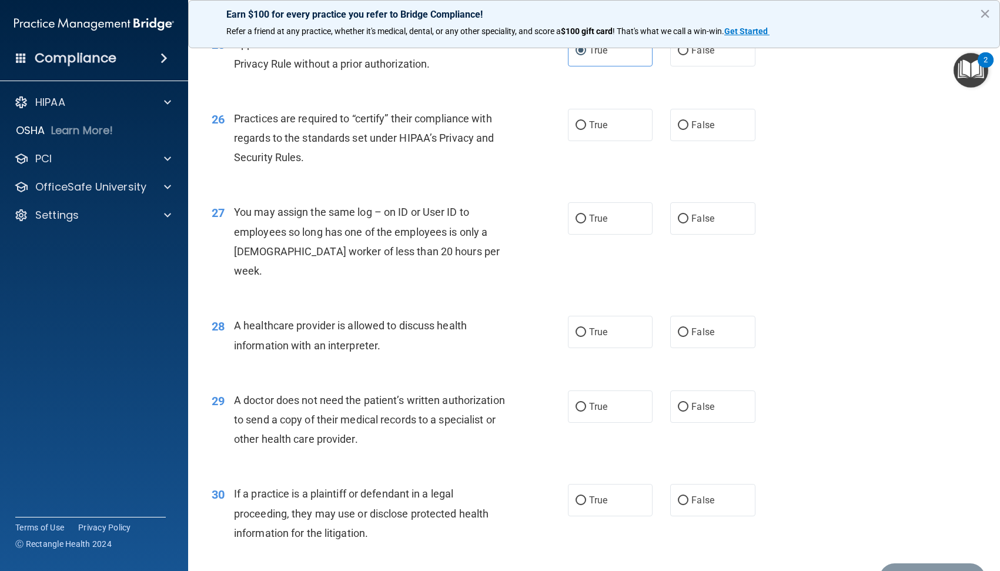
scroll to position [2353, 0]
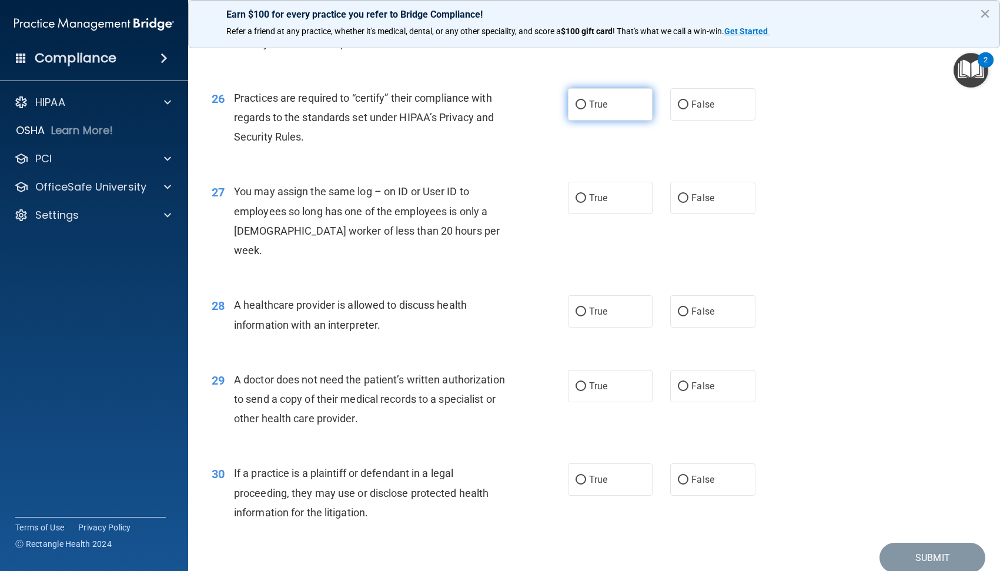
click at [600, 110] on span "True" at bounding box center [598, 104] width 18 height 11
click at [586, 109] on input "True" at bounding box center [581, 105] width 11 height 9
radio input "true"
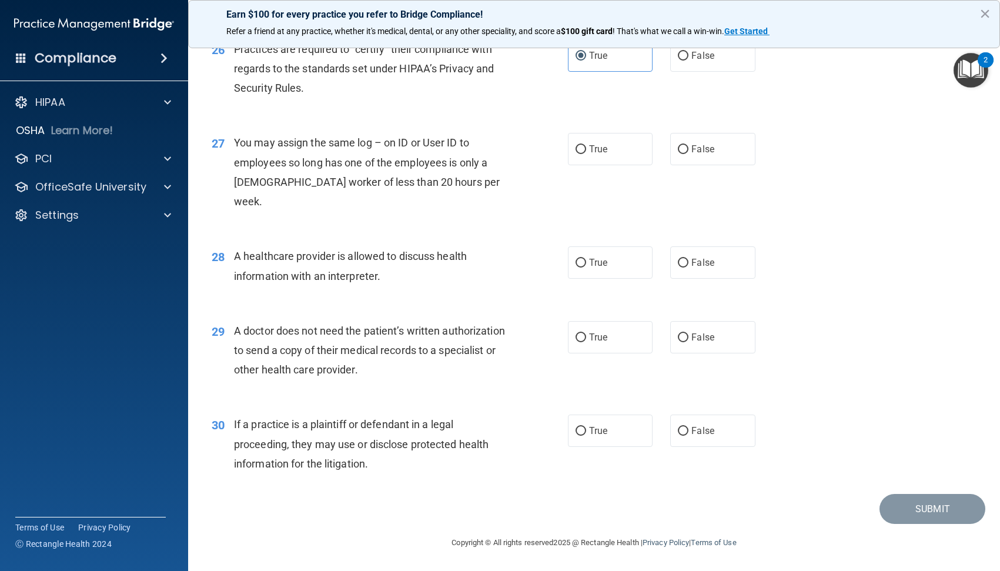
scroll to position [2421, 0]
click at [694, 160] on label "False" at bounding box center [712, 149] width 85 height 32
click at [689, 154] on input "False" at bounding box center [683, 149] width 11 height 9
radio input "true"
click at [703, 269] on label "False" at bounding box center [712, 262] width 85 height 32
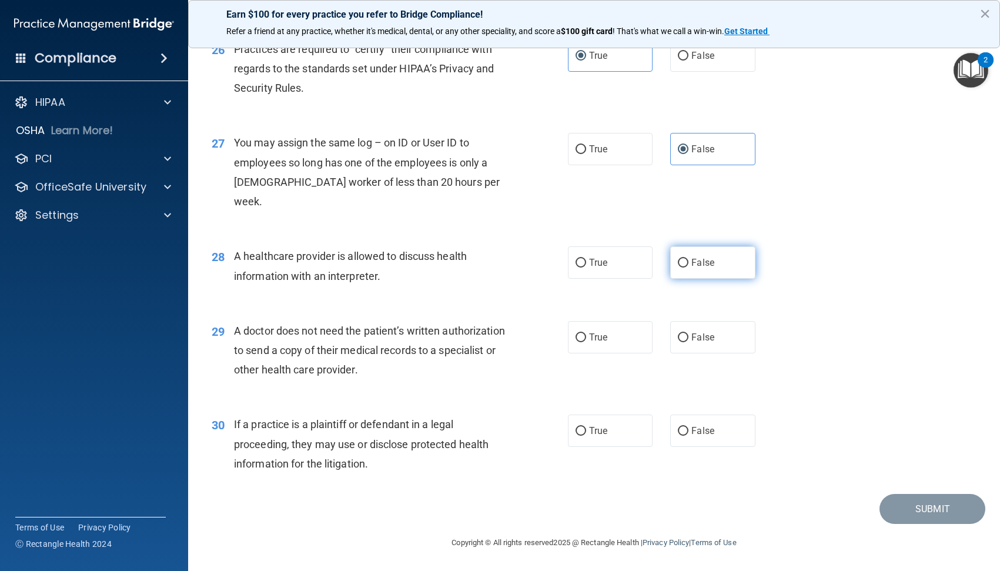
click at [689, 268] on input "False" at bounding box center [683, 263] width 11 height 9
radio input "true"
click at [594, 345] on label "True" at bounding box center [610, 337] width 85 height 32
click at [586, 342] on input "True" at bounding box center [581, 337] width 11 height 9
radio input "true"
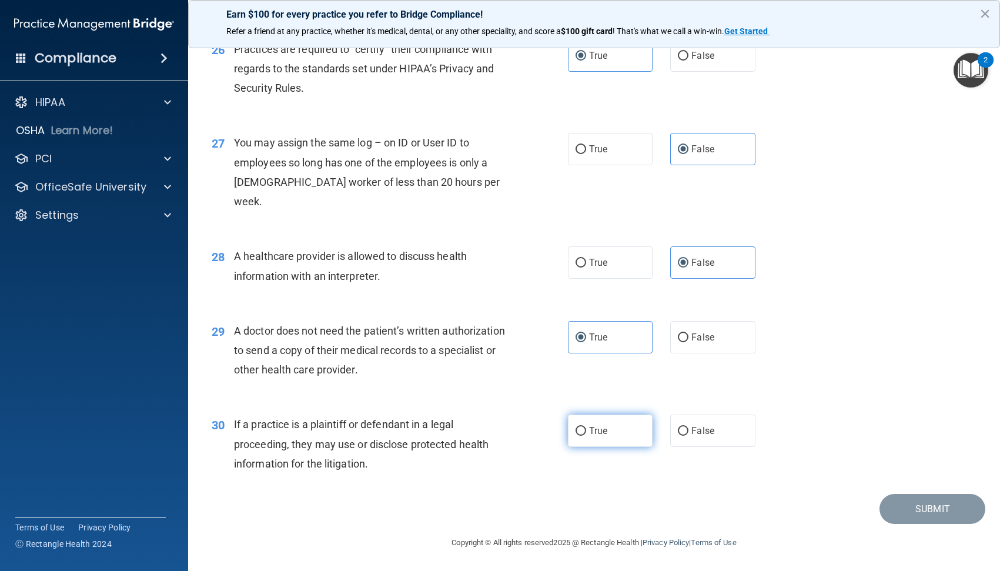
click at [633, 434] on label "True" at bounding box center [610, 431] width 85 height 32
click at [586, 434] on input "True" at bounding box center [581, 431] width 11 height 9
radio input "true"
click at [935, 507] on button "Submit" at bounding box center [933, 509] width 106 height 30
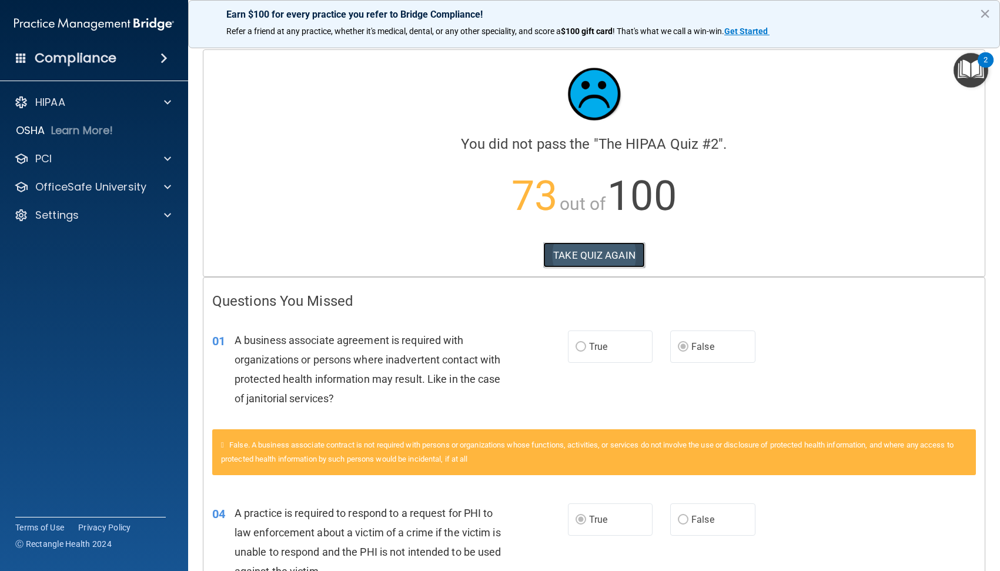
click at [596, 259] on button "TAKE QUIZ AGAIN" at bounding box center [594, 255] width 102 height 26
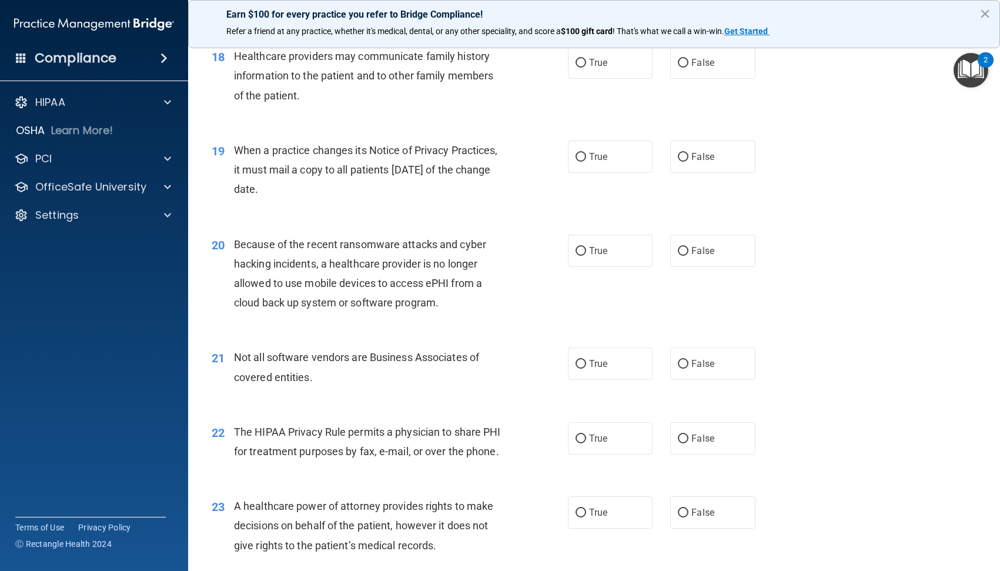
scroll to position [1882, 0]
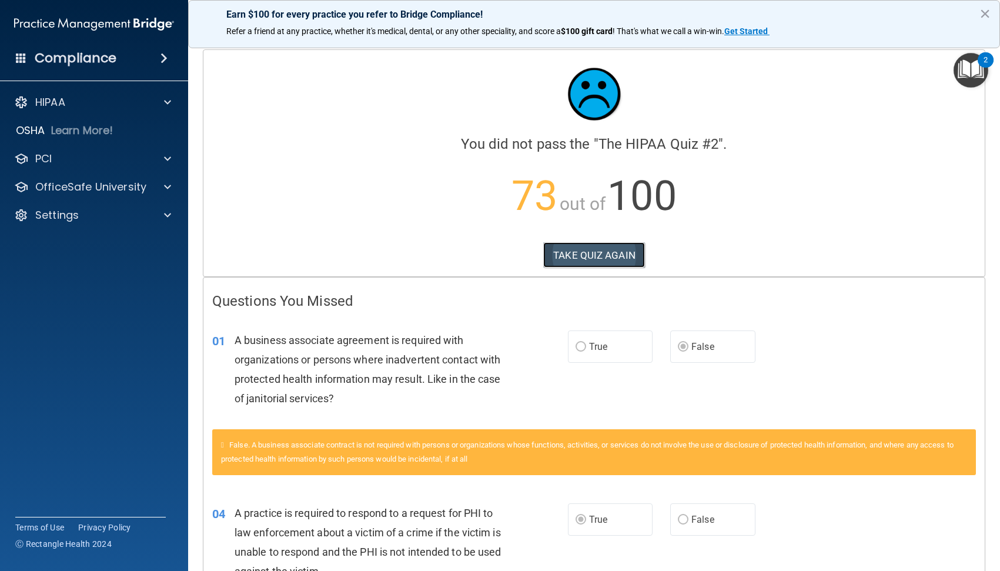
click at [586, 255] on button "TAKE QUIZ AGAIN" at bounding box center [594, 255] width 102 height 26
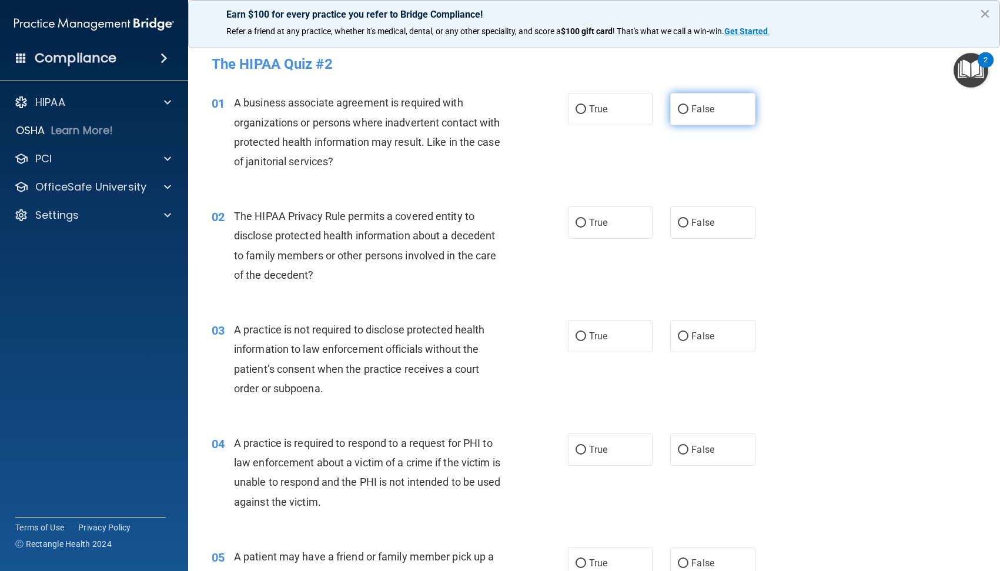
click at [692, 108] on span "False" at bounding box center [703, 109] width 23 height 11
click at [689, 108] on input "False" at bounding box center [683, 109] width 11 height 9
radio input "true"
click at [580, 231] on label "True" at bounding box center [610, 222] width 85 height 32
click at [580, 228] on input "True" at bounding box center [581, 223] width 11 height 9
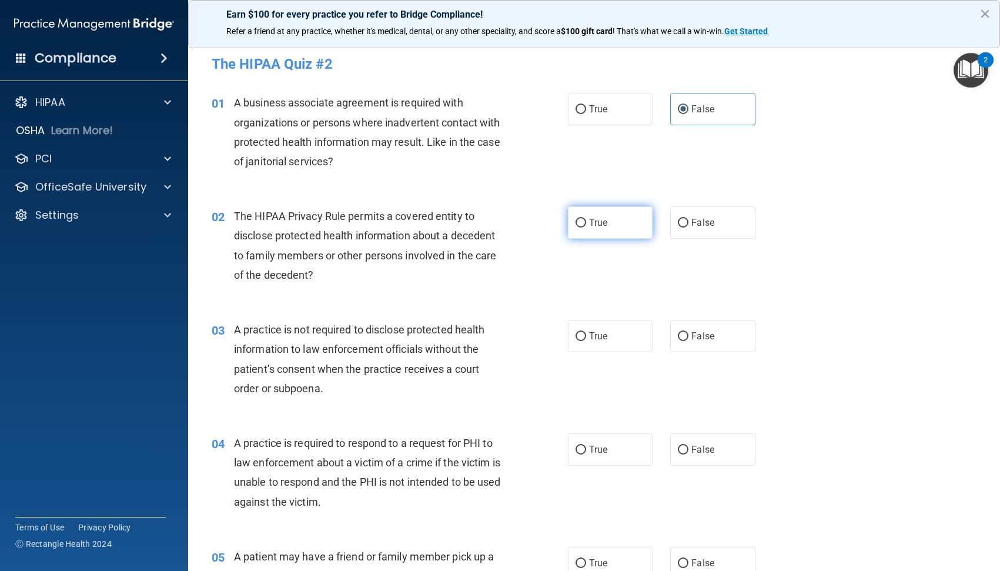
radio input "true"
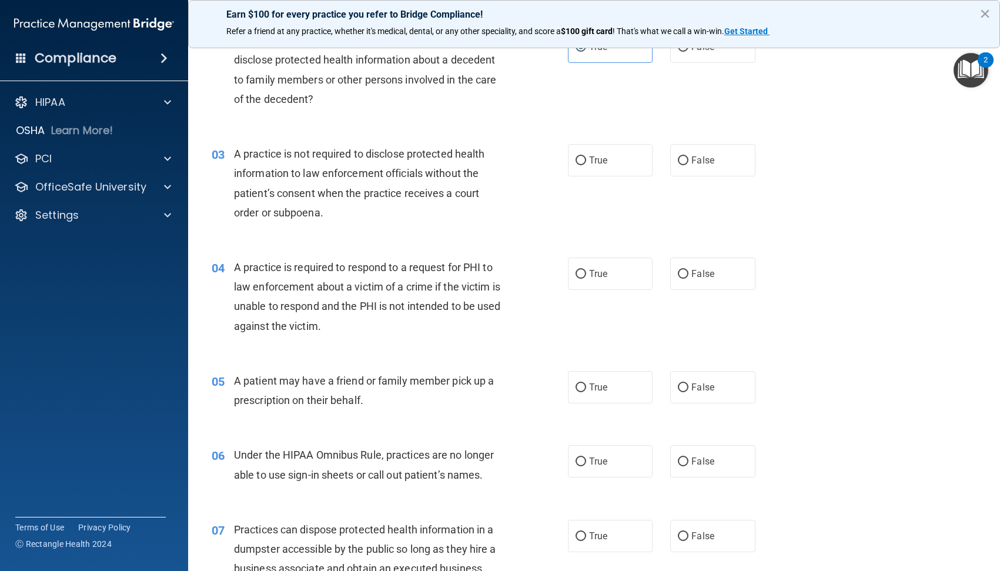
scroll to position [176, 0]
click at [678, 161] on input "False" at bounding box center [683, 160] width 11 height 9
radio input "true"
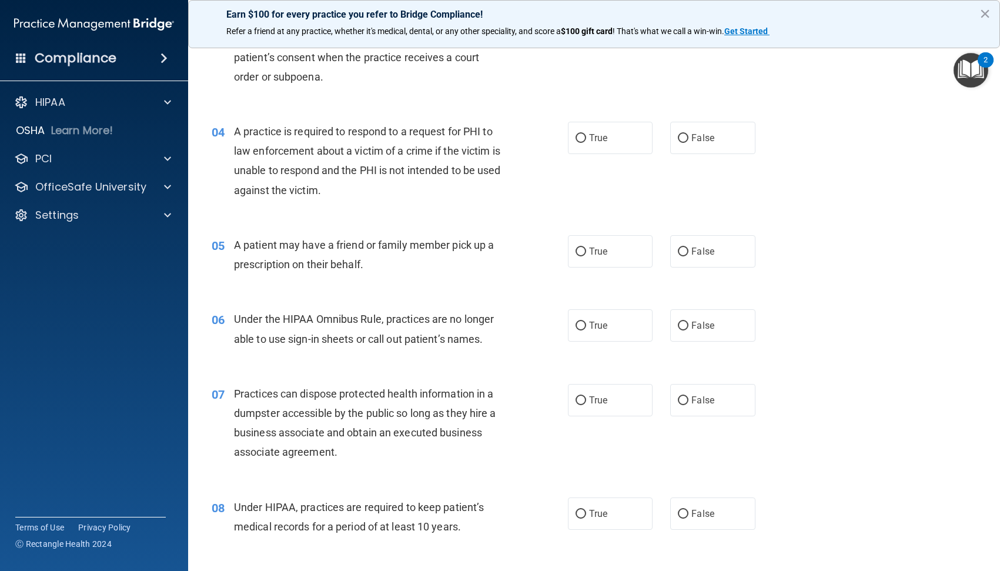
scroll to position [353, 0]
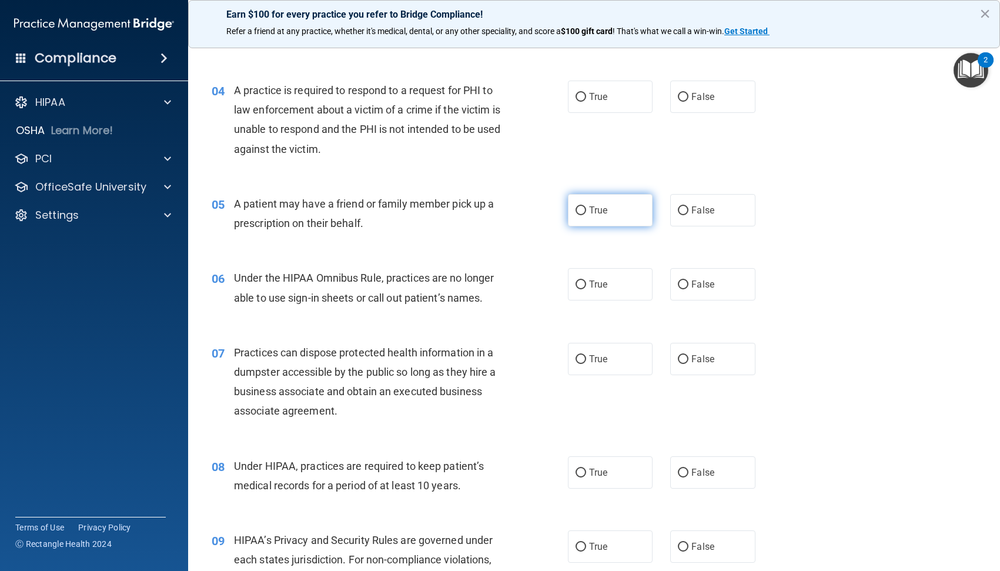
click at [589, 213] on span "True" at bounding box center [598, 210] width 18 height 11
click at [586, 213] on input "True" at bounding box center [581, 210] width 11 height 9
radio input "true"
click at [589, 99] on span "True" at bounding box center [598, 96] width 18 height 11
click at [586, 99] on input "True" at bounding box center [581, 97] width 11 height 9
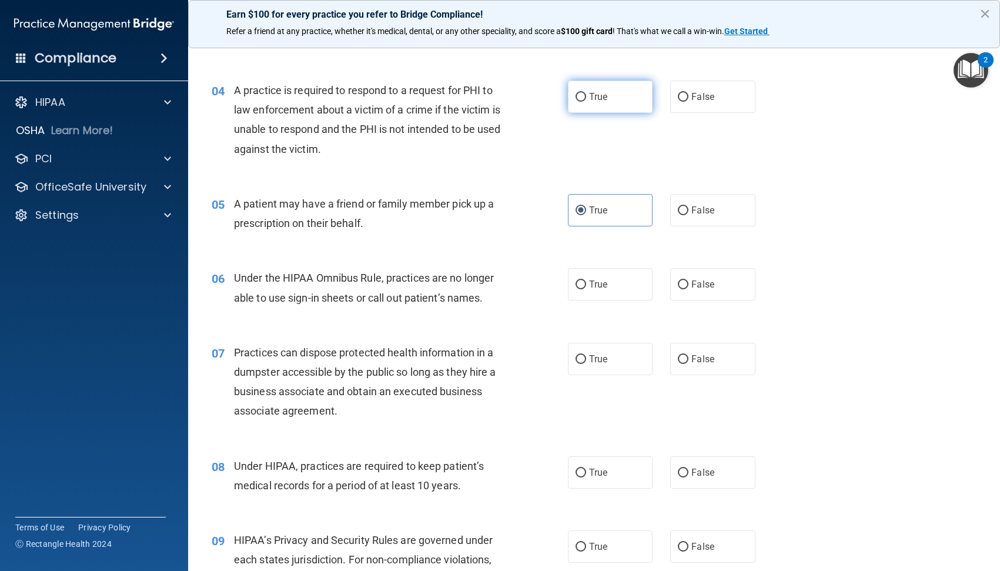
radio input "true"
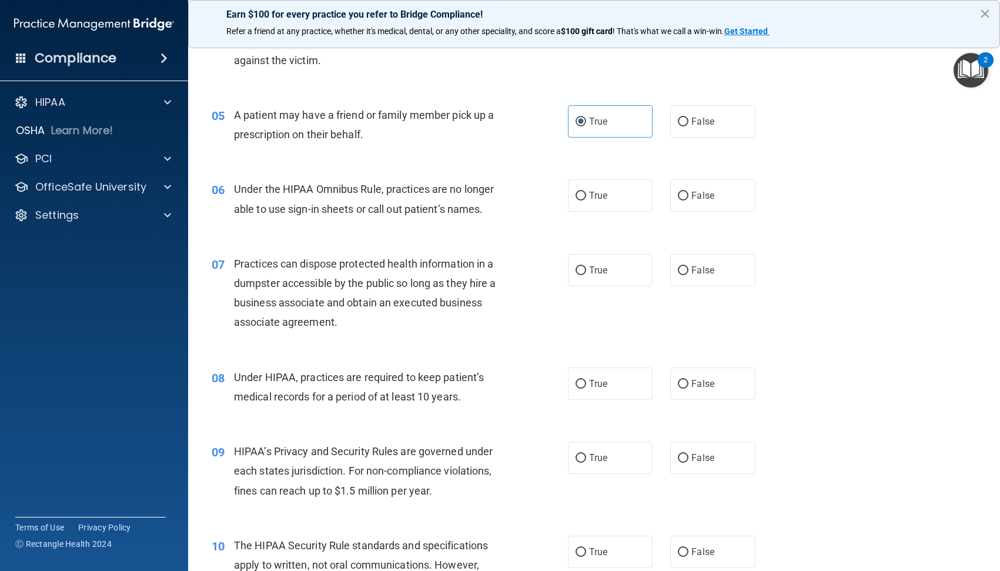
scroll to position [471, 0]
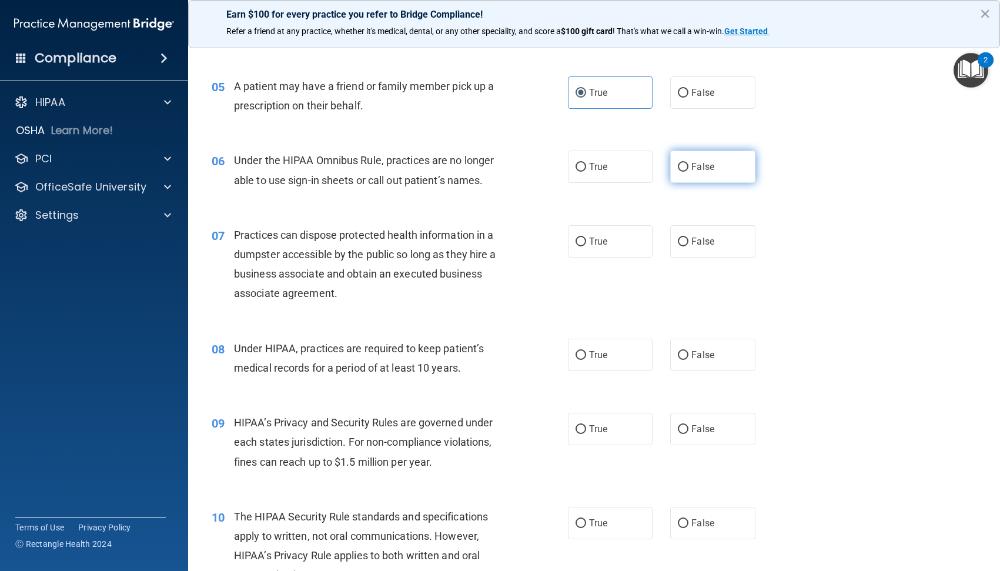
click at [692, 171] on span "False" at bounding box center [703, 166] width 23 height 11
click at [689, 171] on input "False" at bounding box center [683, 167] width 11 height 9
radio input "true"
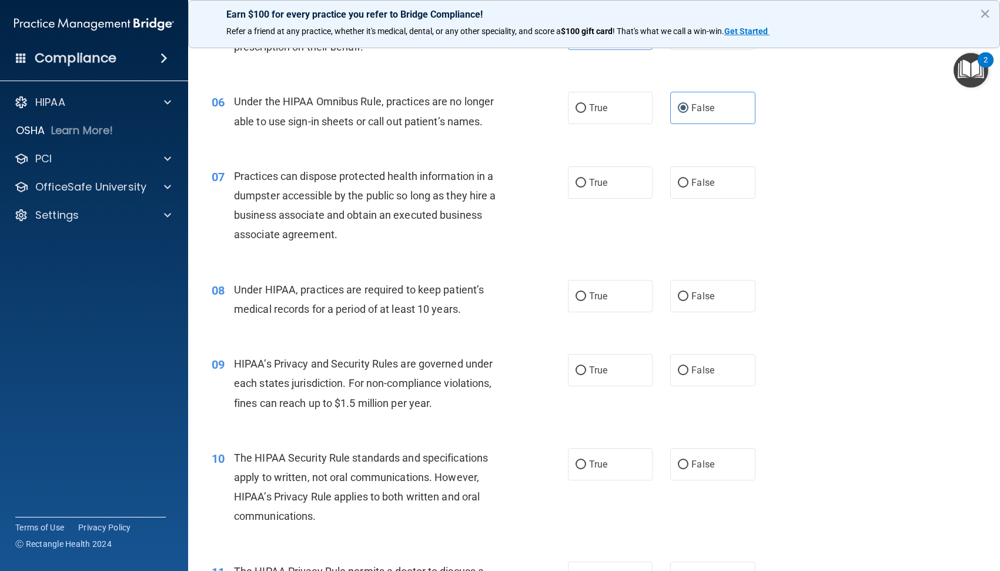
scroll to position [588, 0]
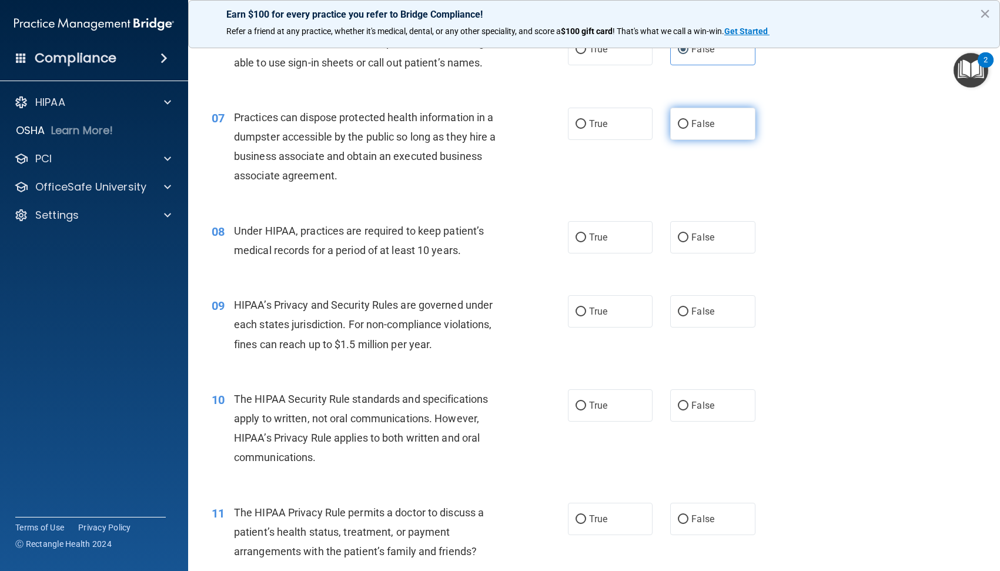
click at [692, 125] on span "False" at bounding box center [703, 123] width 23 height 11
click at [689, 125] on input "False" at bounding box center [683, 124] width 11 height 9
radio input "true"
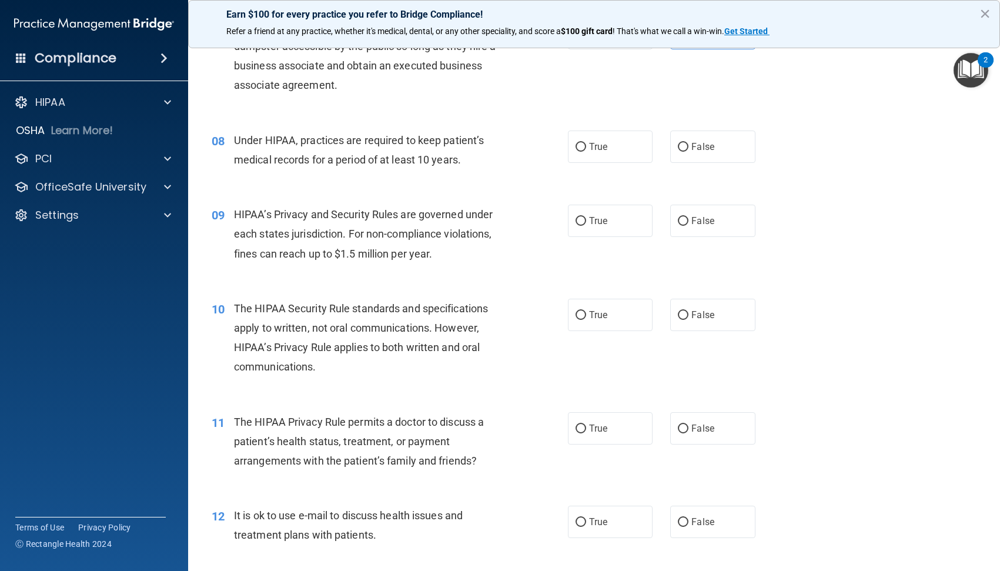
scroll to position [706, 0]
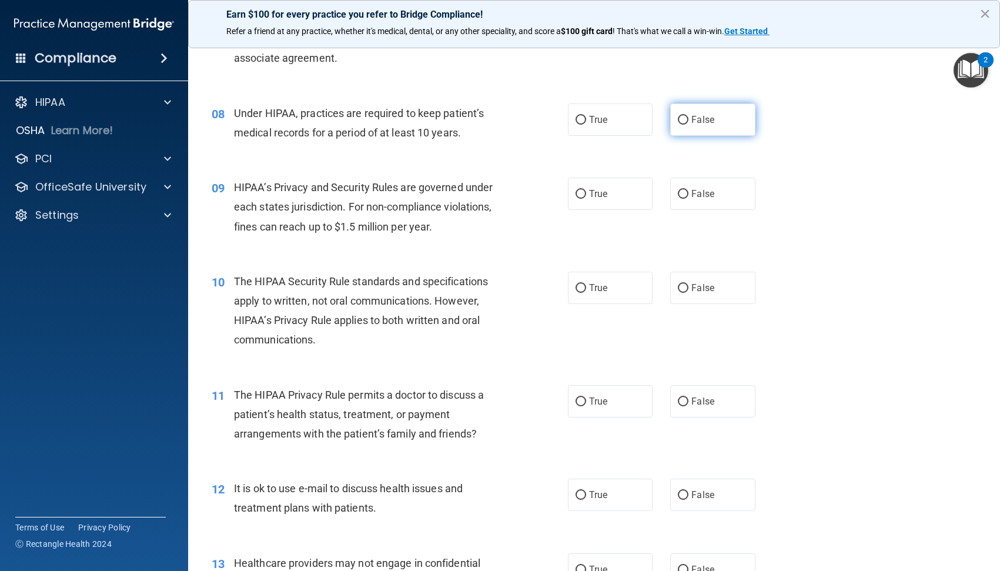
click at [674, 129] on label "False" at bounding box center [712, 120] width 85 height 32
click at [678, 125] on input "False" at bounding box center [683, 120] width 11 height 9
radio input "true"
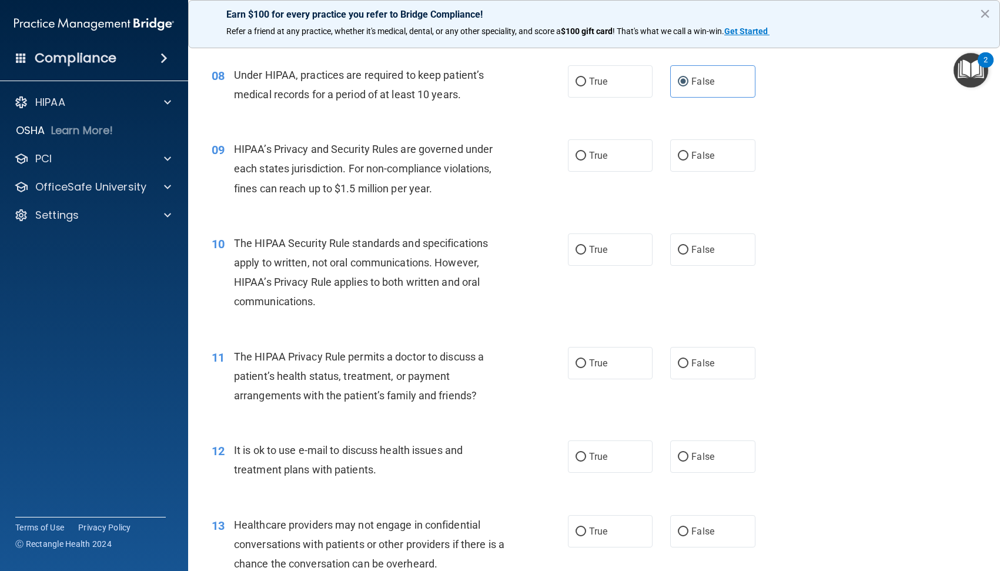
scroll to position [765, 0]
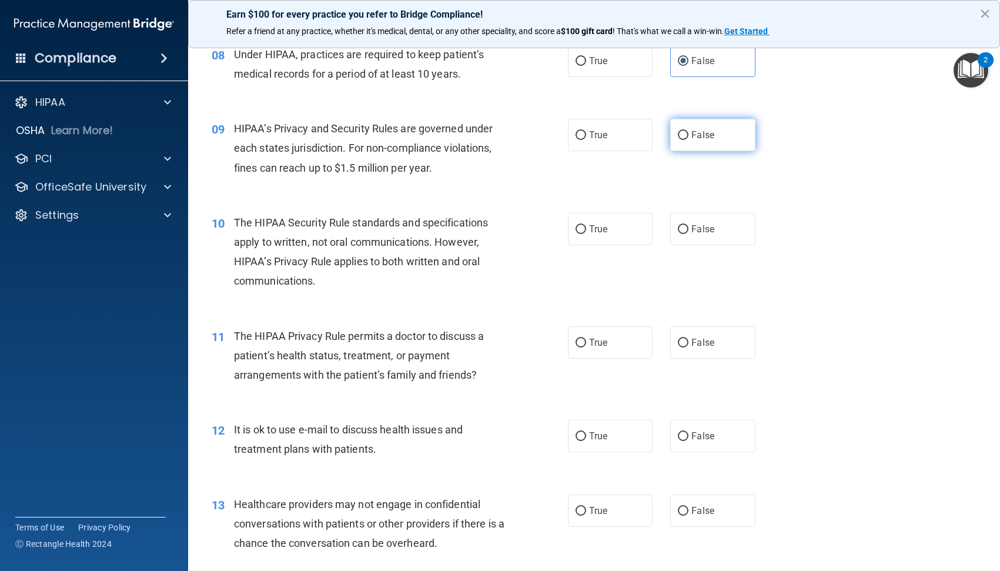
click at [685, 132] on label "False" at bounding box center [712, 135] width 85 height 32
click at [685, 132] on input "False" at bounding box center [683, 135] width 11 height 9
radio input "true"
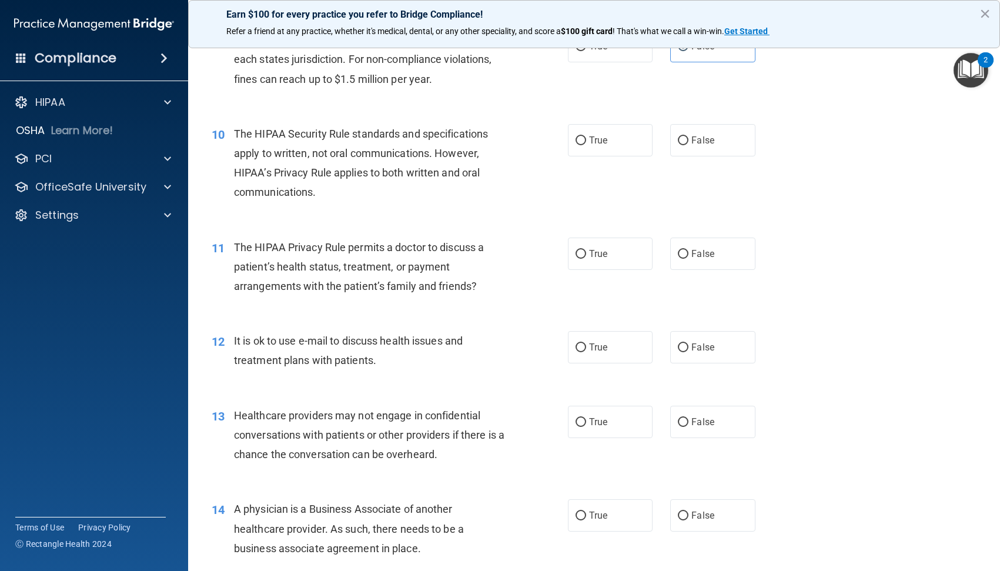
scroll to position [882, 0]
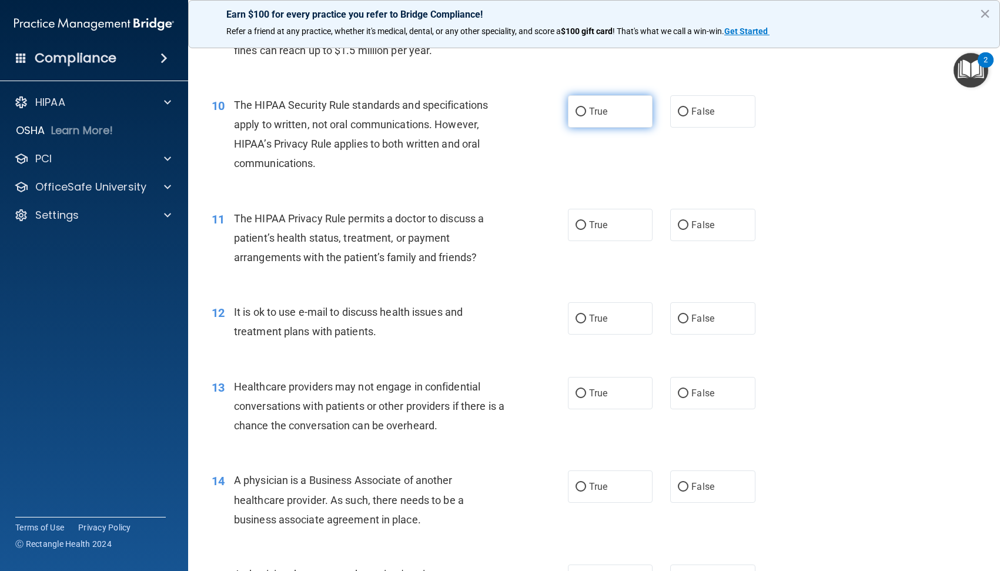
click at [579, 111] on input "True" at bounding box center [581, 112] width 11 height 9
radio input "true"
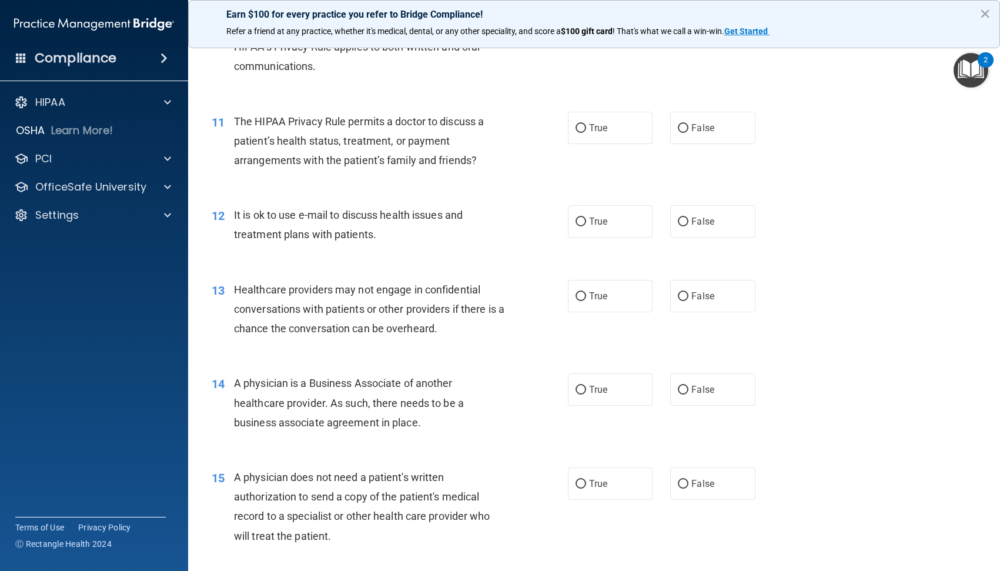
scroll to position [1000, 0]
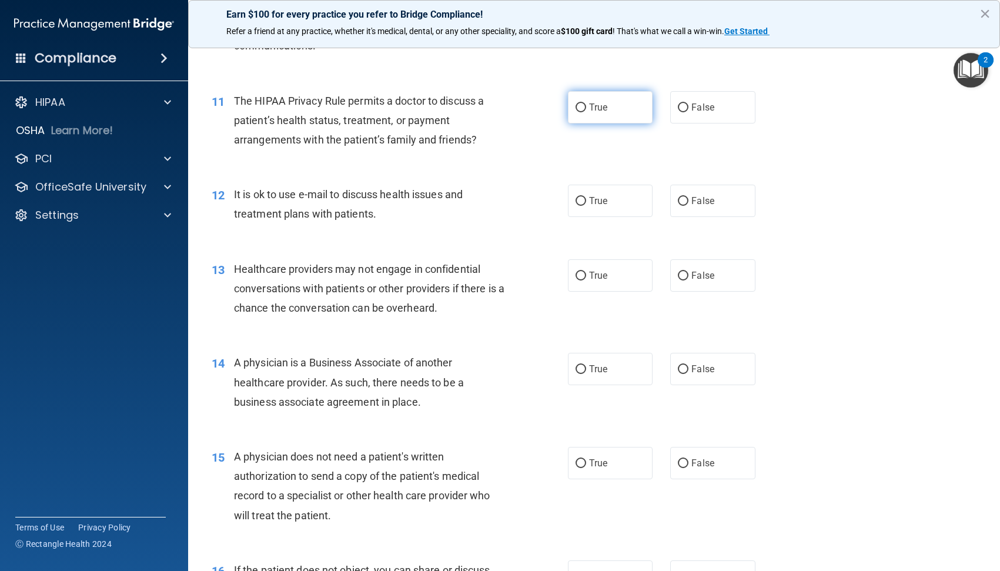
click at [583, 106] on label "True" at bounding box center [610, 107] width 85 height 32
click at [583, 106] on input "True" at bounding box center [581, 108] width 11 height 9
radio input "true"
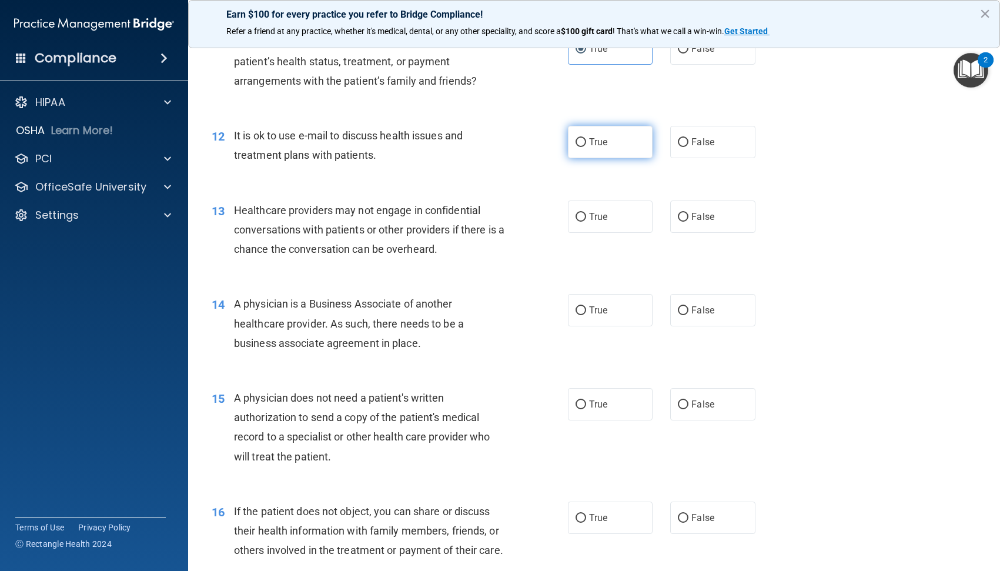
click at [580, 143] on input "True" at bounding box center [581, 142] width 11 height 9
radio input "true"
click at [684, 218] on label "False" at bounding box center [712, 217] width 85 height 32
click at [684, 218] on input "False" at bounding box center [683, 217] width 11 height 9
radio input "true"
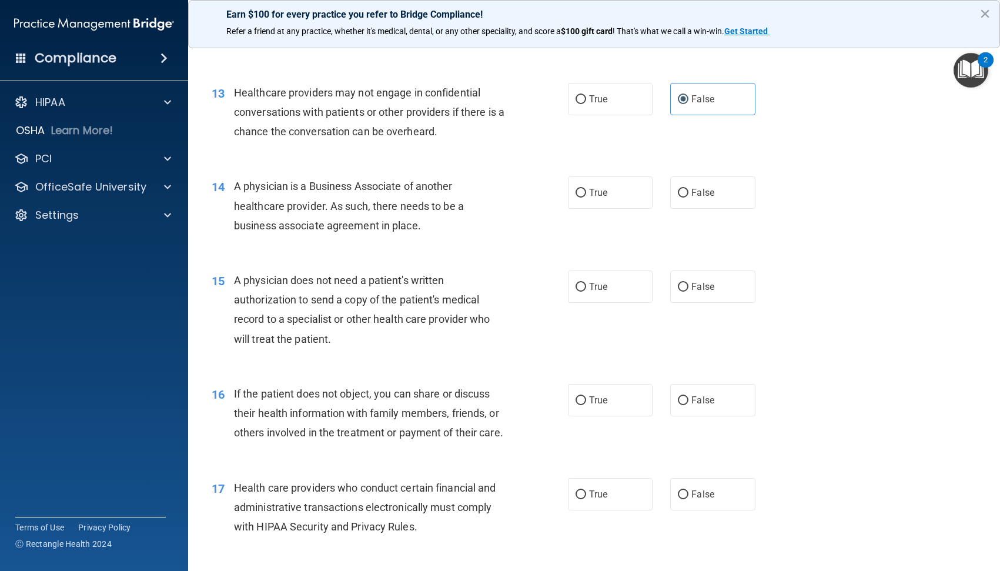
scroll to position [1235, 0]
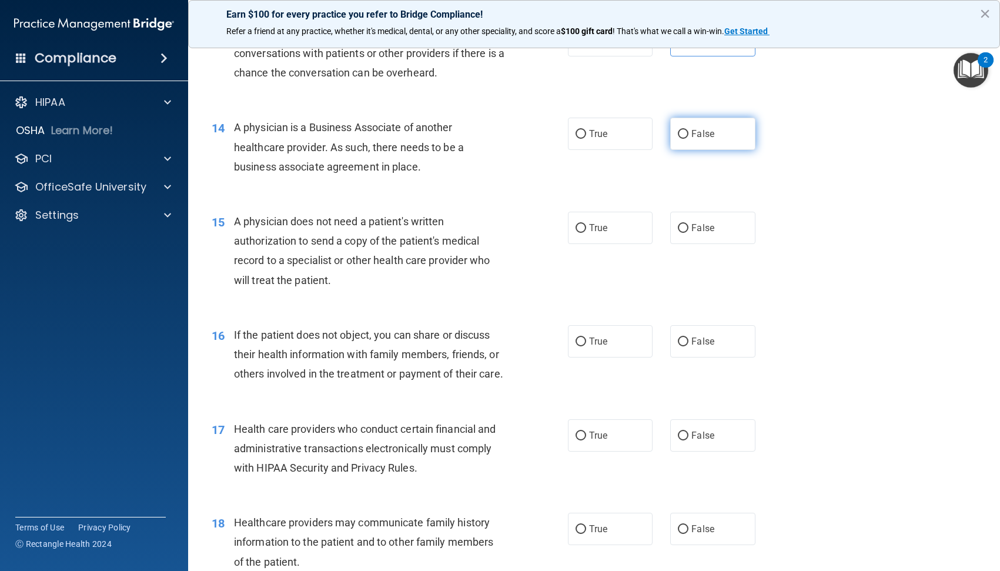
click at [704, 129] on span "False" at bounding box center [703, 133] width 23 height 11
click at [689, 130] on input "False" at bounding box center [683, 134] width 11 height 9
radio input "true"
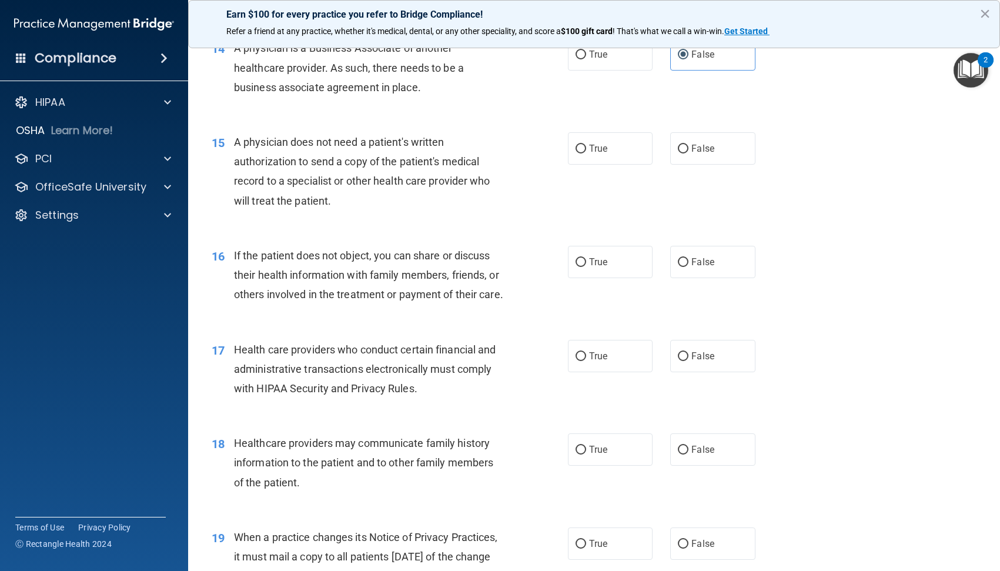
scroll to position [1294, 0]
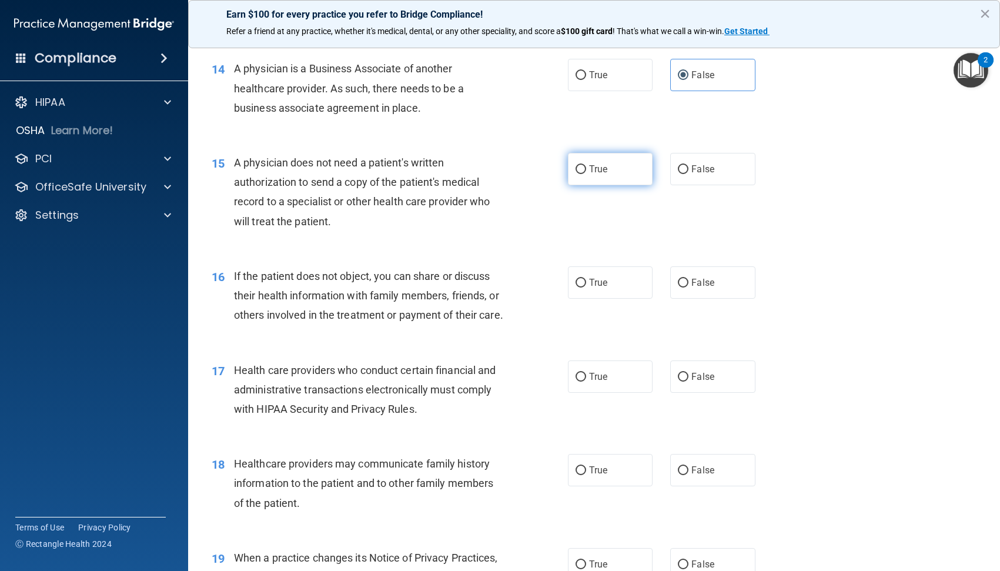
click at [595, 164] on span "True" at bounding box center [598, 169] width 18 height 11
click at [586, 165] on input "True" at bounding box center [581, 169] width 11 height 9
radio input "true"
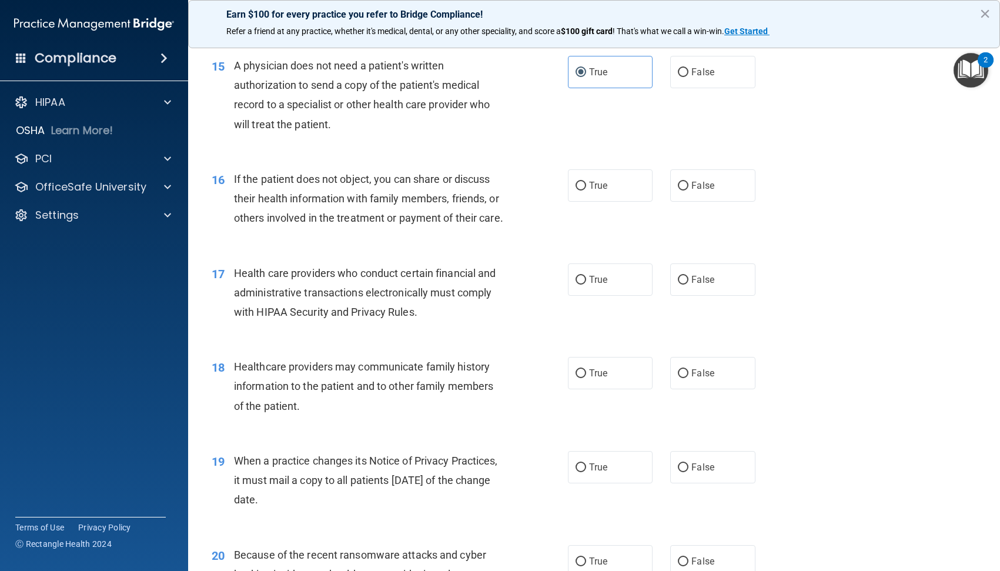
scroll to position [1412, 0]
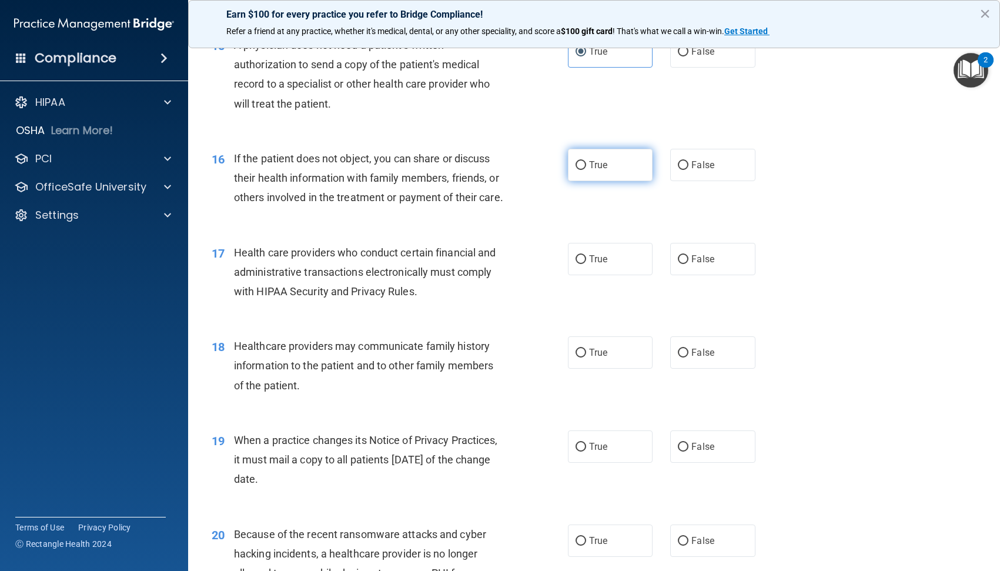
click at [594, 170] on span "True" at bounding box center [598, 164] width 18 height 11
click at [586, 170] on input "True" at bounding box center [581, 165] width 11 height 9
radio input "true"
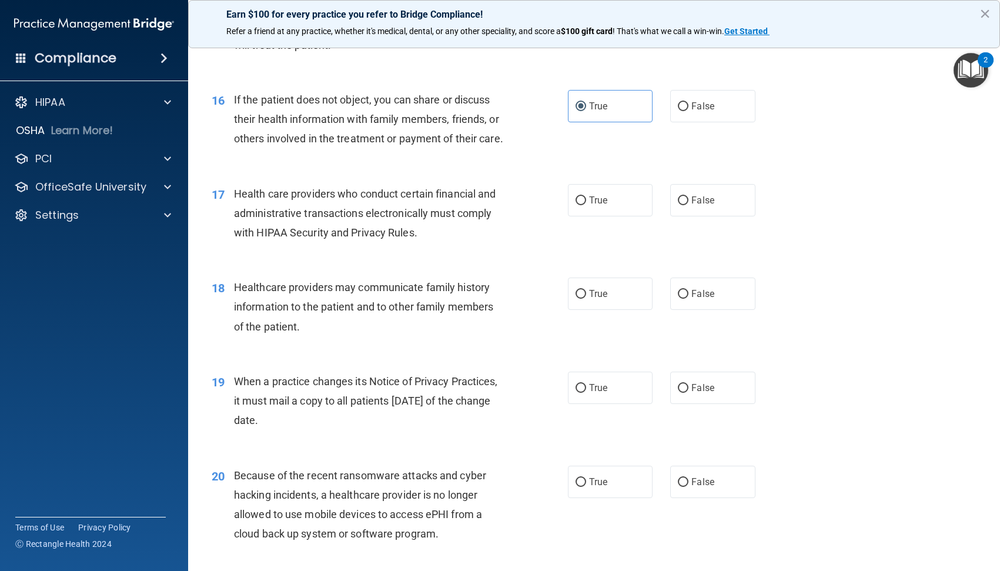
scroll to position [1529, 0]
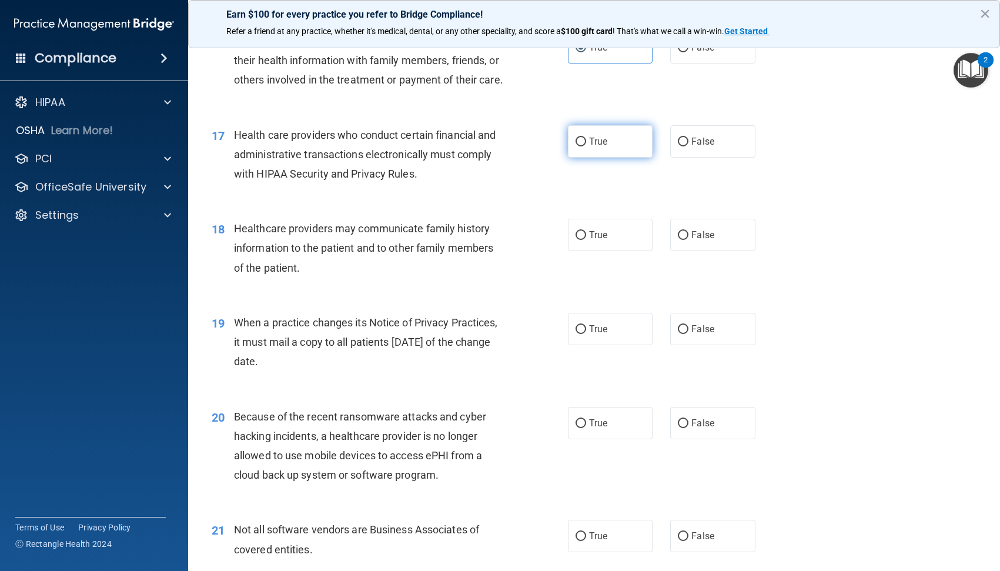
click at [595, 147] on span "True" at bounding box center [598, 141] width 18 height 11
click at [586, 146] on input "True" at bounding box center [581, 142] width 11 height 9
radio input "true"
click at [713, 251] on label "False" at bounding box center [712, 235] width 85 height 32
click at [689, 240] on input "False" at bounding box center [683, 235] width 11 height 9
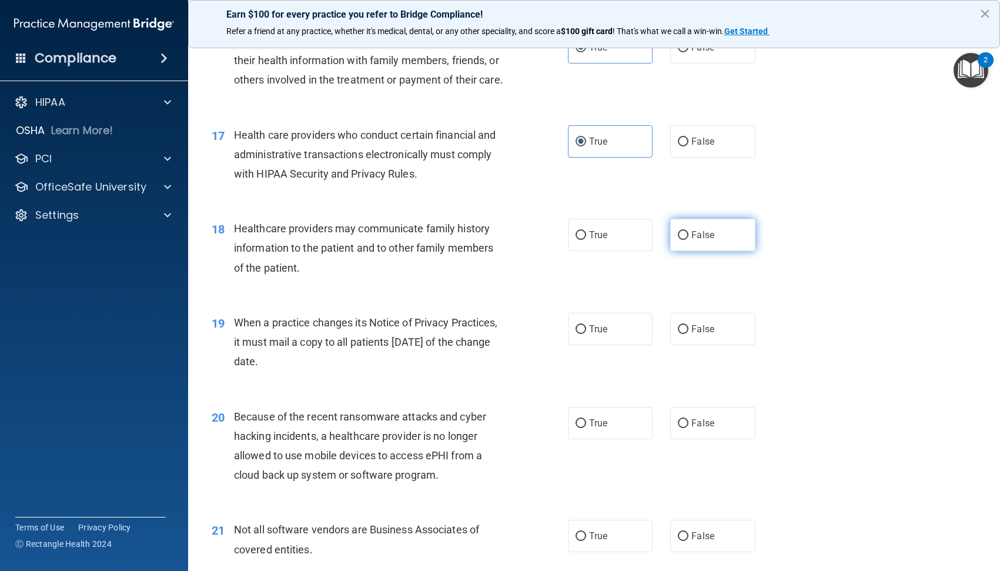
radio input "true"
click at [678, 334] on input "False" at bounding box center [683, 329] width 11 height 9
radio input "true"
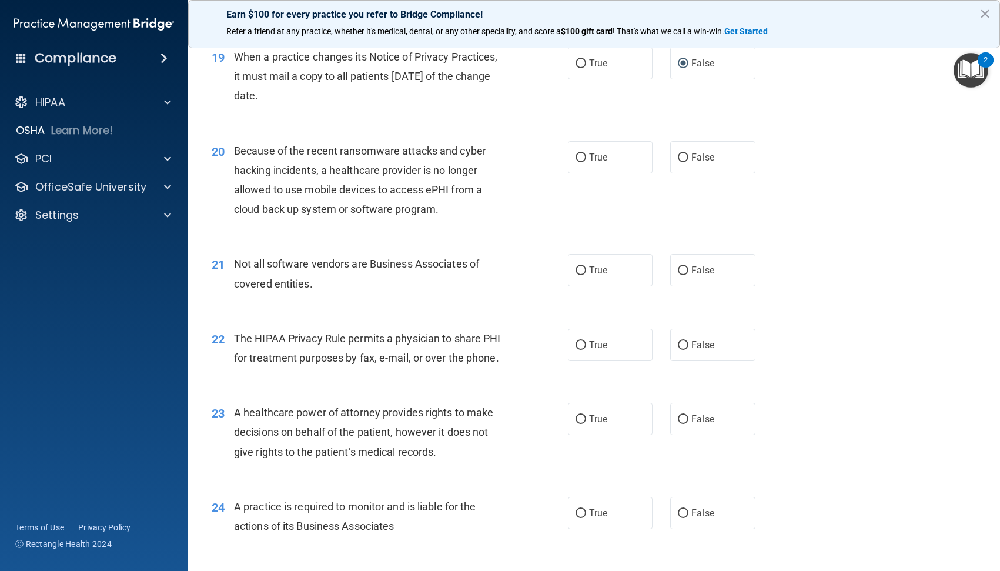
scroll to position [1823, 0]
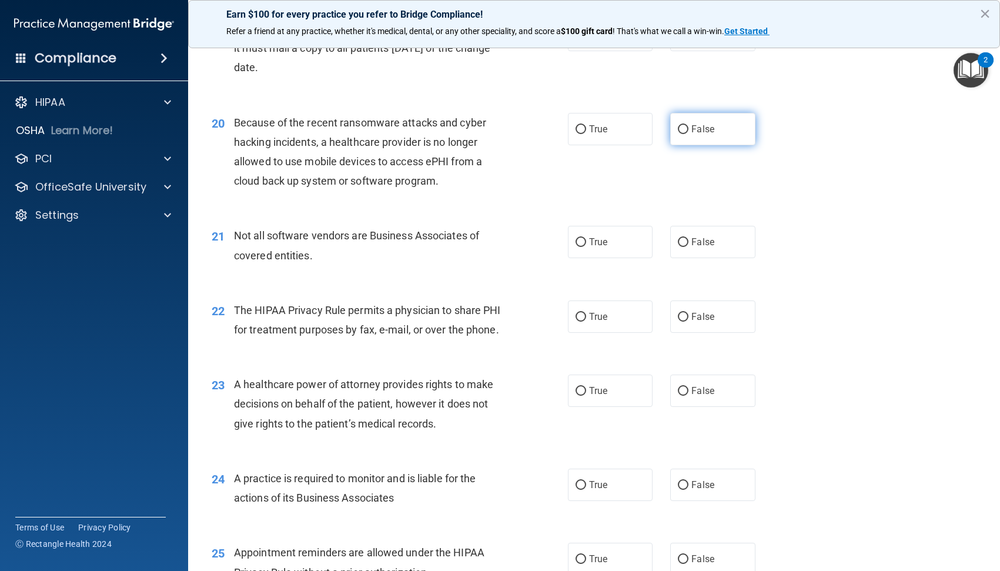
click at [692, 135] on span "False" at bounding box center [703, 129] width 23 height 11
click at [689, 134] on input "False" at bounding box center [683, 129] width 11 height 9
radio input "true"
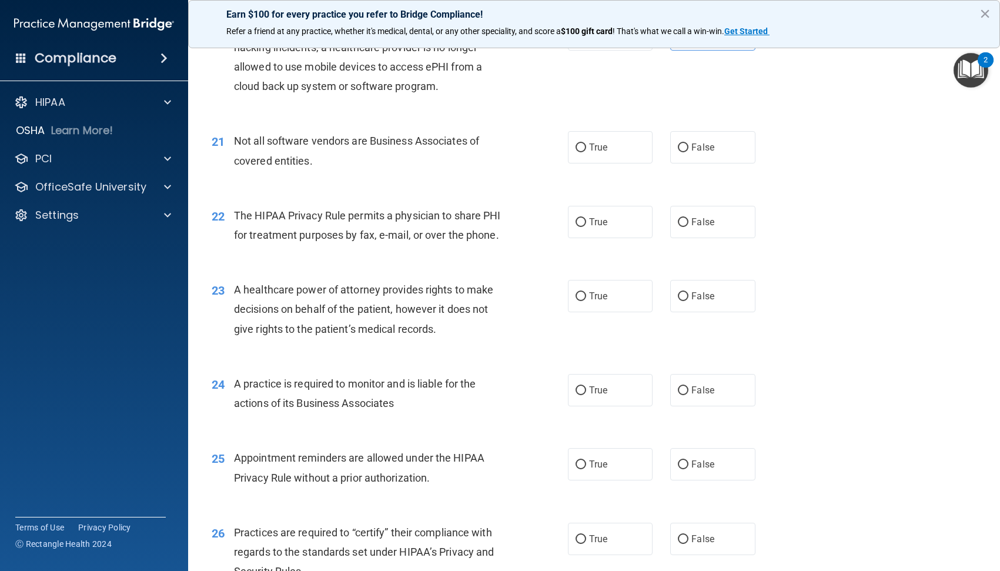
scroll to position [1941, 0]
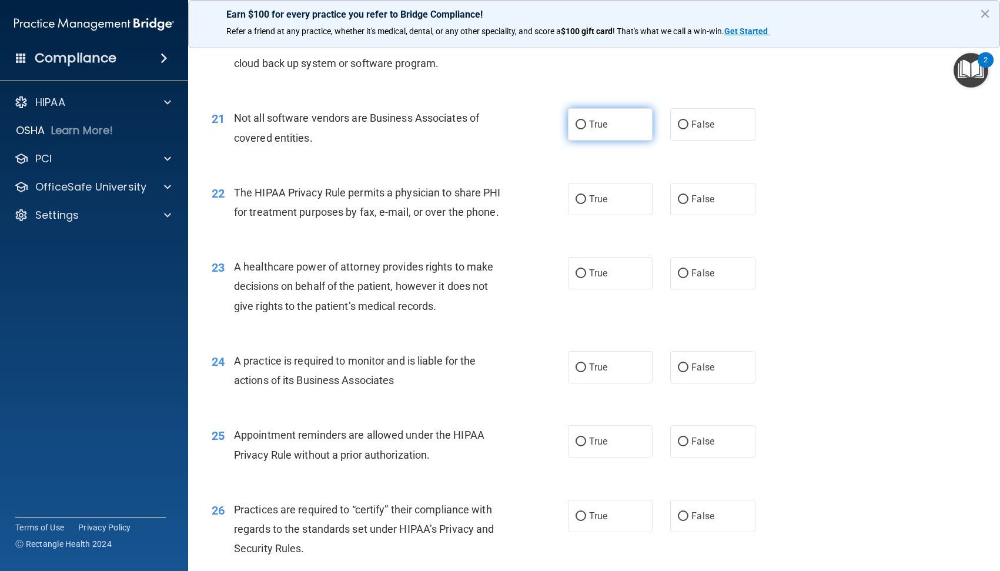
click at [596, 130] on span "True" at bounding box center [598, 124] width 18 height 11
click at [586, 129] on input "True" at bounding box center [581, 125] width 11 height 9
radio input "true"
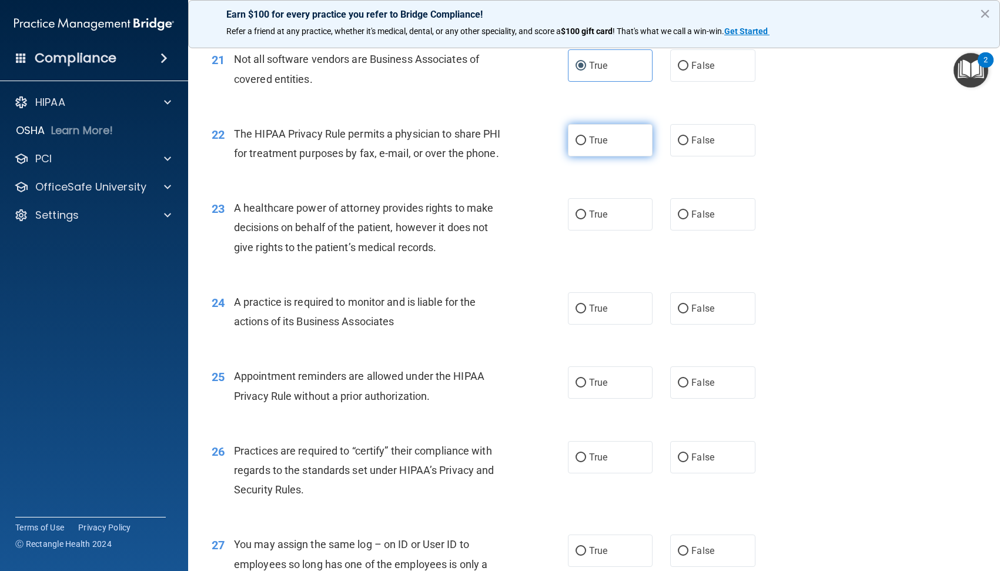
click at [605, 155] on label "True" at bounding box center [610, 140] width 85 height 32
click at [586, 145] on input "True" at bounding box center [581, 140] width 11 height 9
radio input "true"
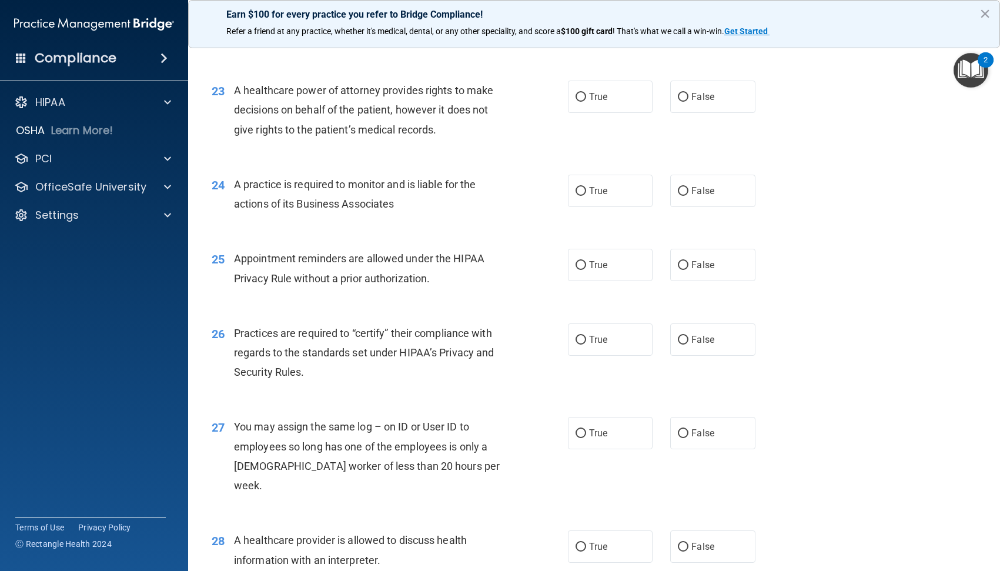
scroll to position [2176, 0]
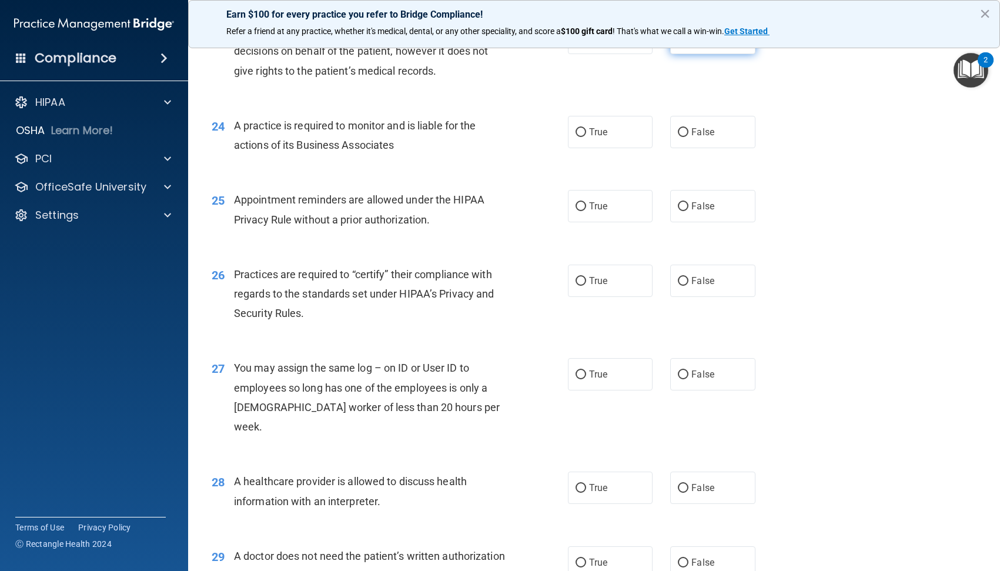
click at [706, 44] on span "False" at bounding box center [703, 37] width 23 height 11
click at [689, 43] on input "False" at bounding box center [683, 38] width 11 height 9
radio input "true"
click at [694, 138] on span "False" at bounding box center [703, 131] width 23 height 11
click at [689, 137] on input "False" at bounding box center [683, 132] width 11 height 9
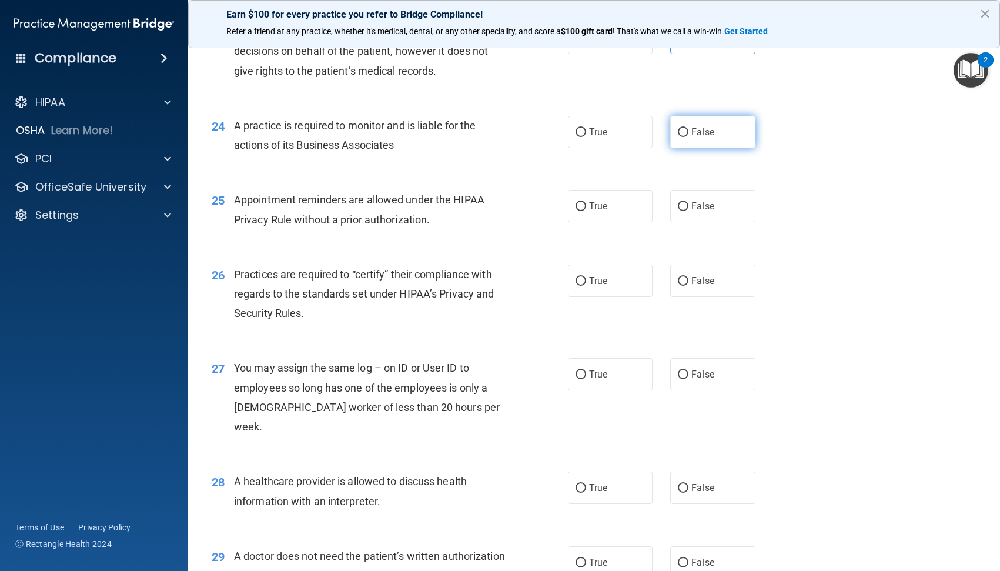
radio input "true"
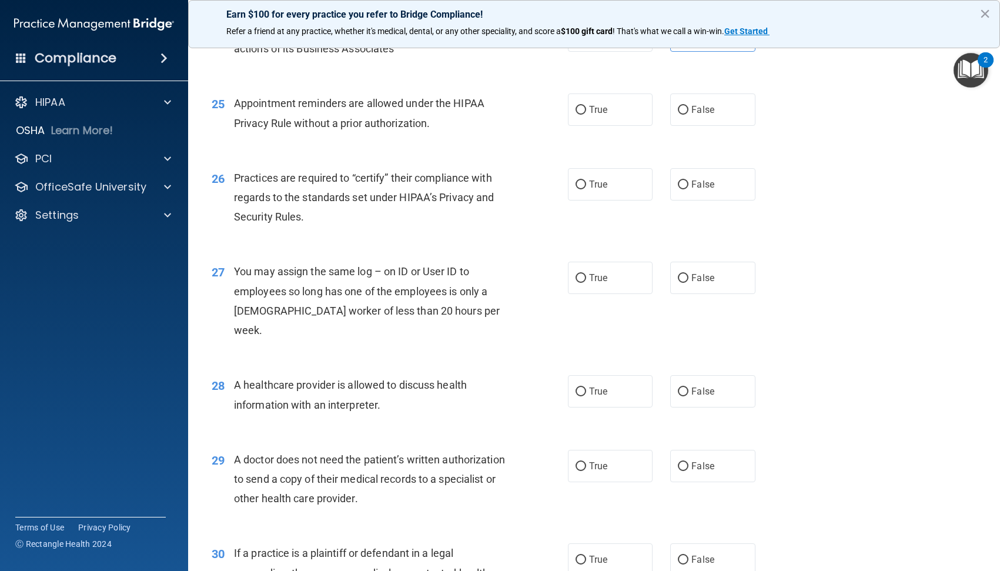
scroll to position [2294, 0]
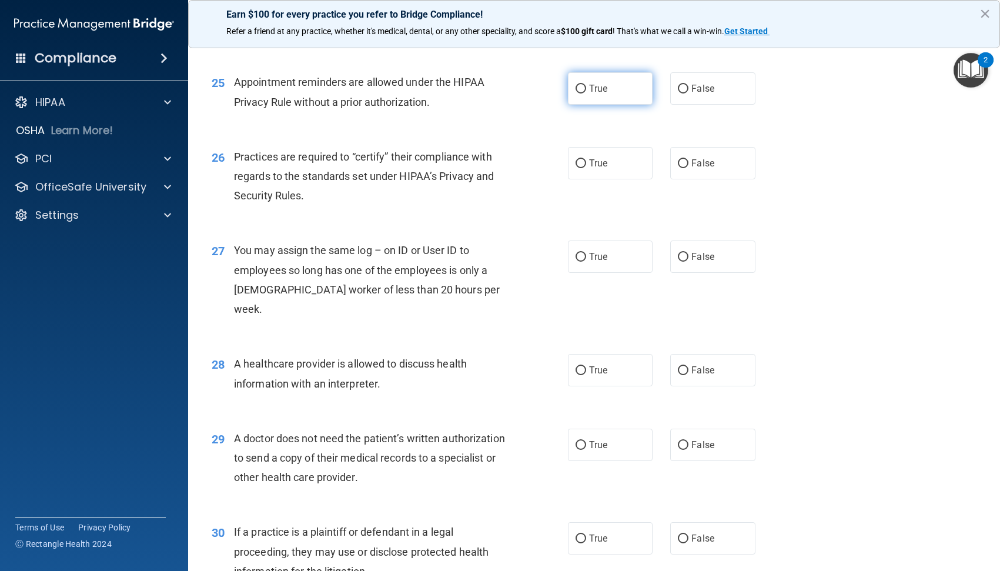
click at [595, 105] on label "True" at bounding box center [610, 88] width 85 height 32
click at [586, 94] on input "True" at bounding box center [581, 89] width 11 height 9
radio input "true"
click at [704, 169] on span "False" at bounding box center [703, 163] width 23 height 11
click at [689, 168] on input "False" at bounding box center [683, 163] width 11 height 9
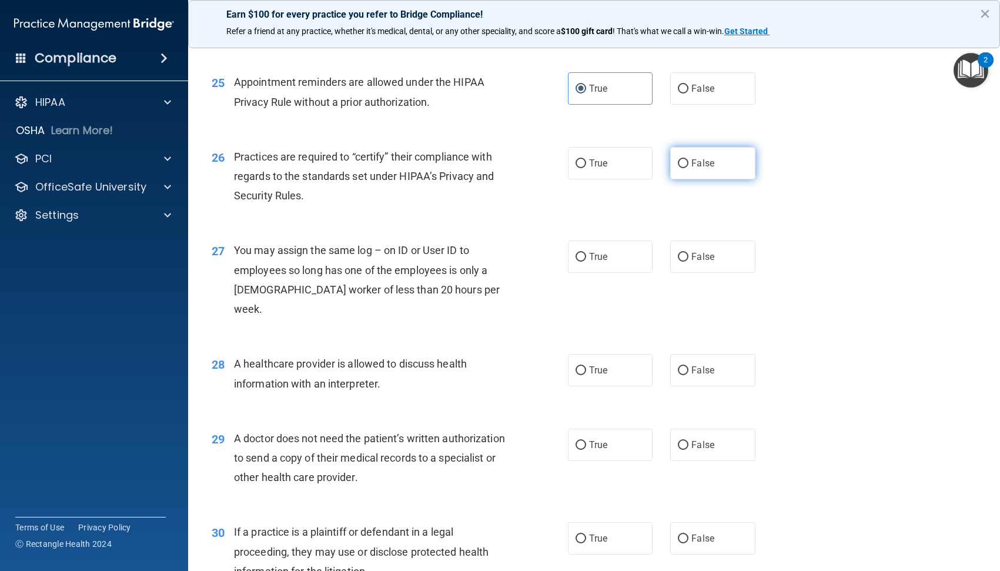
radio input "true"
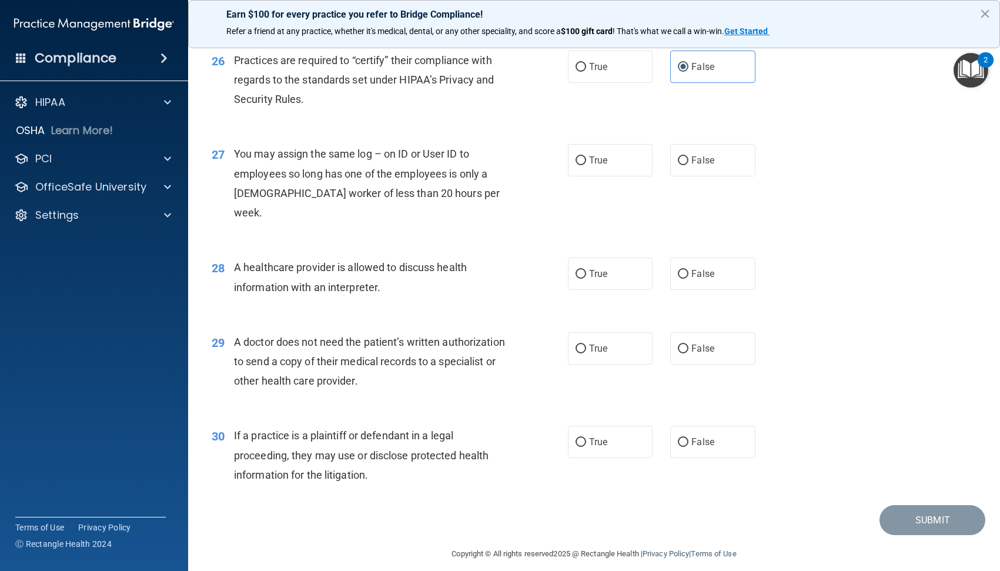
scroll to position [2411, 0]
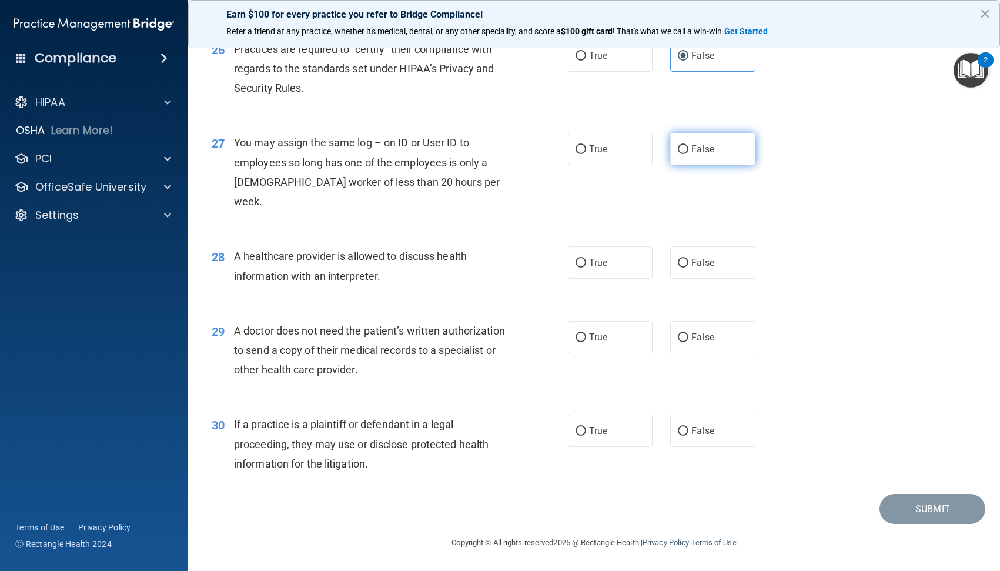
click at [692, 155] on span "False" at bounding box center [703, 149] width 23 height 11
click at [689, 154] on input "False" at bounding box center [683, 149] width 11 height 9
radio input "true"
click at [589, 268] on span "True" at bounding box center [598, 262] width 18 height 11
click at [586, 268] on input "True" at bounding box center [581, 263] width 11 height 9
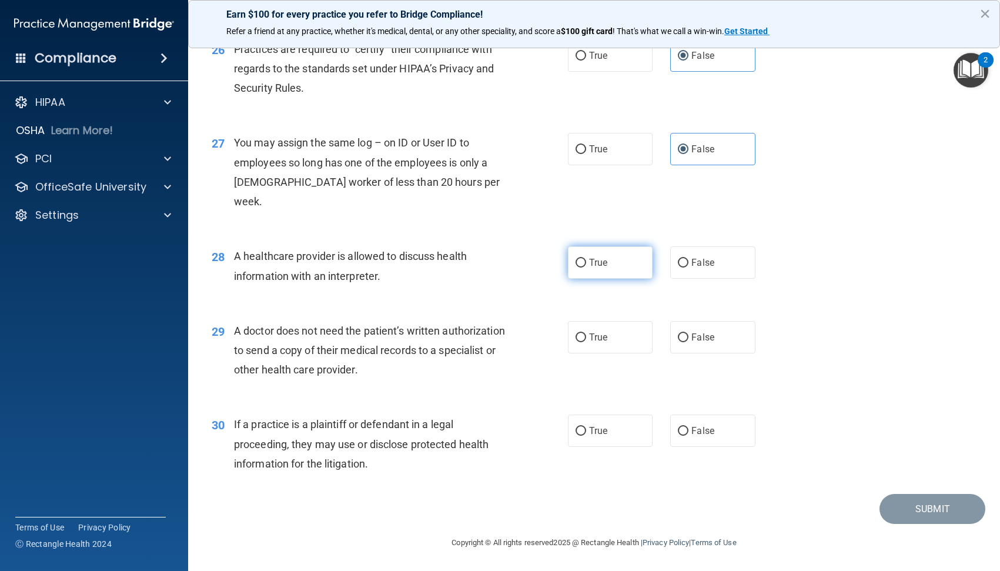
radio input "true"
click at [582, 339] on label "True" at bounding box center [610, 337] width 85 height 32
click at [582, 339] on input "True" at bounding box center [581, 337] width 11 height 9
radio input "true"
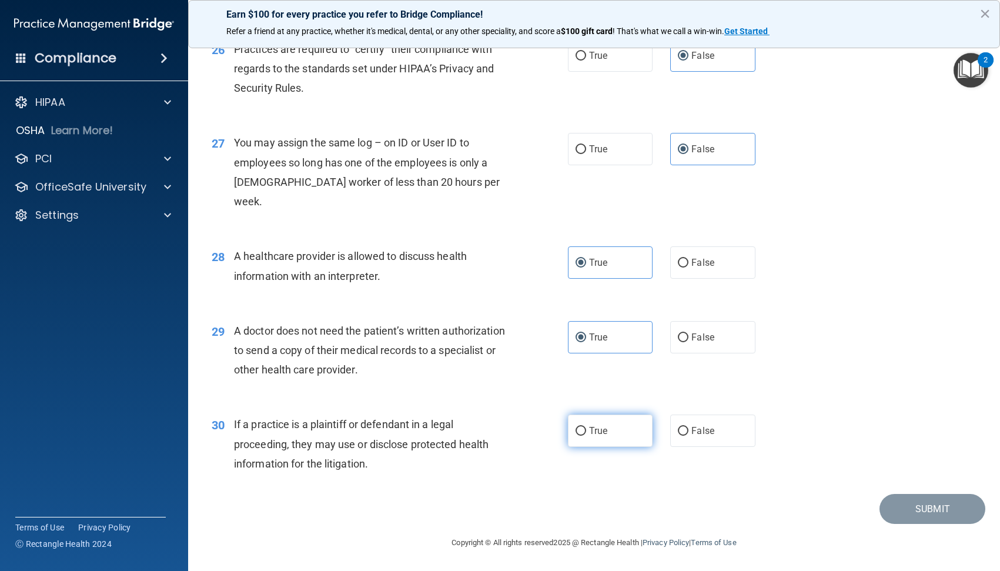
click at [595, 446] on label "True" at bounding box center [610, 431] width 85 height 32
click at [586, 436] on input "True" at bounding box center [581, 431] width 11 height 9
radio input "true"
click at [926, 518] on button "Submit" at bounding box center [933, 509] width 106 height 30
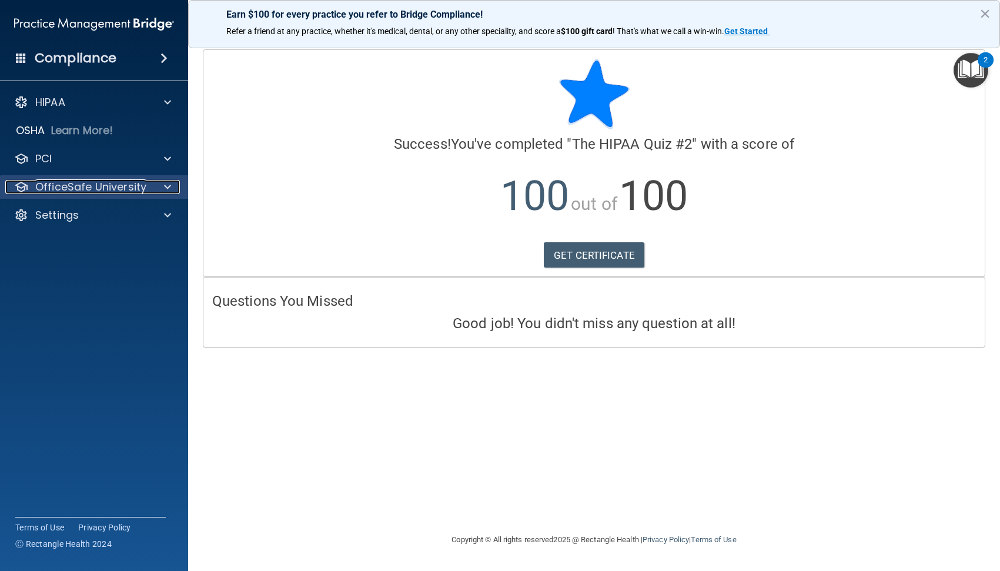
click at [68, 191] on p "OfficeSafe University" at bounding box center [90, 187] width 111 height 14
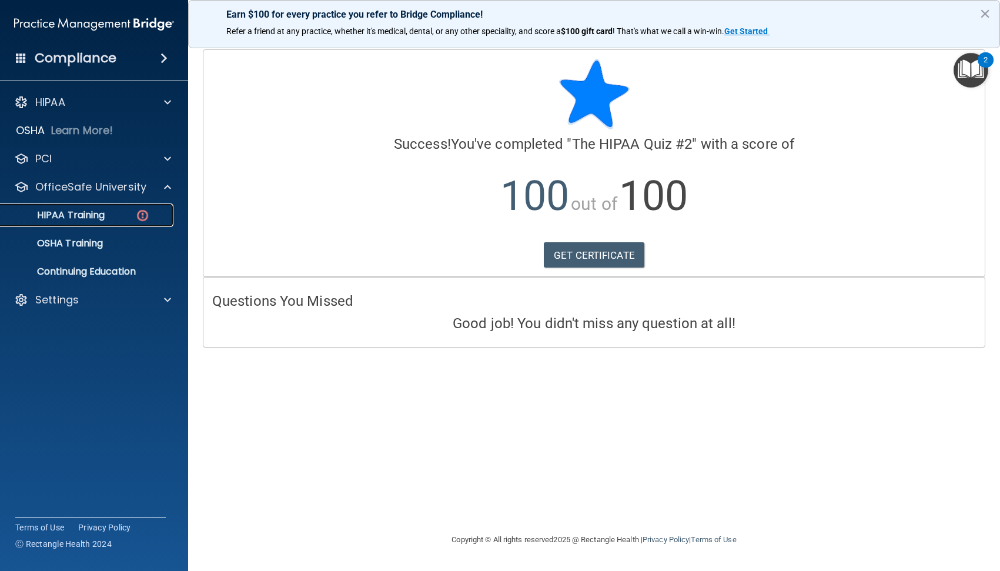
click at [85, 216] on p "HIPAA Training" at bounding box center [56, 215] width 97 height 12
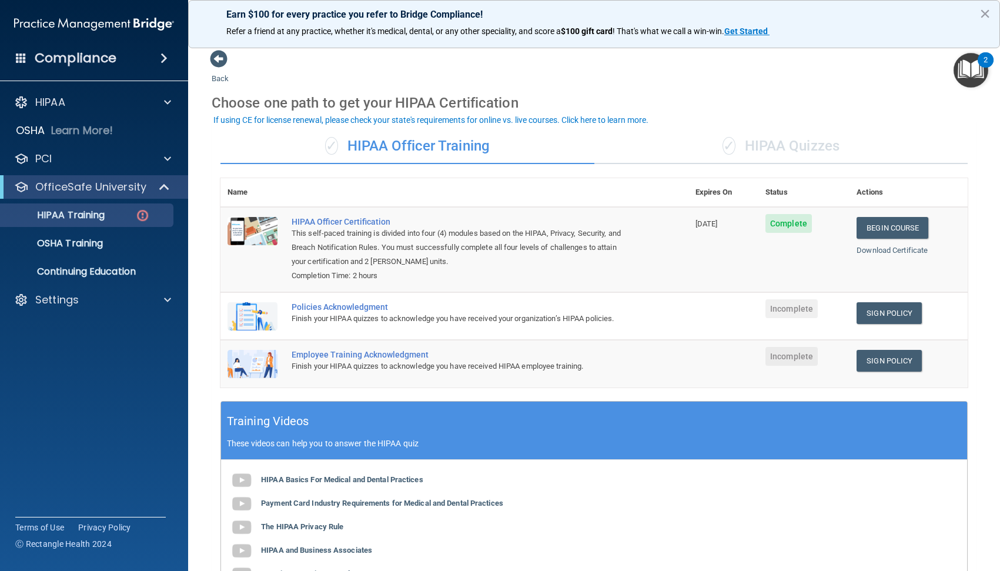
click at [769, 138] on div "✓ HIPAA Quizzes" at bounding box center [782, 146] width 374 height 35
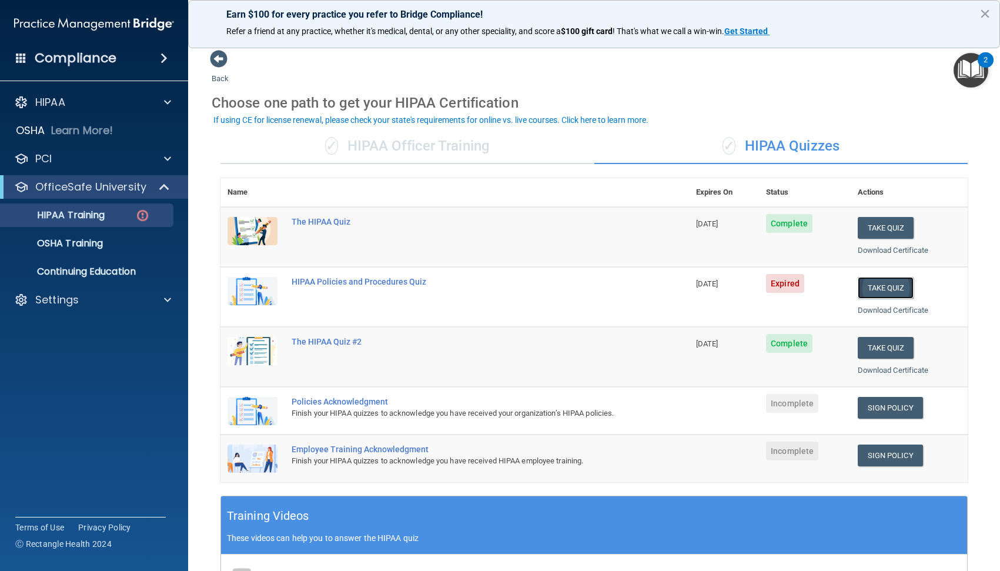
click at [875, 283] on button "Take Quiz" at bounding box center [886, 288] width 56 height 22
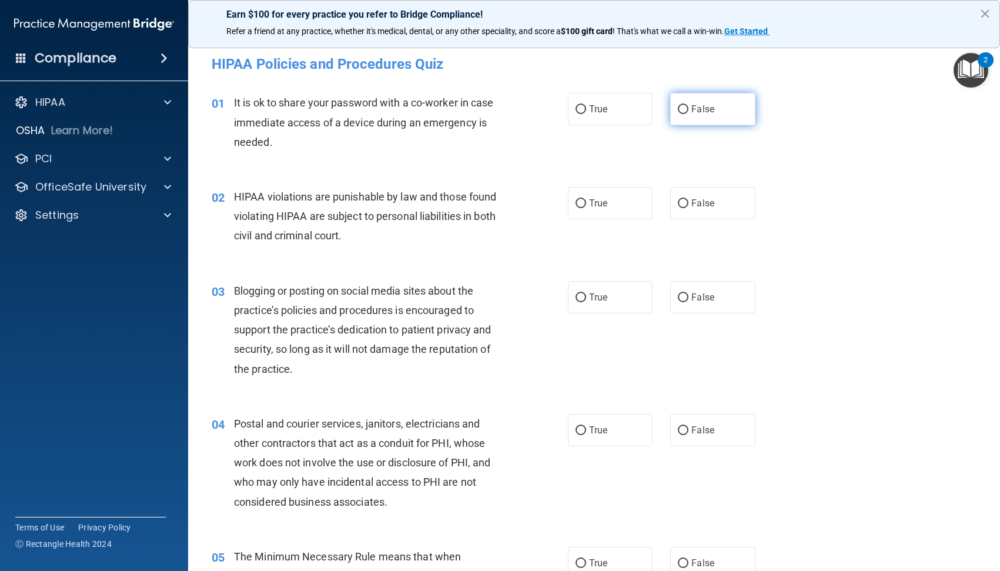
click at [692, 113] on span "False" at bounding box center [703, 109] width 23 height 11
click at [689, 113] on input "False" at bounding box center [683, 109] width 11 height 9
radio input "true"
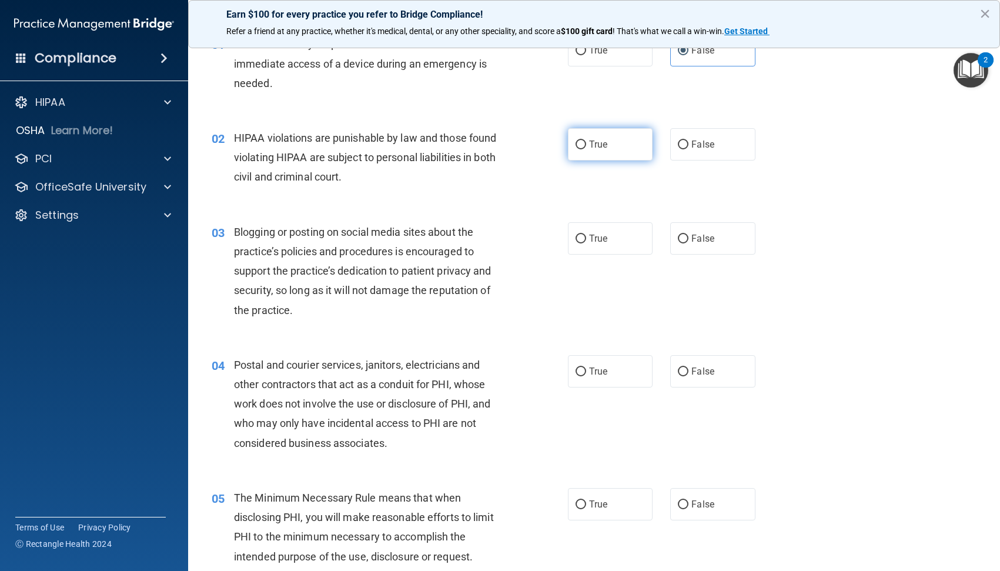
click at [581, 142] on input "True" at bounding box center [581, 145] width 11 height 9
radio input "true"
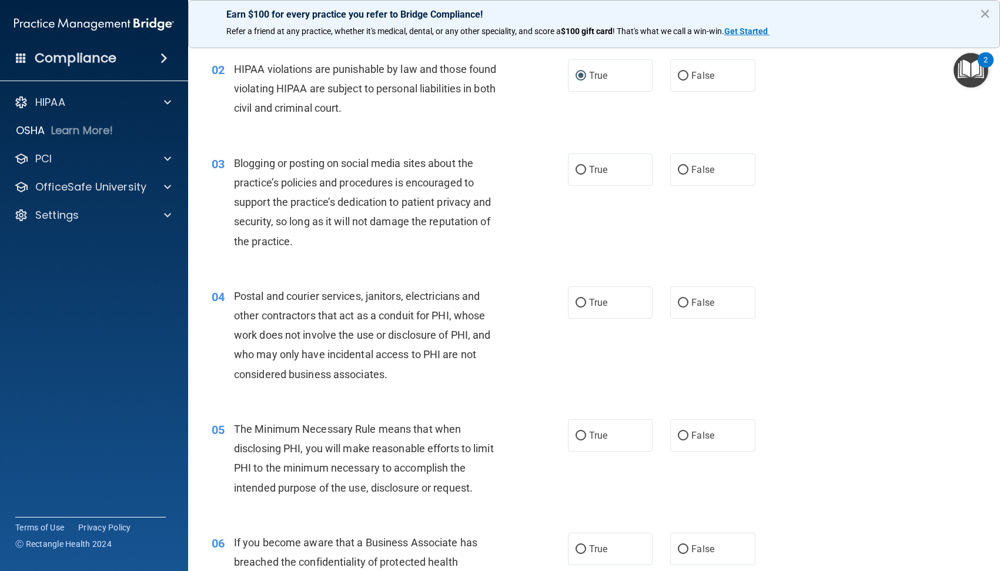
scroll to position [176, 0]
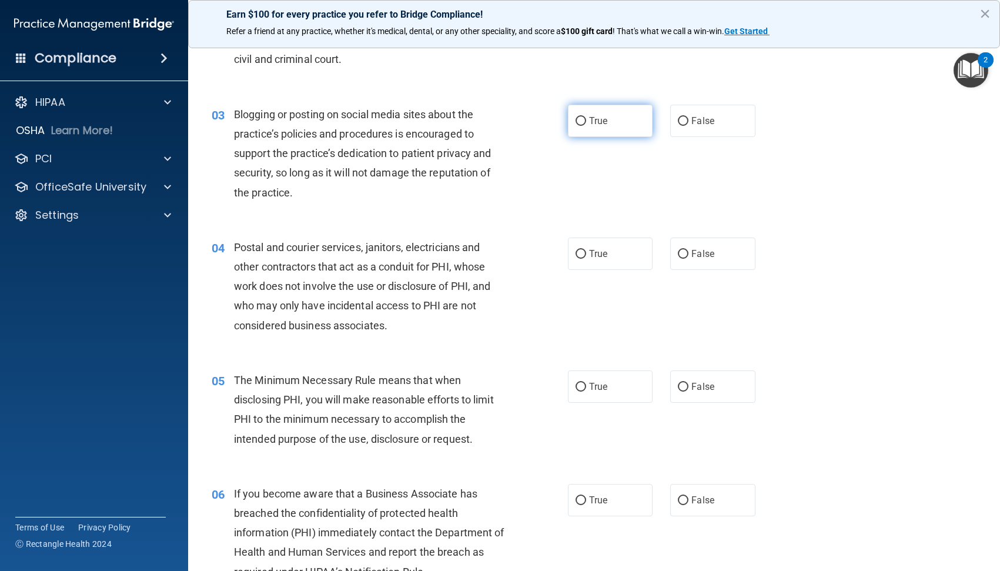
click at [605, 125] on label "True" at bounding box center [610, 121] width 85 height 32
click at [586, 125] on input "True" at bounding box center [581, 121] width 11 height 9
radio input "true"
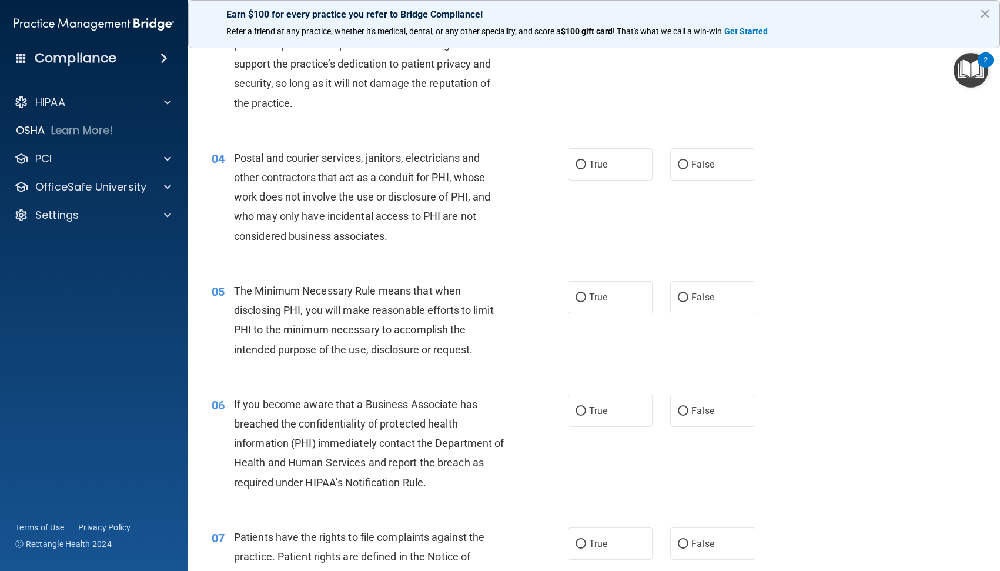
scroll to position [294, 0]
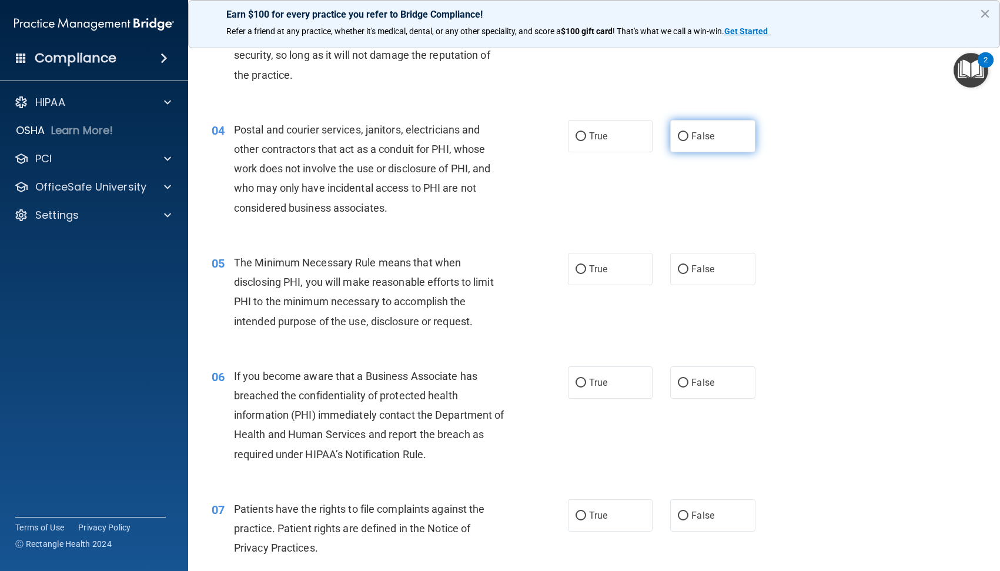
click at [695, 136] on span "False" at bounding box center [703, 136] width 23 height 11
click at [689, 136] on input "False" at bounding box center [683, 136] width 11 height 9
radio input "true"
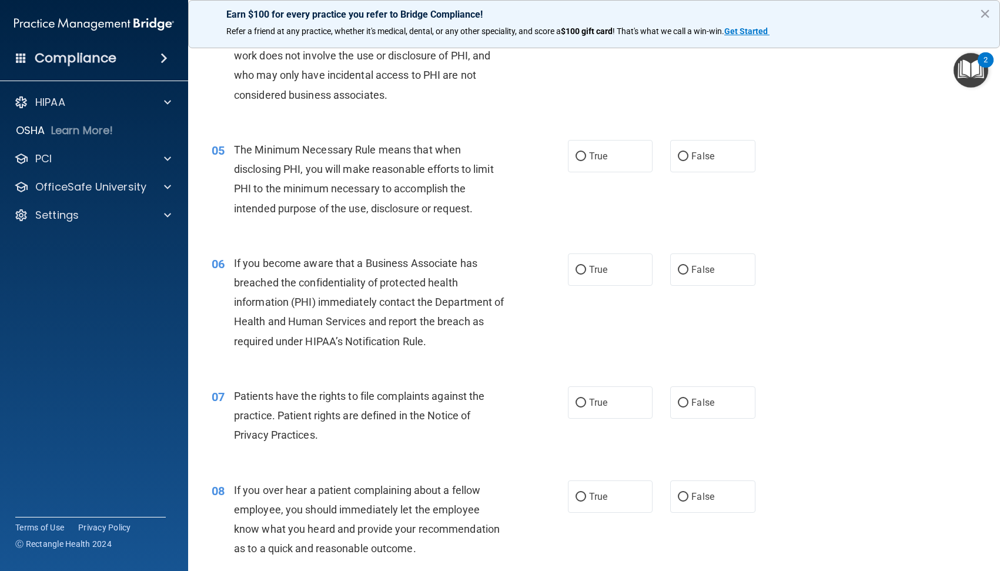
scroll to position [412, 0]
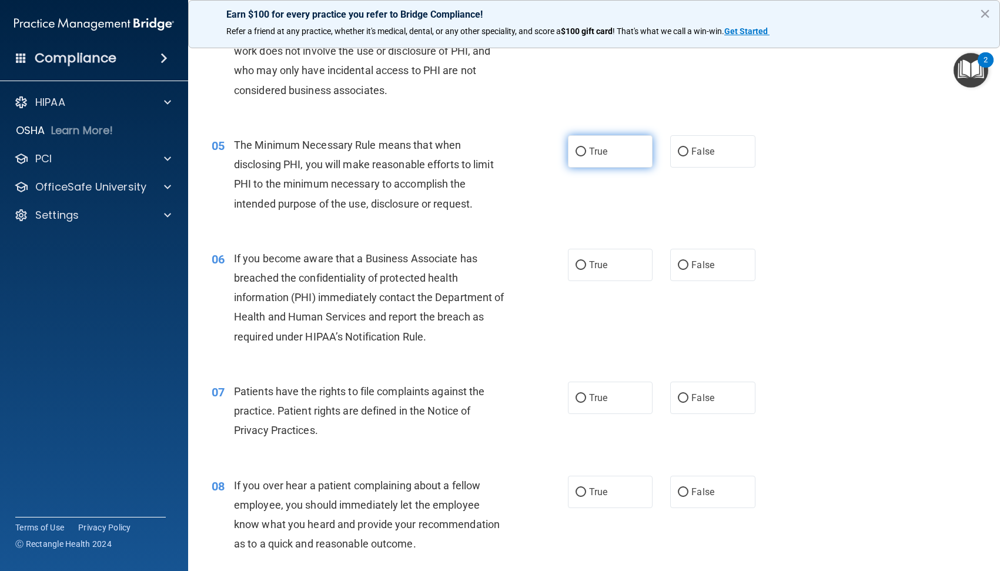
click at [598, 152] on span "True" at bounding box center [598, 151] width 18 height 11
click at [586, 152] on input "True" at bounding box center [581, 152] width 11 height 9
radio input "true"
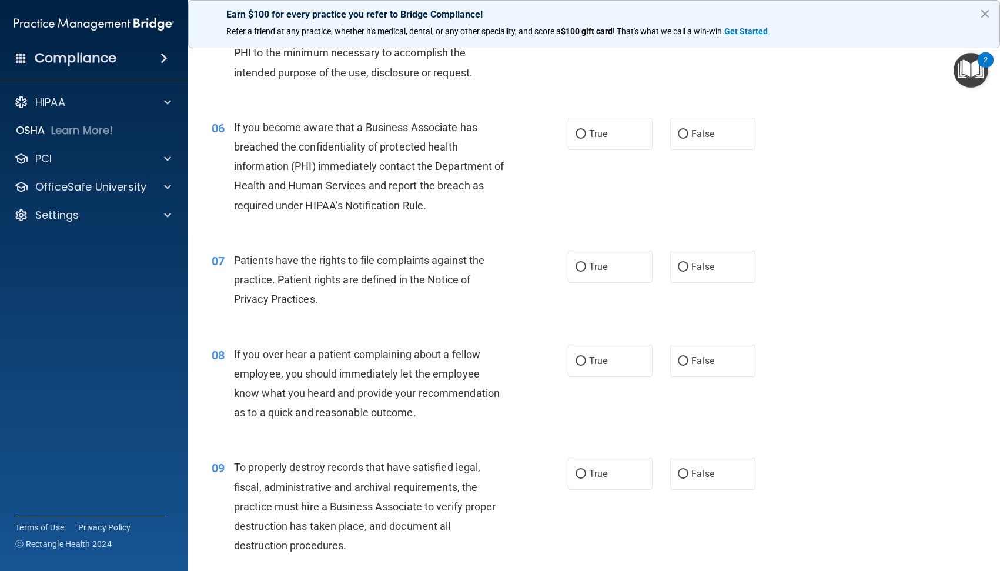
scroll to position [588, 0]
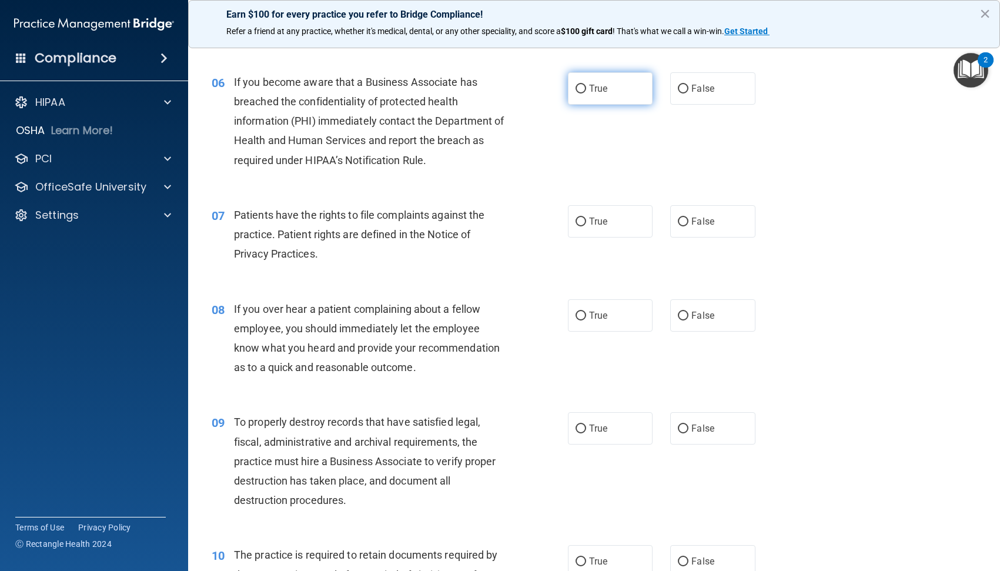
click at [589, 92] on span "True" at bounding box center [598, 88] width 18 height 11
click at [586, 92] on input "True" at bounding box center [581, 89] width 11 height 9
radio input "true"
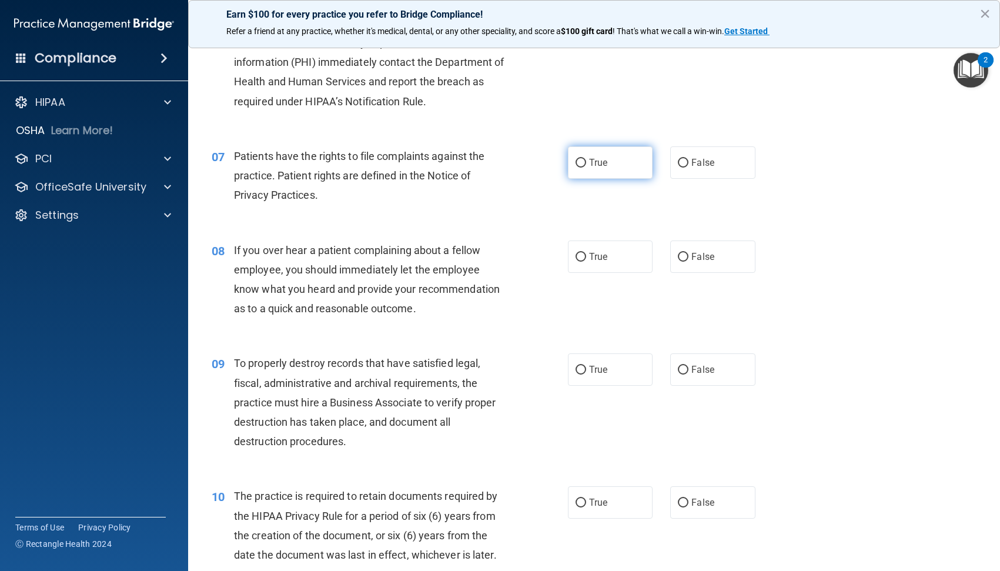
click at [576, 163] on input "True" at bounding box center [581, 163] width 11 height 9
radio input "true"
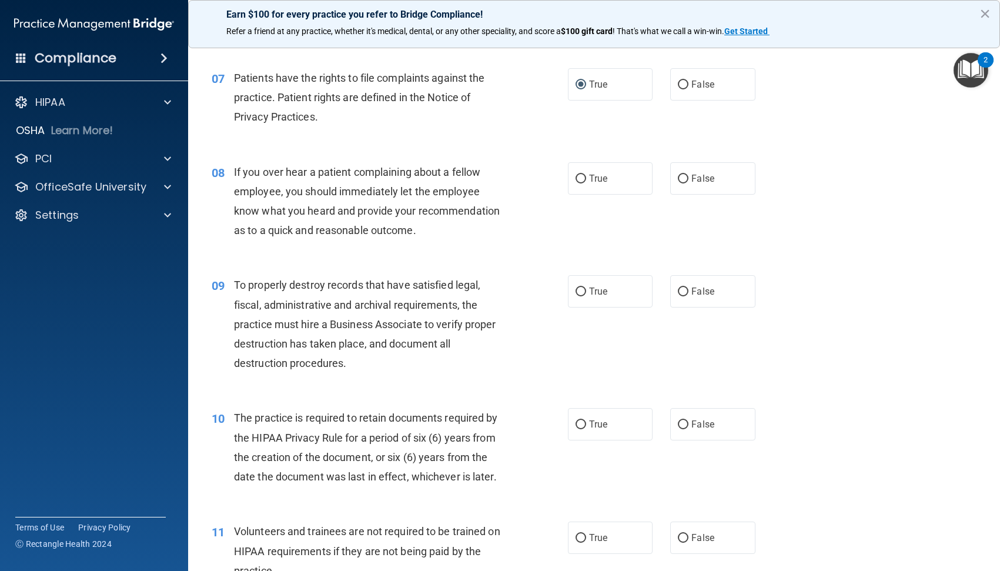
scroll to position [765, 0]
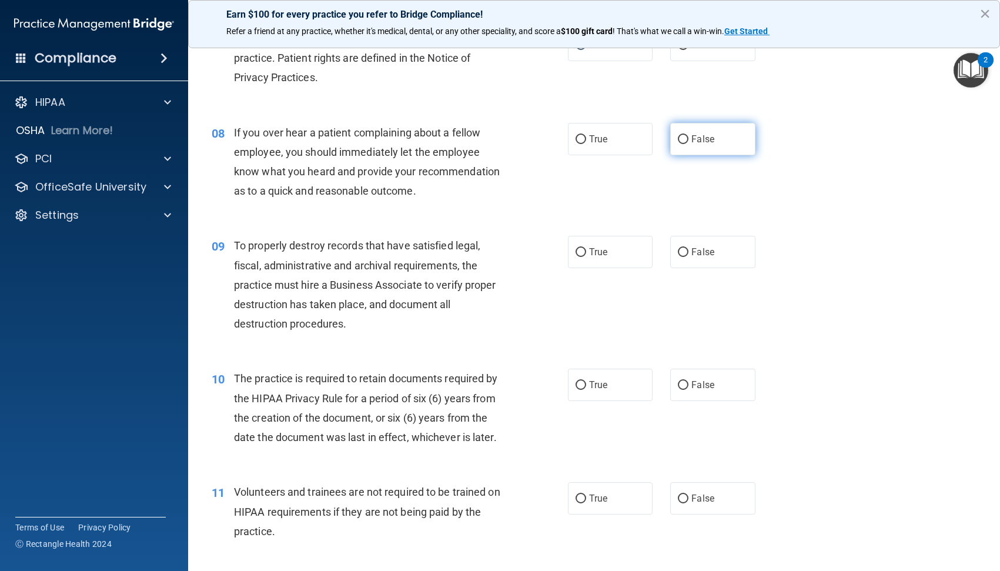
click at [686, 136] on label "False" at bounding box center [712, 139] width 85 height 32
click at [686, 136] on input "False" at bounding box center [683, 139] width 11 height 9
radio input "true"
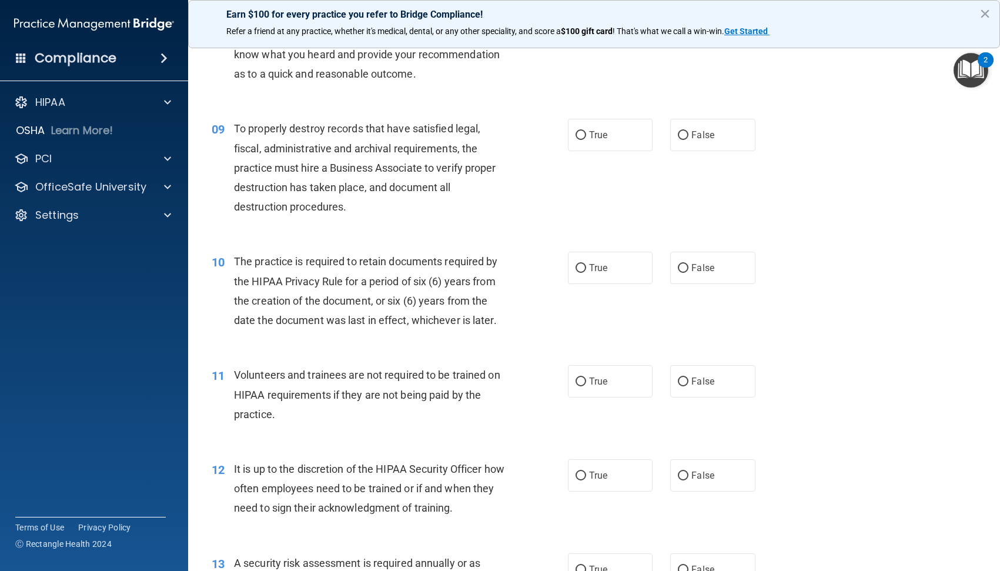
scroll to position [882, 0]
click at [692, 134] on span "False" at bounding box center [703, 134] width 23 height 11
click at [688, 134] on input "False" at bounding box center [683, 135] width 11 height 9
radio input "true"
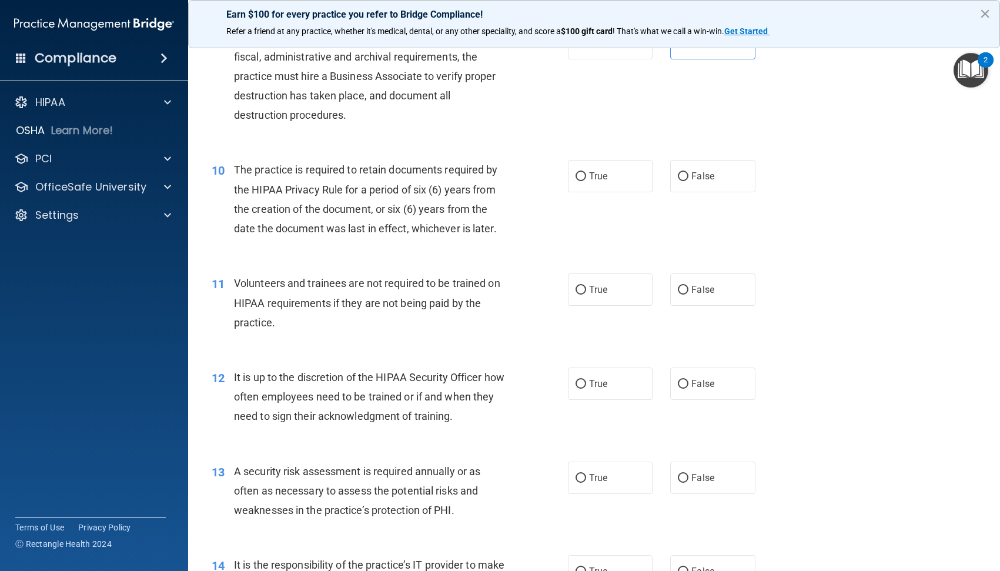
scroll to position [1000, 0]
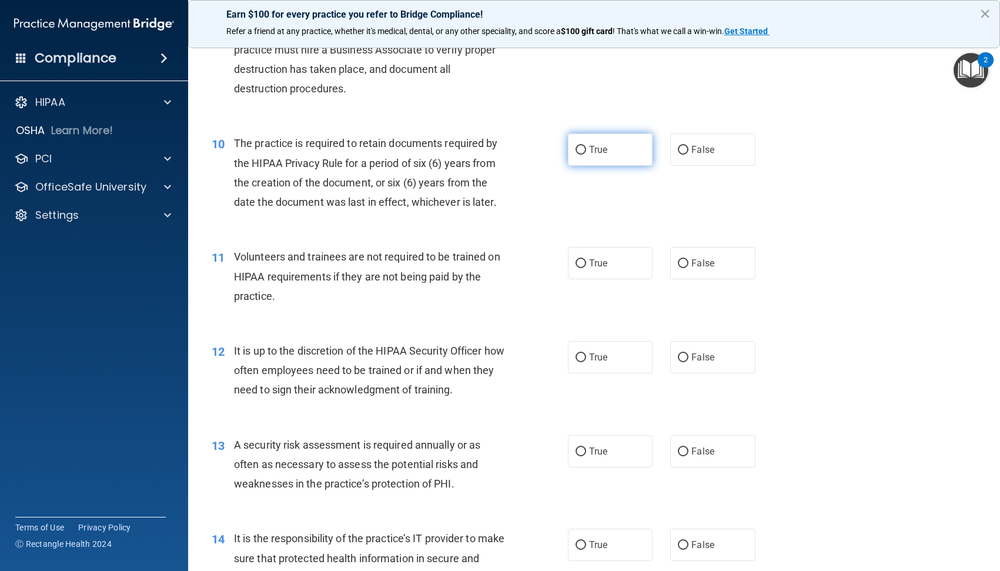
click at [589, 152] on span "True" at bounding box center [598, 149] width 18 height 11
click at [586, 152] on input "True" at bounding box center [581, 150] width 11 height 9
radio input "true"
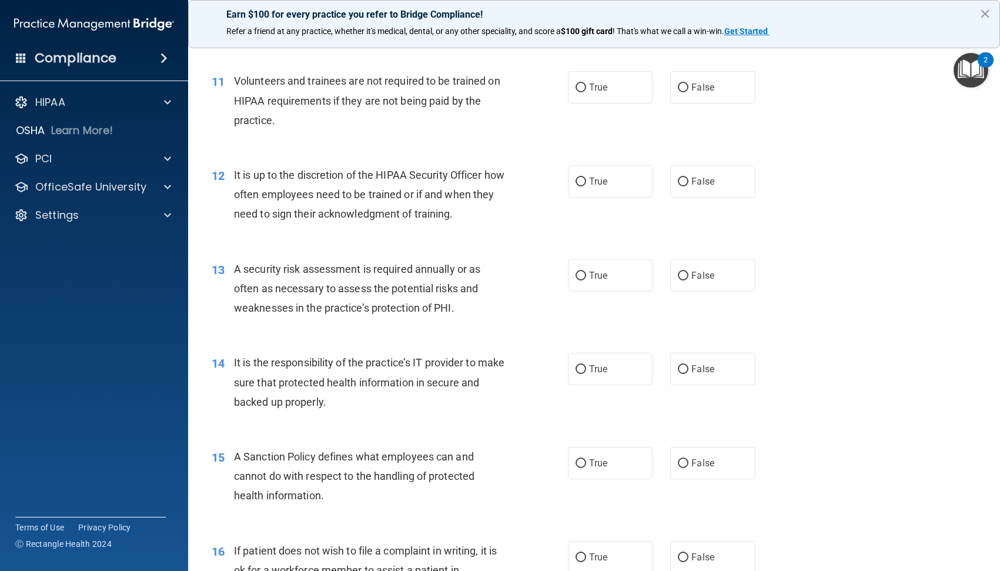
scroll to position [1176, 0]
click at [678, 92] on input "False" at bounding box center [683, 87] width 11 height 9
radio input "true"
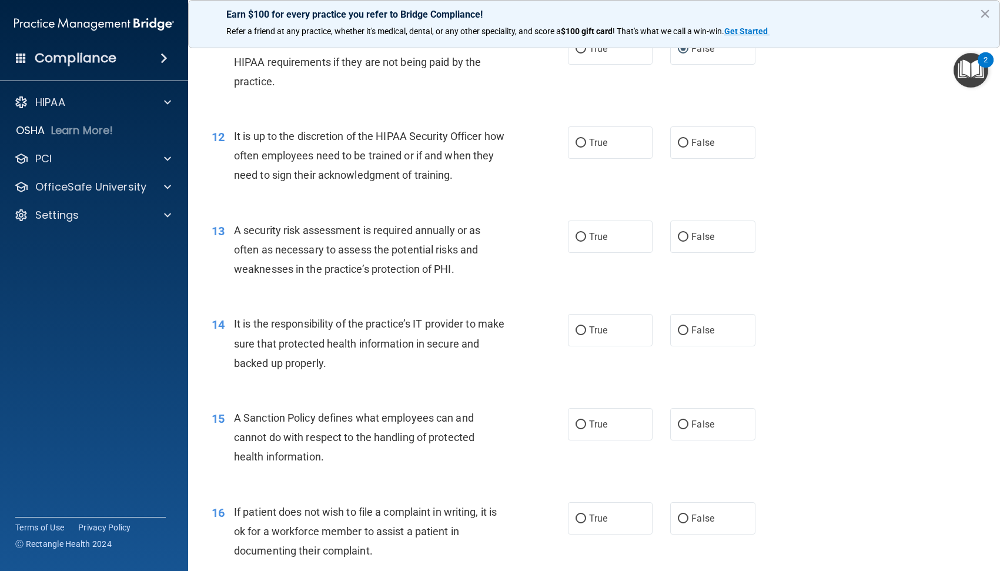
scroll to position [1235, 0]
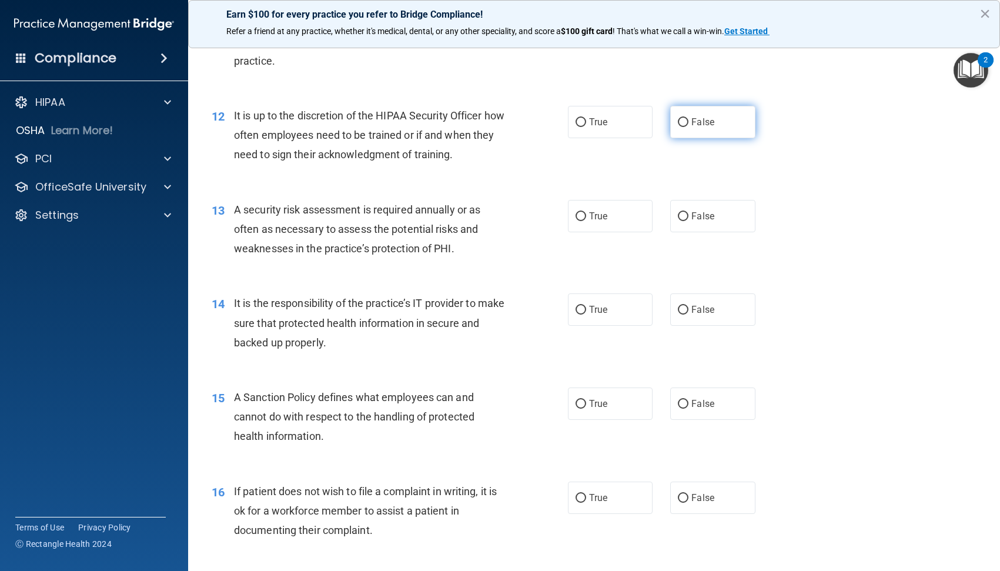
click at [692, 117] on span "False" at bounding box center [703, 121] width 23 height 11
click at [686, 118] on input "False" at bounding box center [683, 122] width 11 height 9
radio input "true"
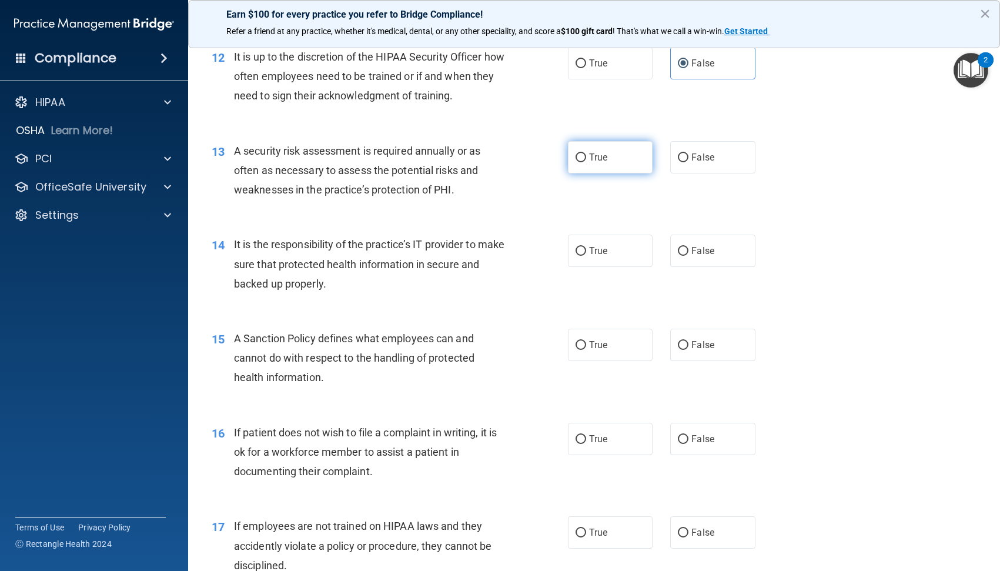
click at [593, 164] on label "True" at bounding box center [610, 157] width 85 height 32
click at [586, 162] on input "True" at bounding box center [581, 158] width 11 height 9
radio input "true"
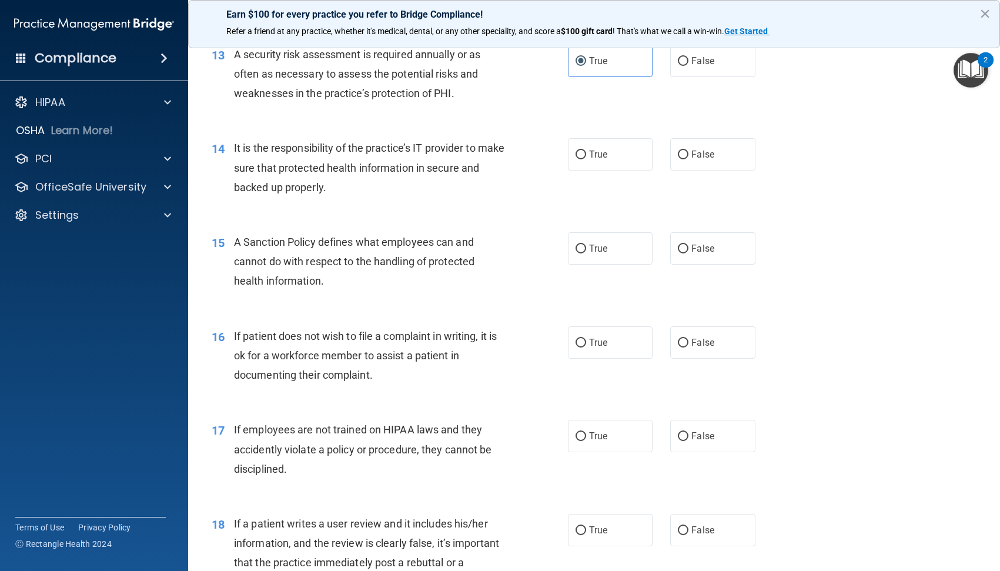
scroll to position [1412, 0]
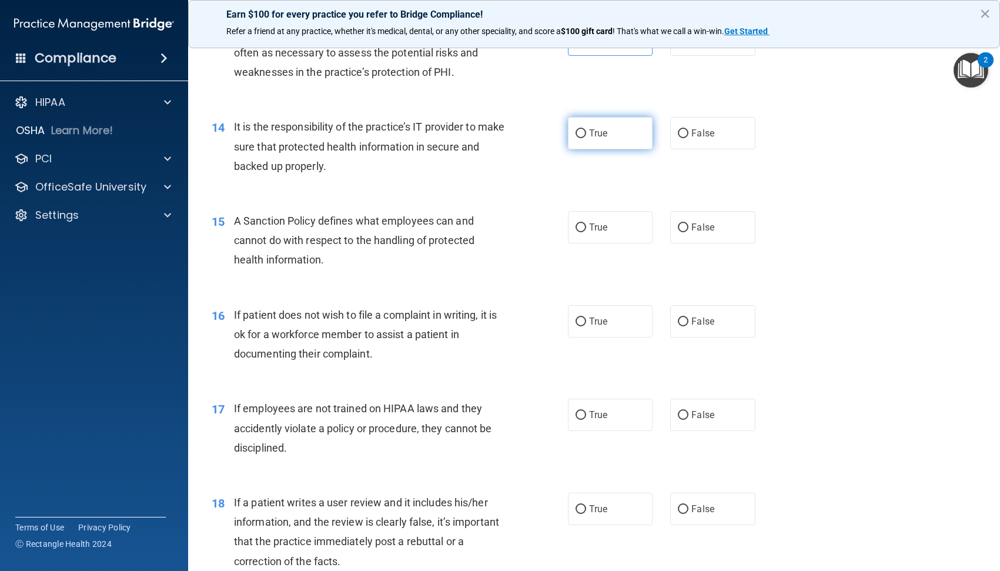
click at [570, 136] on label "True" at bounding box center [610, 133] width 85 height 32
click at [576, 136] on input "True" at bounding box center [581, 133] width 11 height 9
radio input "true"
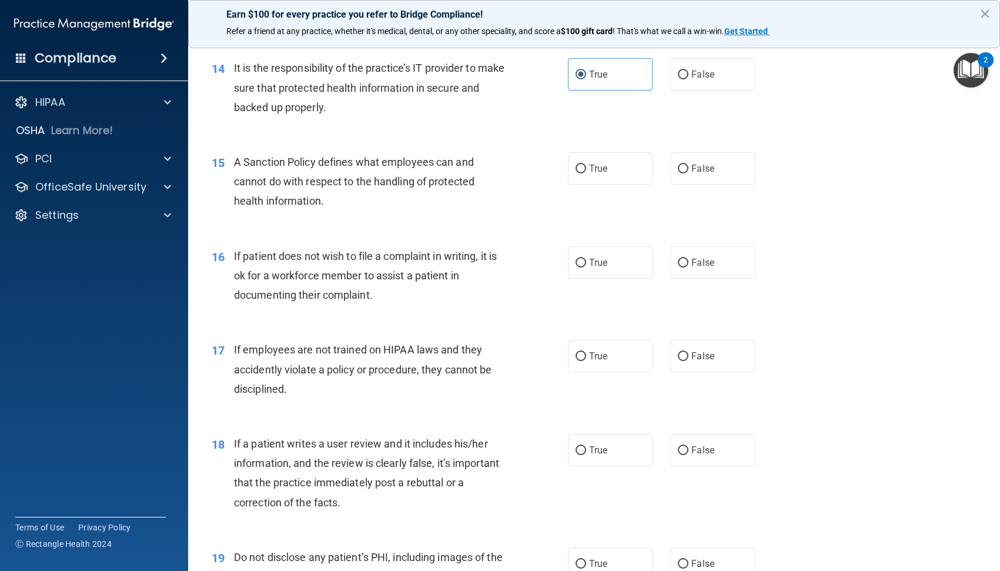
scroll to position [1529, 0]
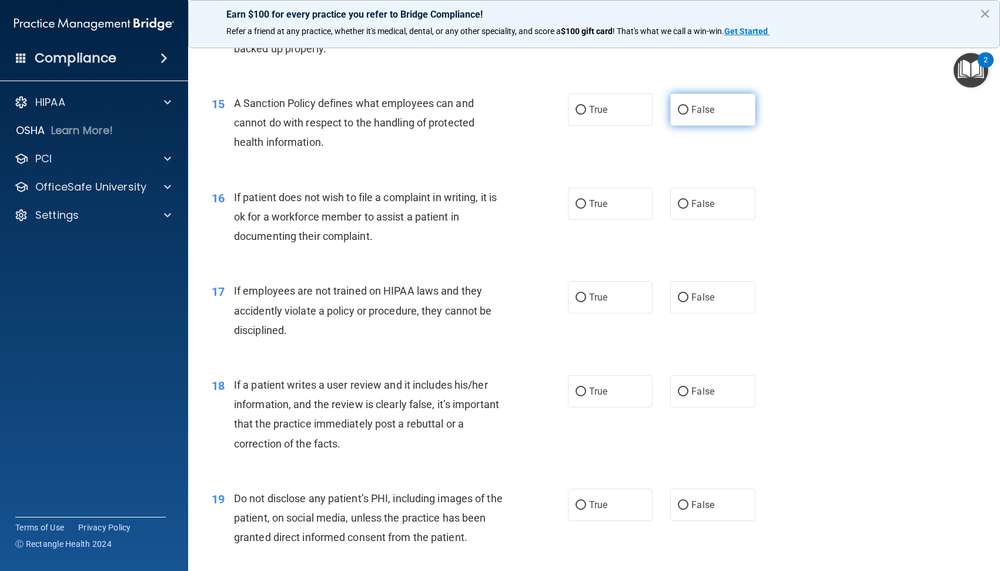
click at [679, 116] on label "False" at bounding box center [712, 110] width 85 height 32
click at [679, 115] on input "False" at bounding box center [683, 110] width 11 height 9
radio input "true"
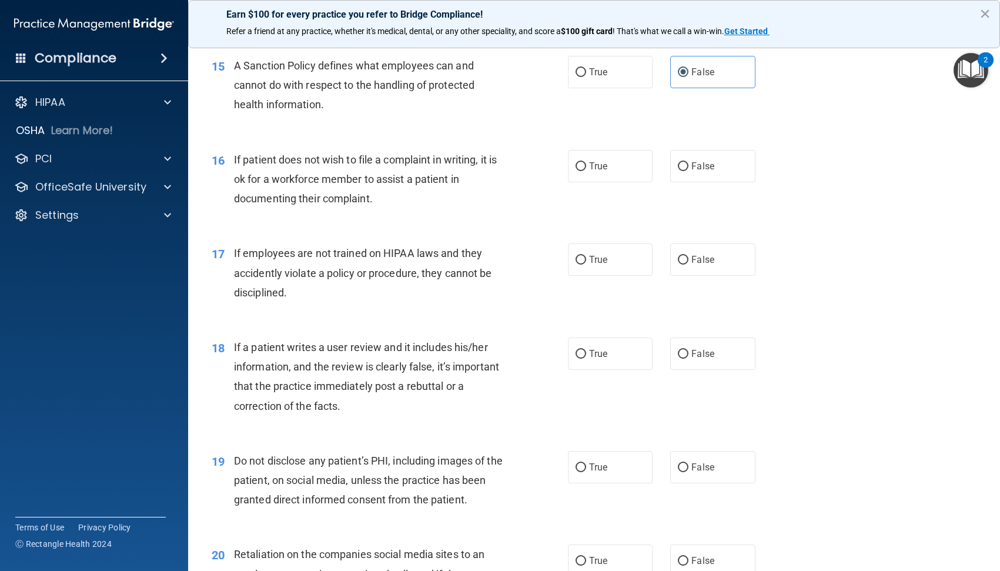
scroll to position [1588, 0]
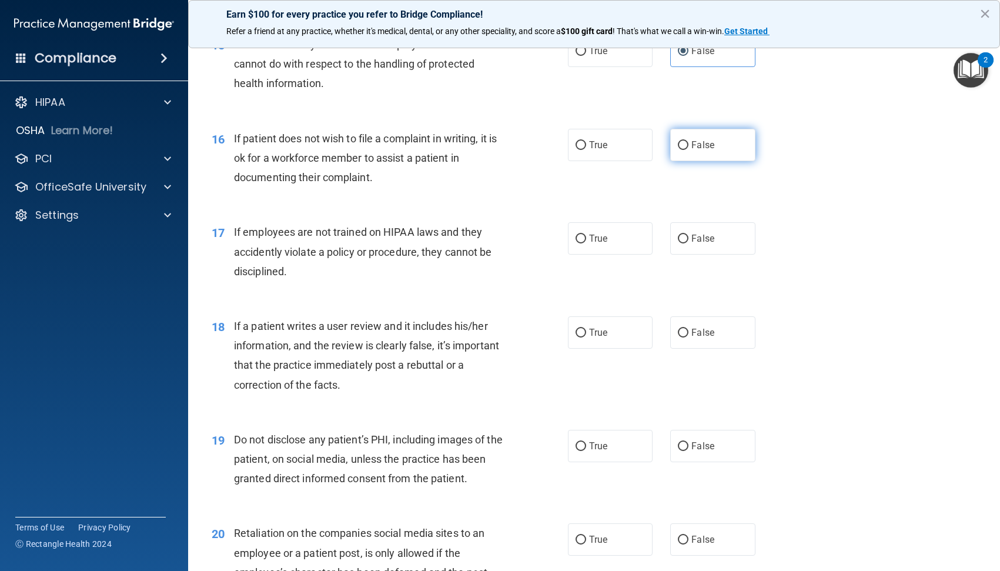
click at [700, 136] on label "False" at bounding box center [712, 145] width 85 height 32
click at [689, 141] on input "False" at bounding box center [683, 145] width 11 height 9
radio input "true"
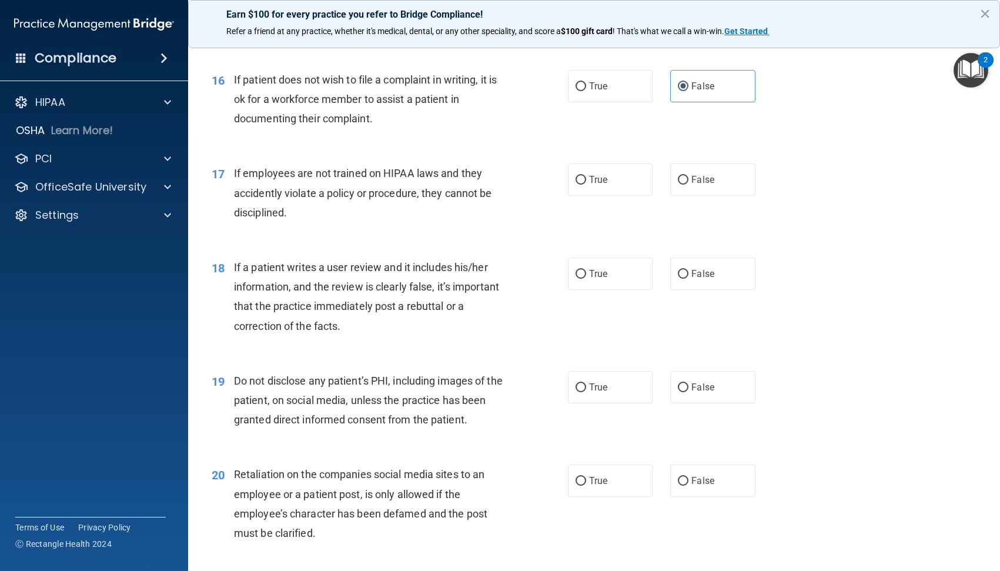
scroll to position [1706, 0]
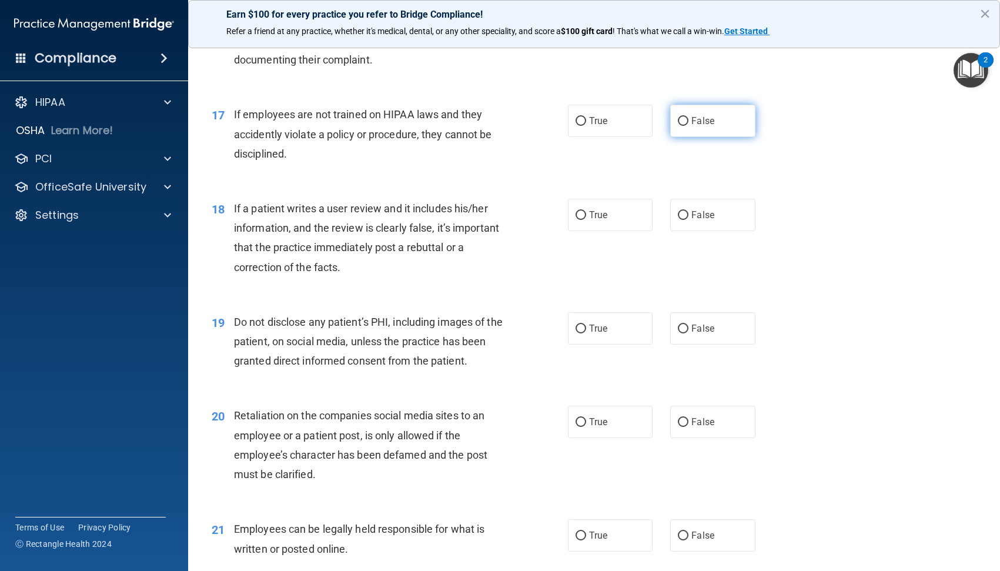
click at [698, 133] on label "False" at bounding box center [712, 121] width 85 height 32
click at [689, 126] on input "False" at bounding box center [683, 121] width 11 height 9
radio input "true"
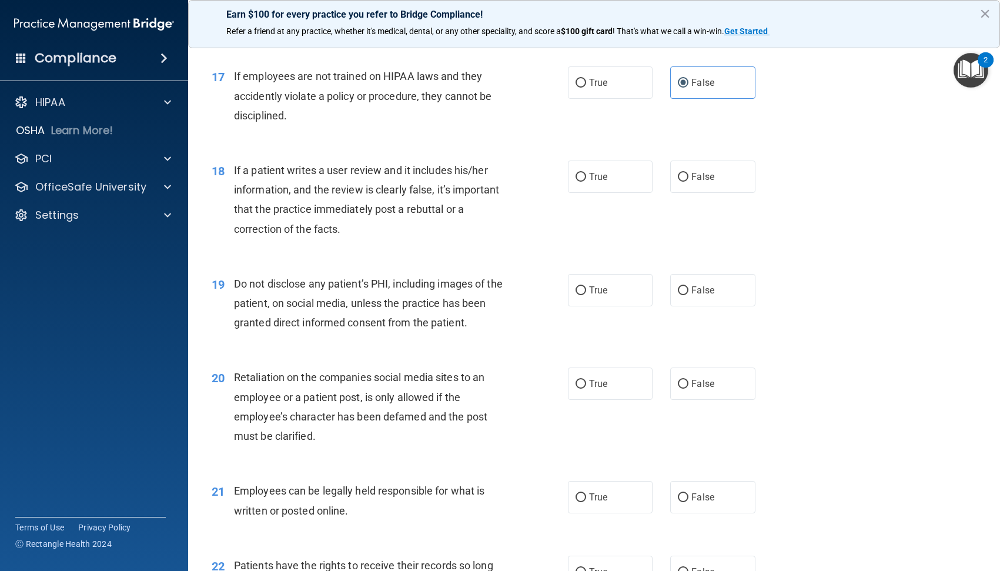
scroll to position [1764, 0]
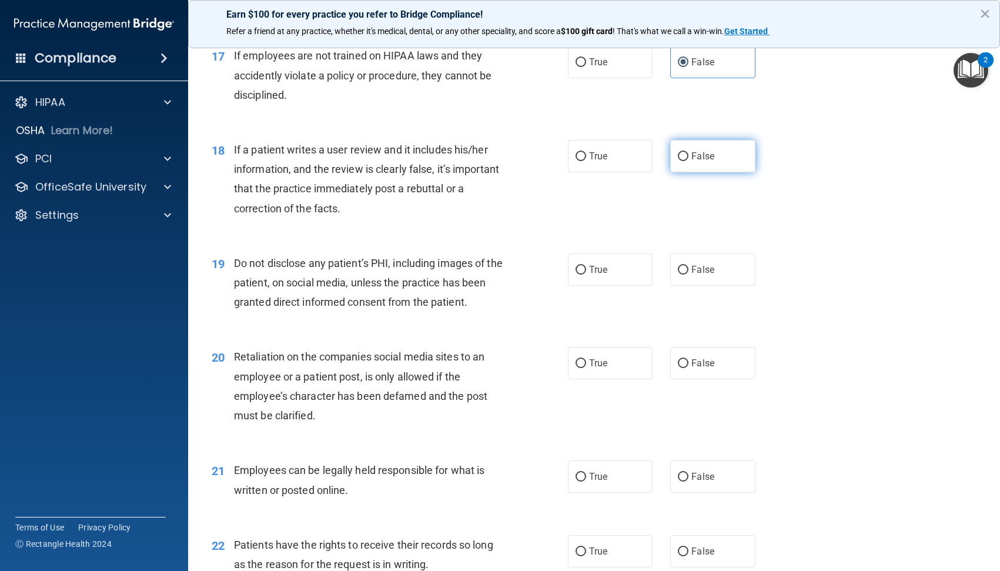
click at [718, 151] on label "False" at bounding box center [712, 156] width 85 height 32
click at [689, 152] on input "False" at bounding box center [683, 156] width 11 height 9
radio input "true"
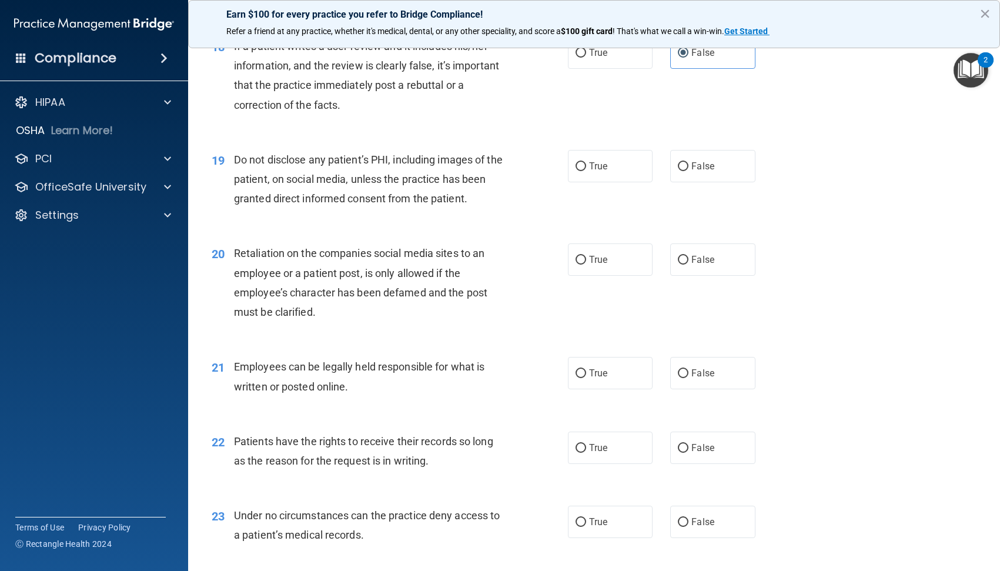
scroll to position [1882, 0]
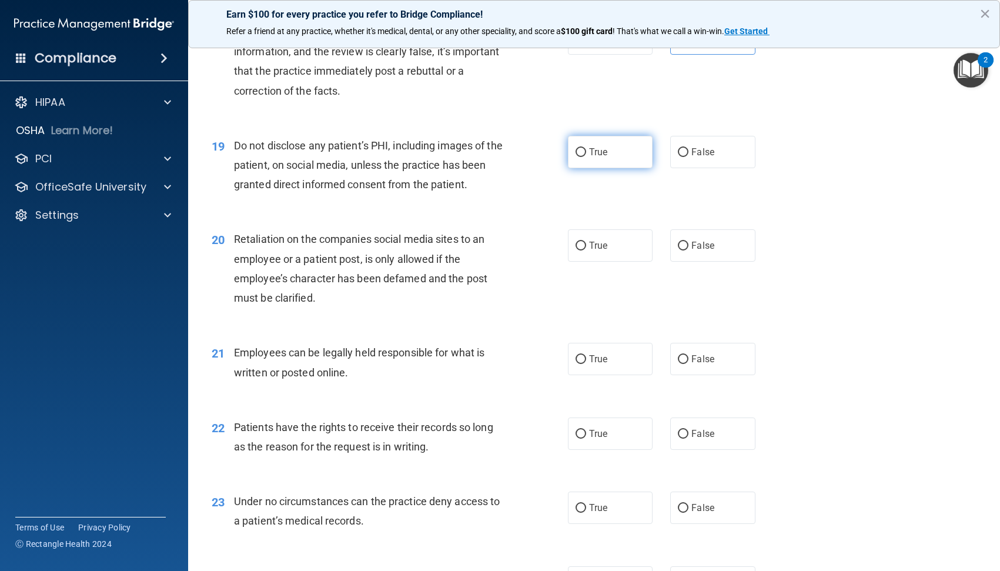
click at [590, 151] on span "True" at bounding box center [598, 151] width 18 height 11
click at [586, 151] on input "True" at bounding box center [581, 152] width 11 height 9
radio input "true"
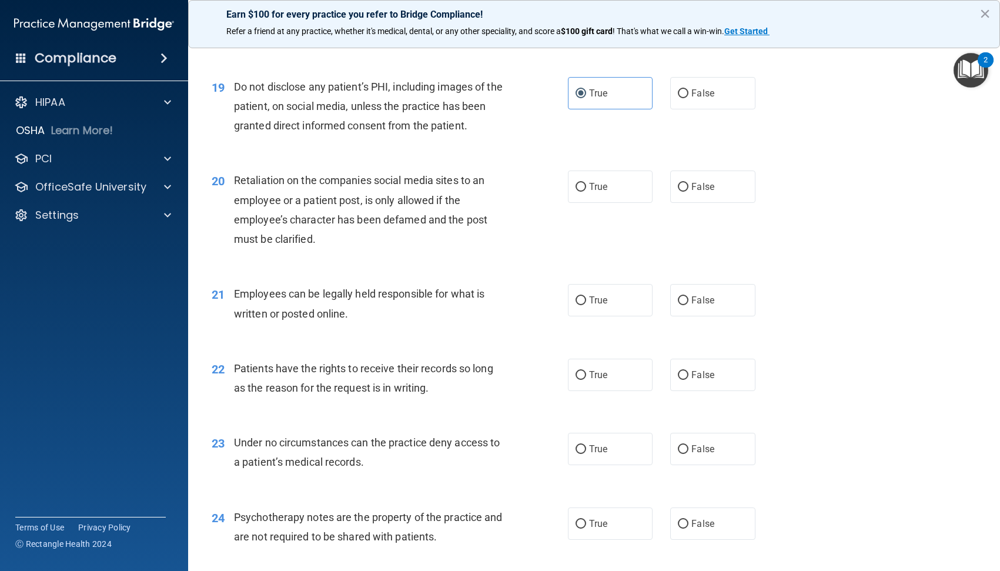
scroll to position [2000, 0]
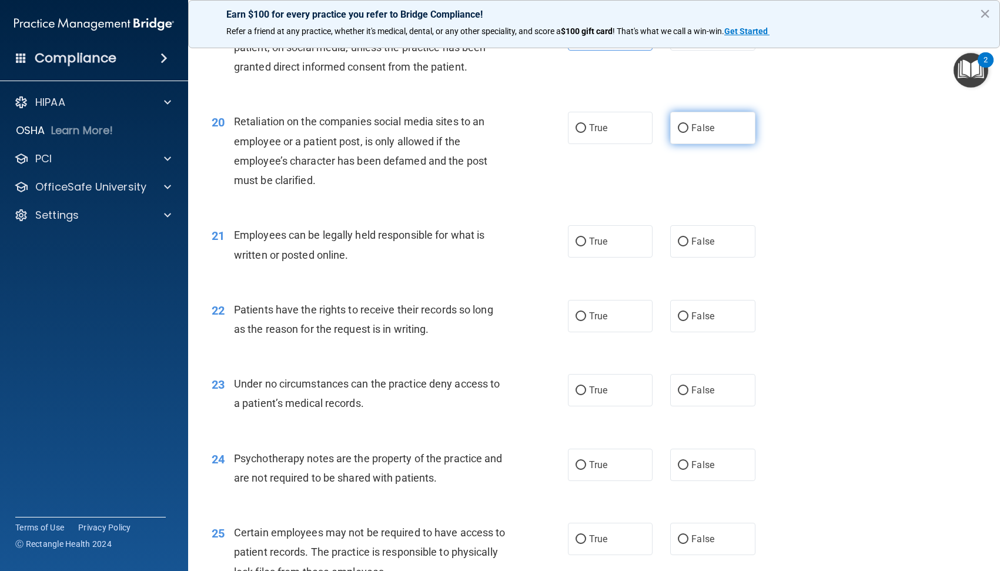
click at [692, 129] on span "False" at bounding box center [703, 127] width 23 height 11
click at [688, 129] on input "False" at bounding box center [683, 128] width 11 height 9
radio input "true"
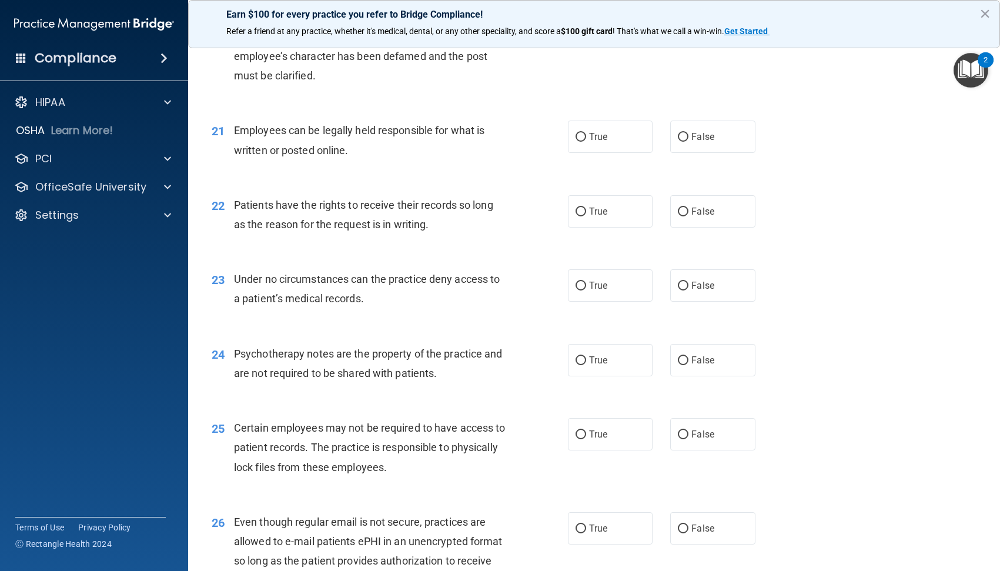
scroll to position [2117, 0]
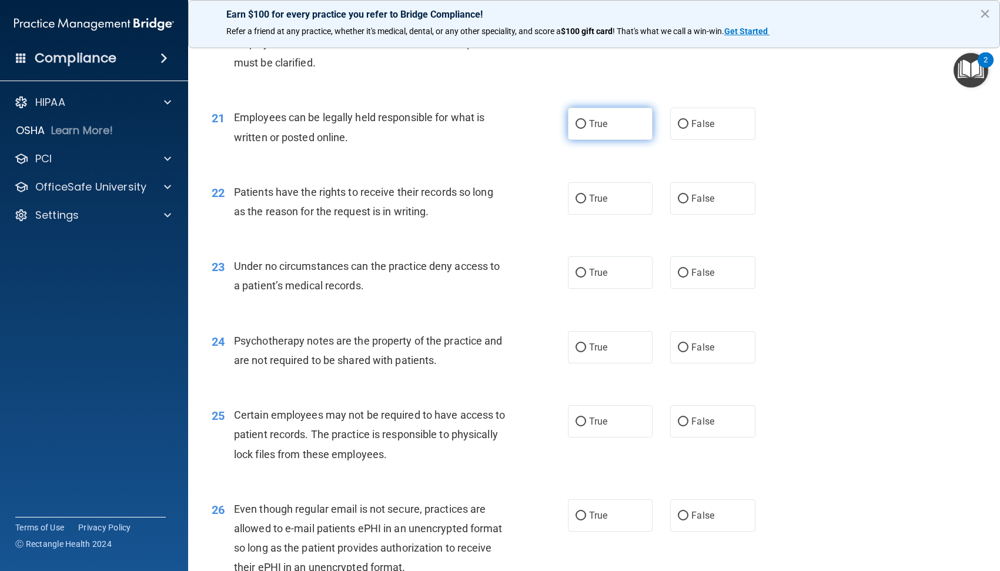
click at [589, 128] on span "True" at bounding box center [598, 123] width 18 height 11
click at [586, 128] on input "True" at bounding box center [581, 124] width 11 height 9
radio input "true"
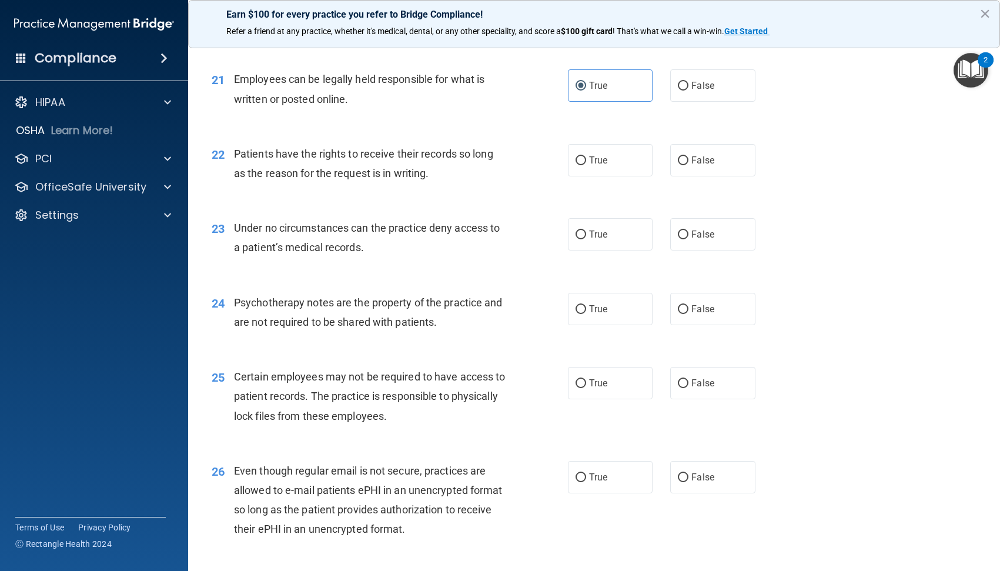
scroll to position [2176, 0]
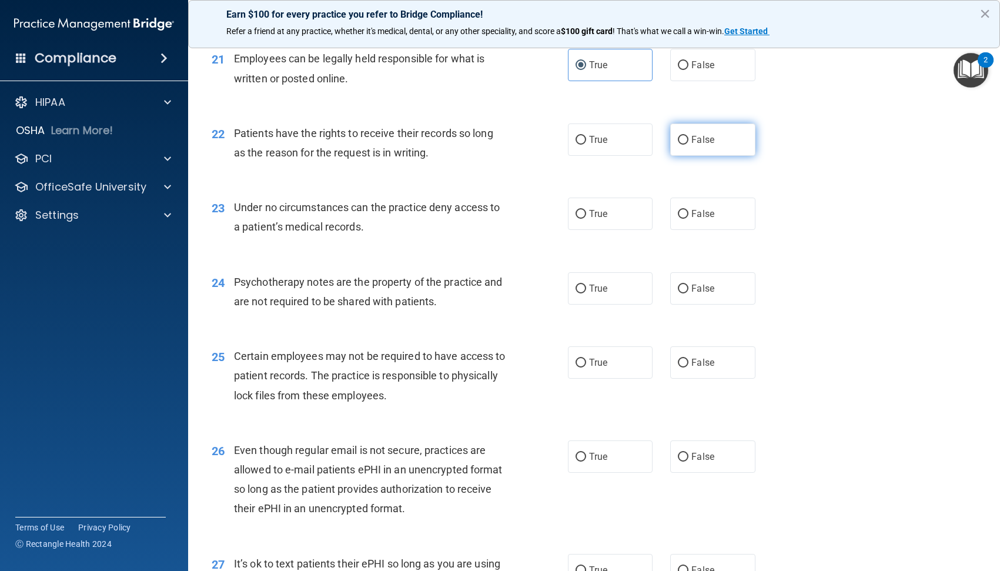
click at [693, 141] on span "False" at bounding box center [703, 139] width 23 height 11
click at [689, 141] on input "False" at bounding box center [683, 140] width 11 height 9
radio input "true"
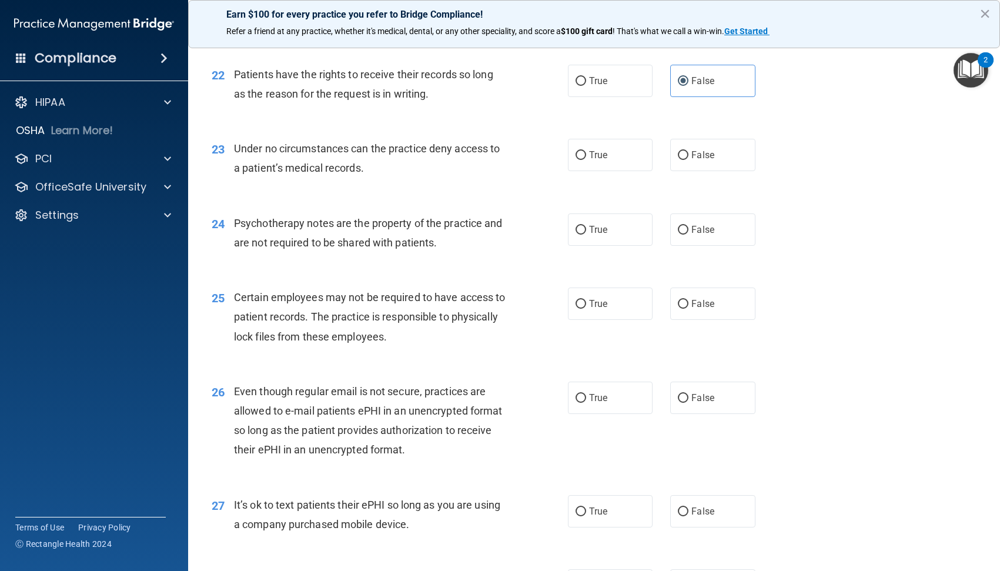
scroll to position [2294, 0]
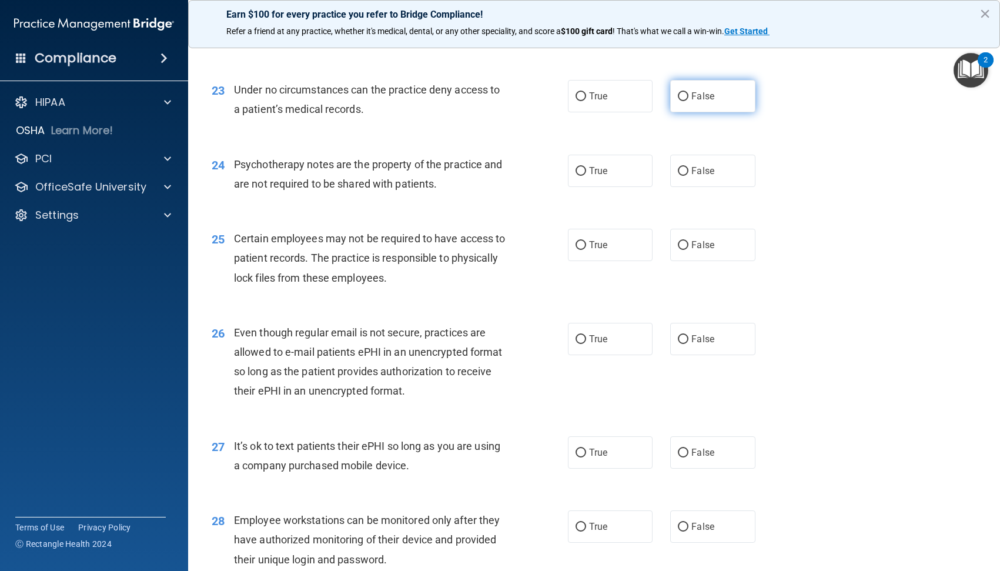
click at [699, 106] on label "False" at bounding box center [712, 96] width 85 height 32
click at [689, 101] on input "False" at bounding box center [683, 96] width 11 height 9
radio input "true"
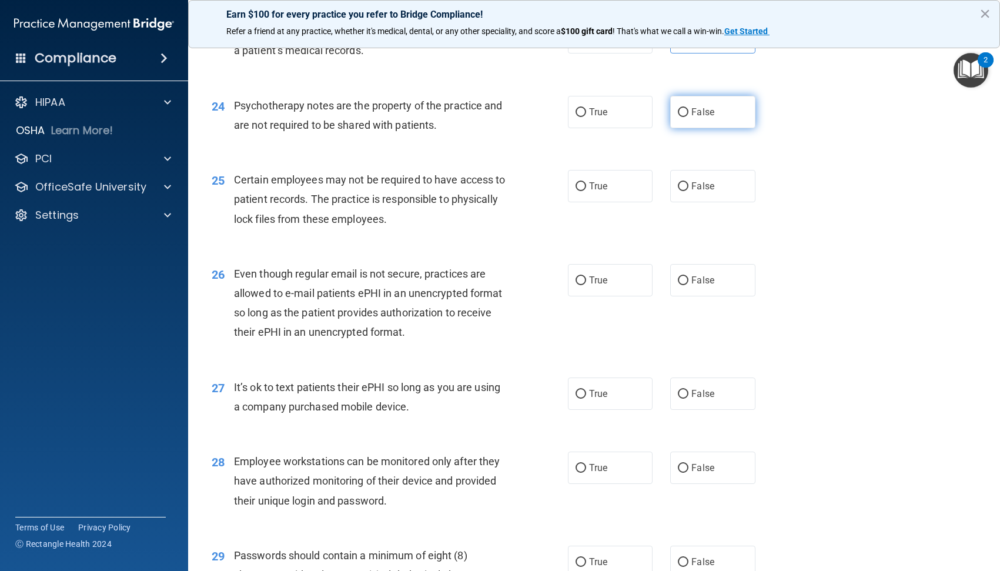
click at [698, 109] on span "False" at bounding box center [703, 111] width 23 height 11
click at [689, 109] on input "False" at bounding box center [683, 112] width 11 height 9
radio input "true"
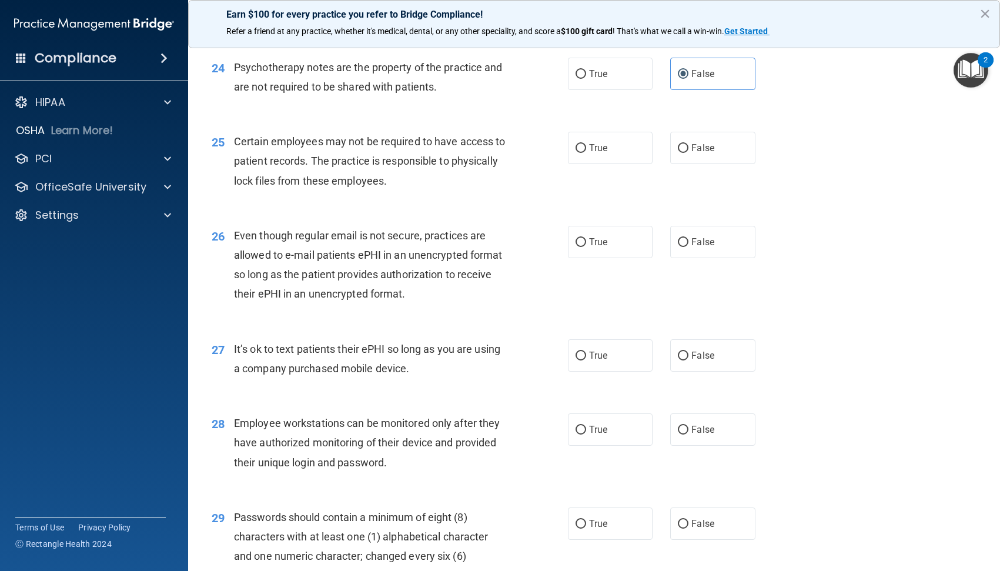
scroll to position [2411, 0]
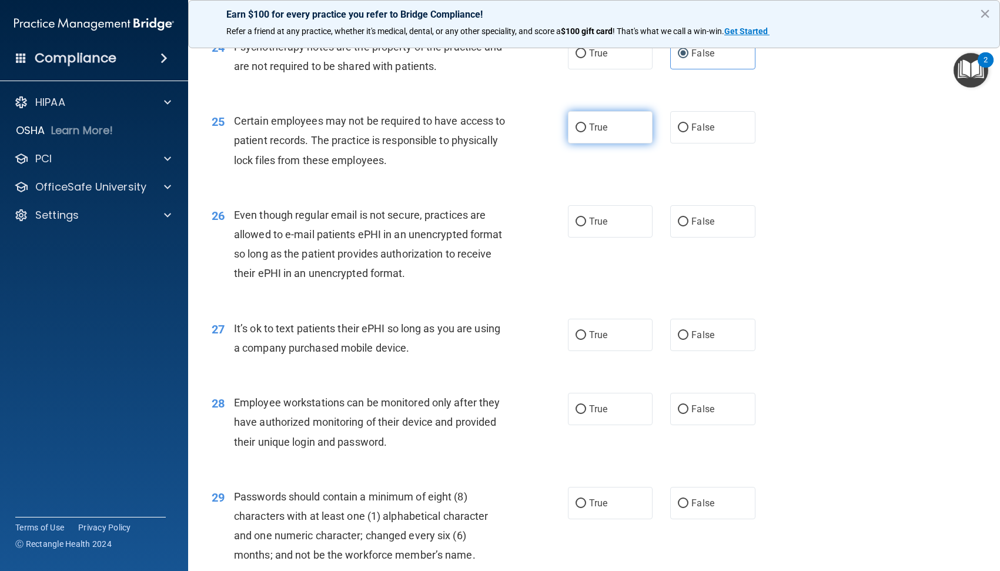
click at [596, 119] on label "True" at bounding box center [610, 127] width 85 height 32
click at [586, 124] on input "True" at bounding box center [581, 128] width 11 height 9
radio input "true"
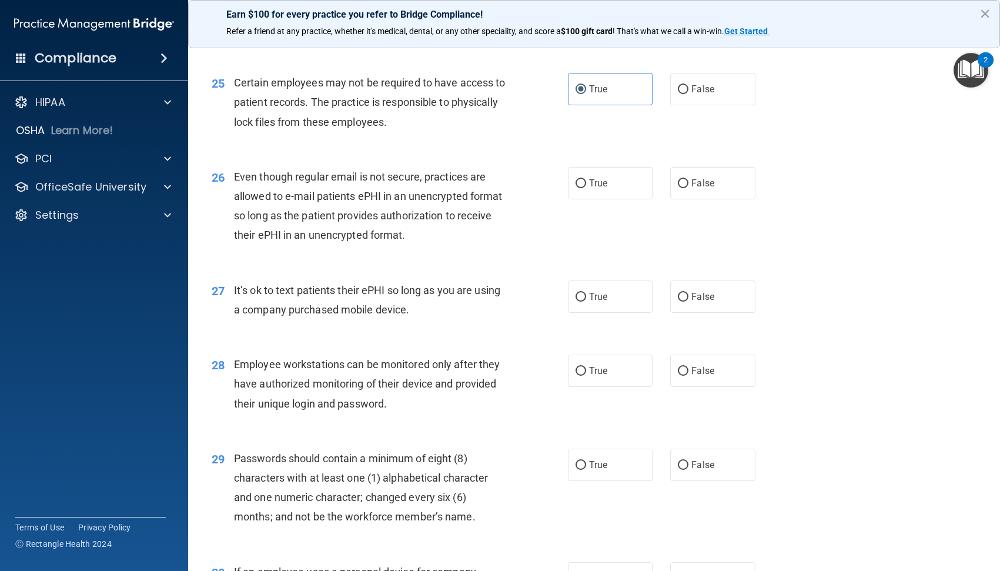
scroll to position [2470, 0]
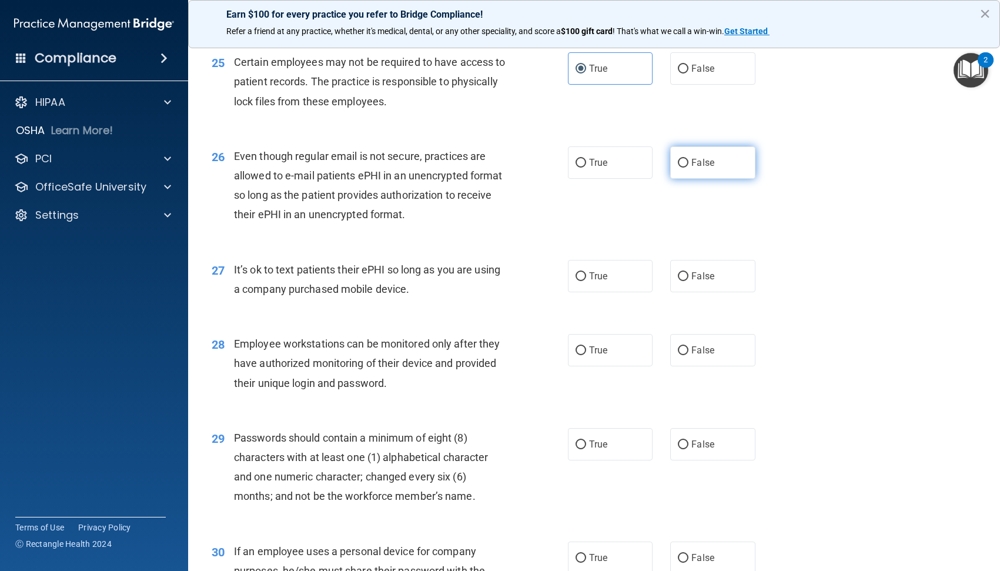
click at [697, 165] on span "False" at bounding box center [703, 162] width 23 height 11
click at [689, 165] on input "False" at bounding box center [683, 163] width 11 height 9
radio input "true"
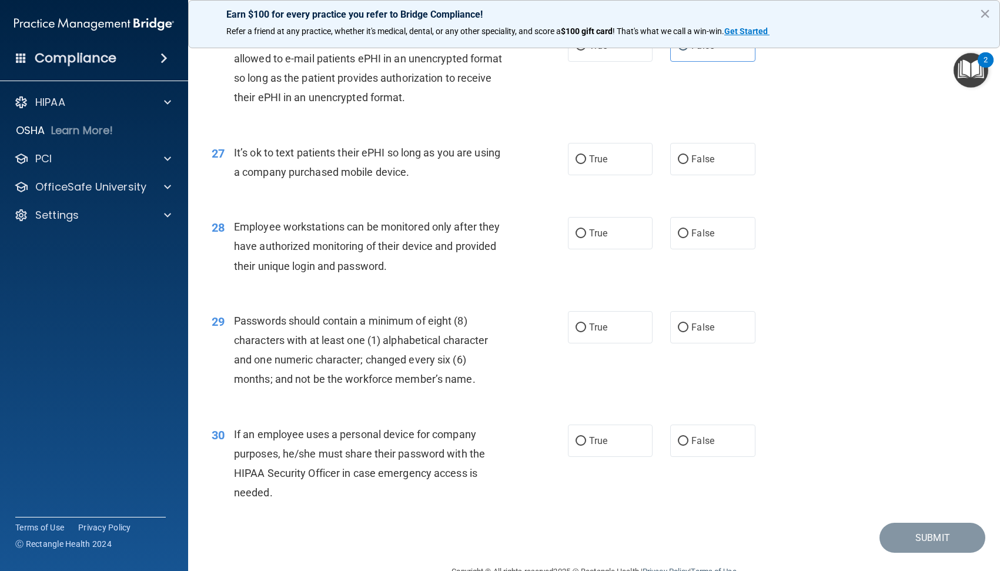
scroll to position [2588, 0]
click at [710, 167] on label "False" at bounding box center [712, 158] width 85 height 32
click at [689, 164] on input "False" at bounding box center [683, 159] width 11 height 9
radio input "true"
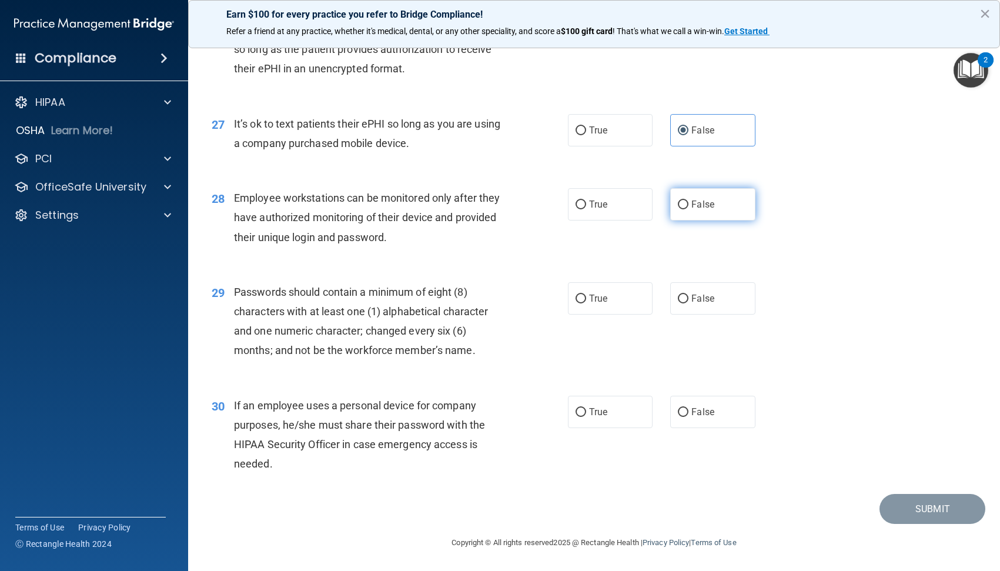
click at [700, 209] on span "False" at bounding box center [703, 204] width 23 height 11
click at [689, 209] on input "False" at bounding box center [683, 205] width 11 height 9
radio input "true"
click at [597, 299] on span "True" at bounding box center [598, 298] width 18 height 11
click at [586, 299] on input "True" at bounding box center [581, 299] width 11 height 9
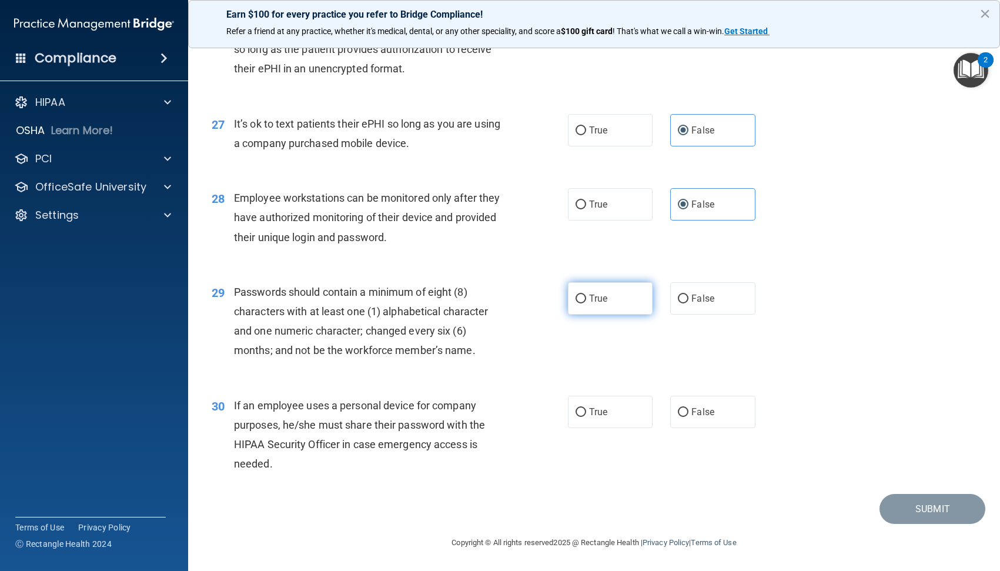
radio input "true"
click at [681, 411] on input "False" at bounding box center [683, 412] width 11 height 9
radio input "true"
click at [924, 513] on button "Submit" at bounding box center [933, 509] width 106 height 30
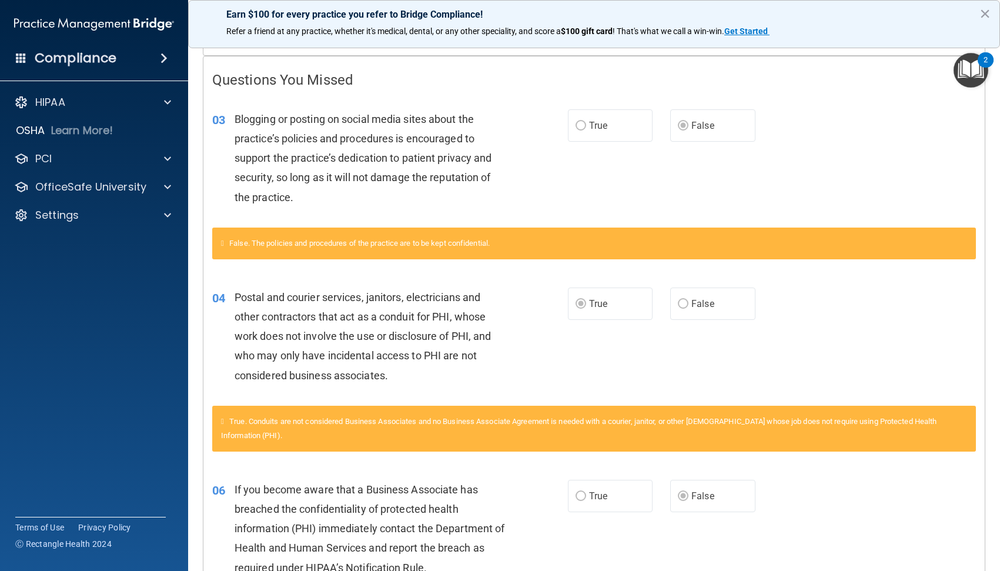
scroll to position [215, 0]
